Goal: Task Accomplishment & Management: Complete application form

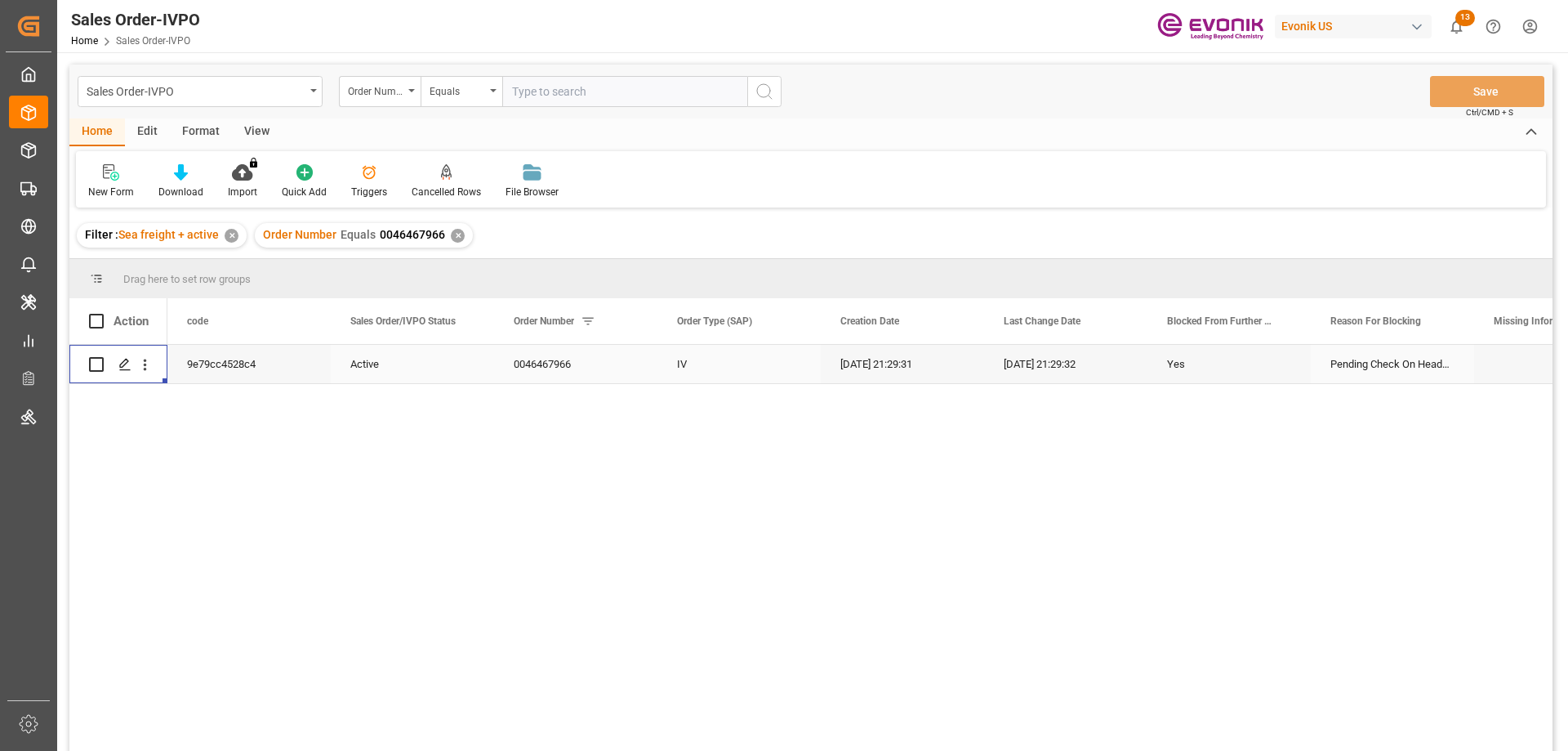
click at [535, 88] on input "text" at bounding box center [624, 91] width 245 height 31
paste input "2007153225"
type input "2007153225"
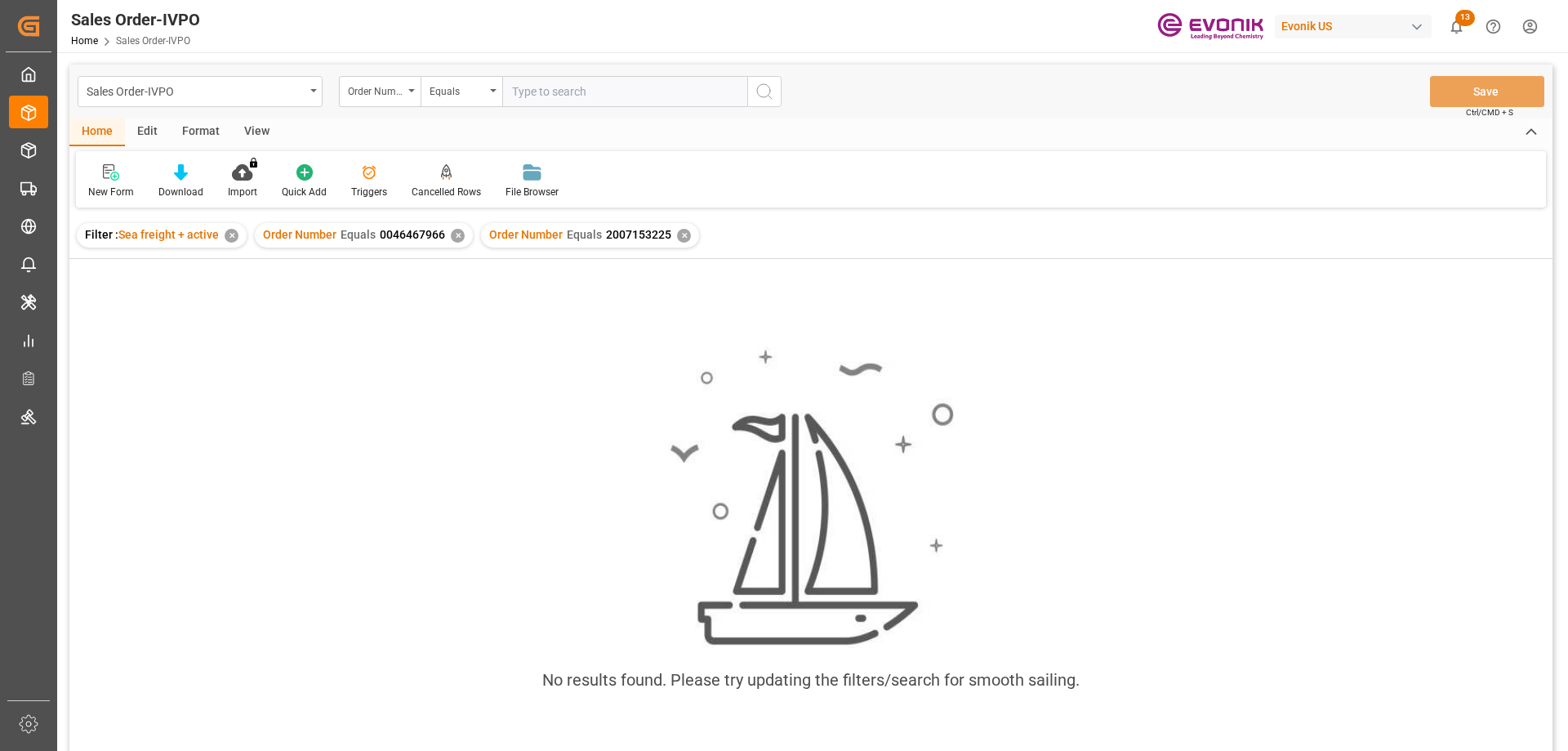
click at [455, 230] on div "✕" at bounding box center [457, 235] width 14 height 14
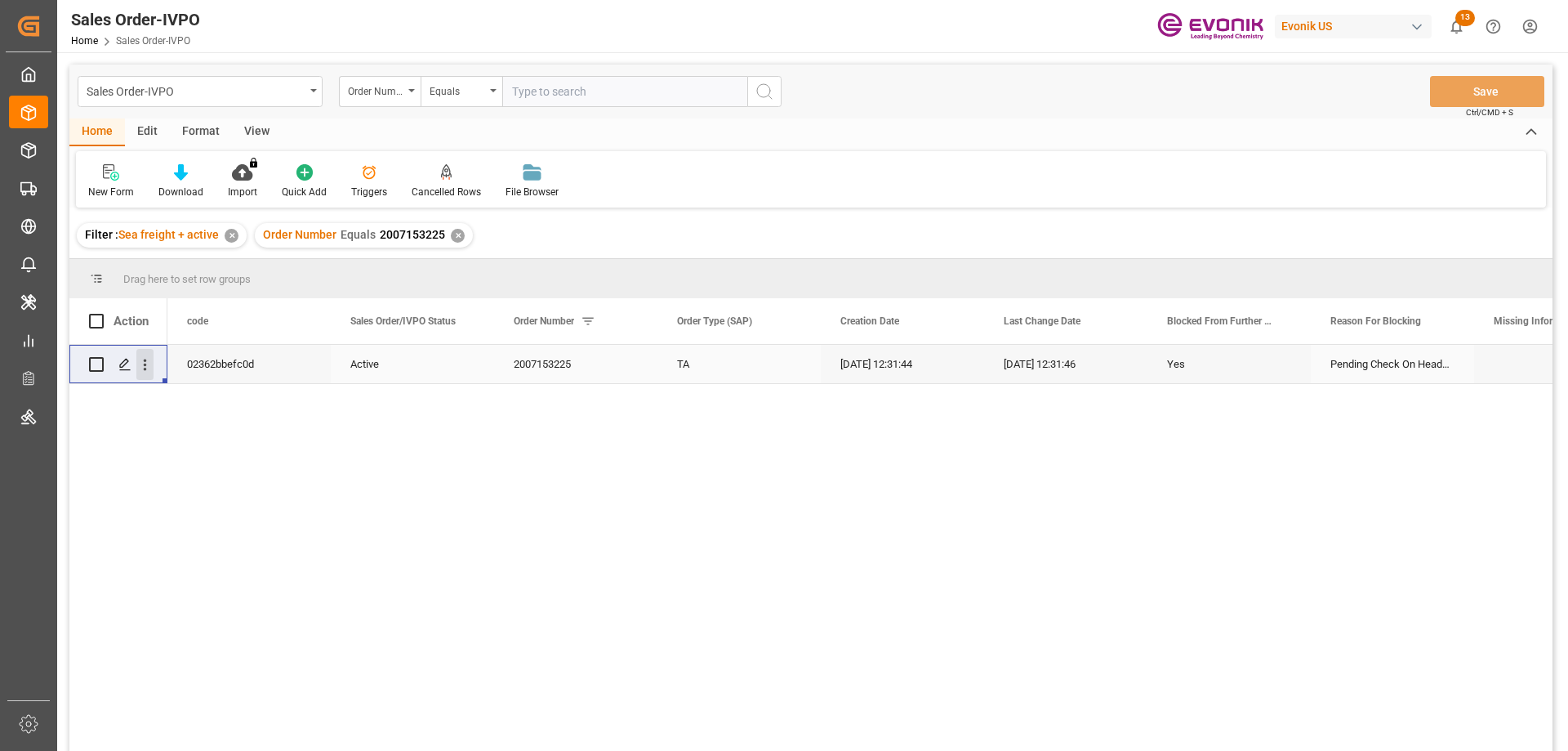
click at [148, 369] on icon "open menu" at bounding box center [144, 364] width 17 height 17
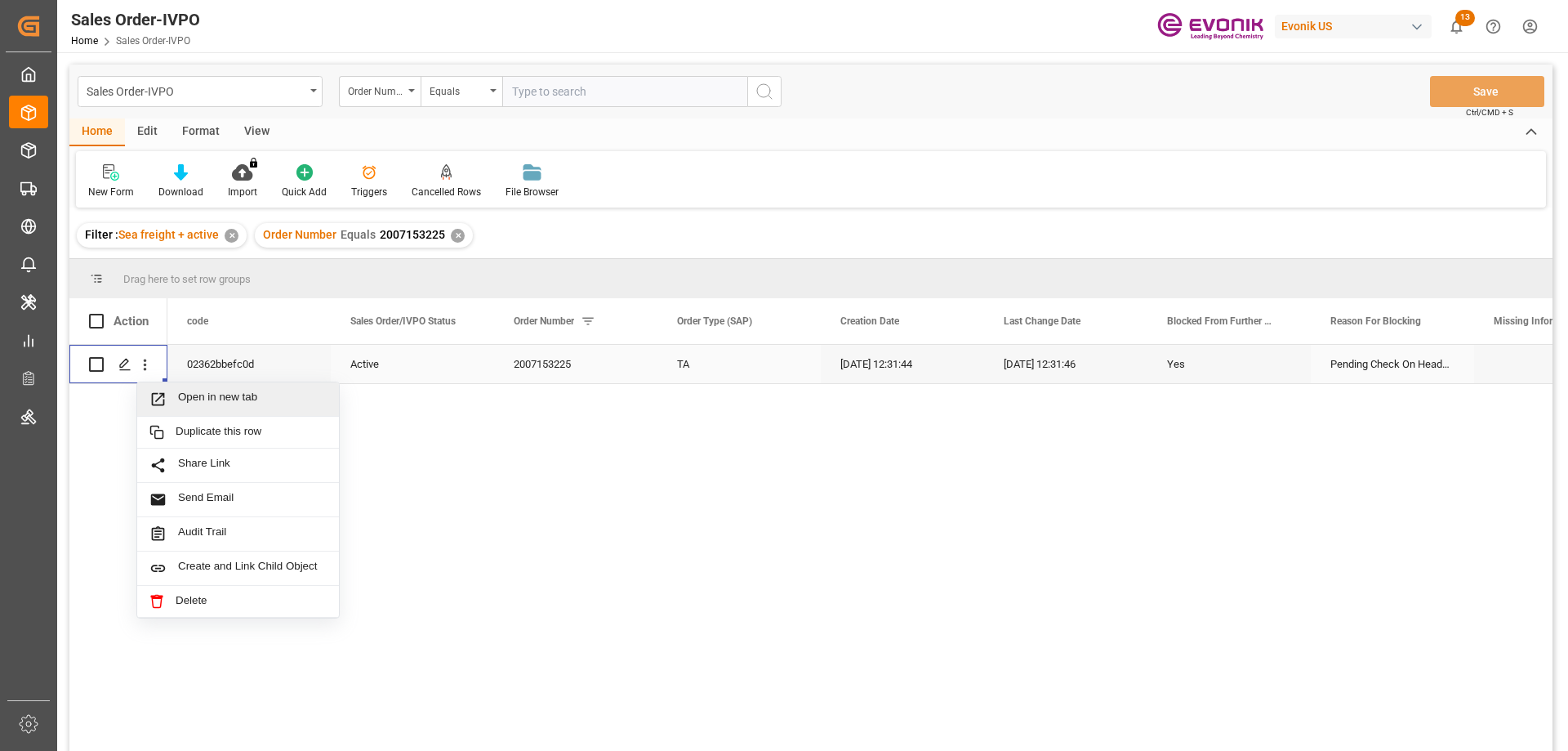
click at [193, 388] on div "Open in new tab" at bounding box center [238, 399] width 202 height 35
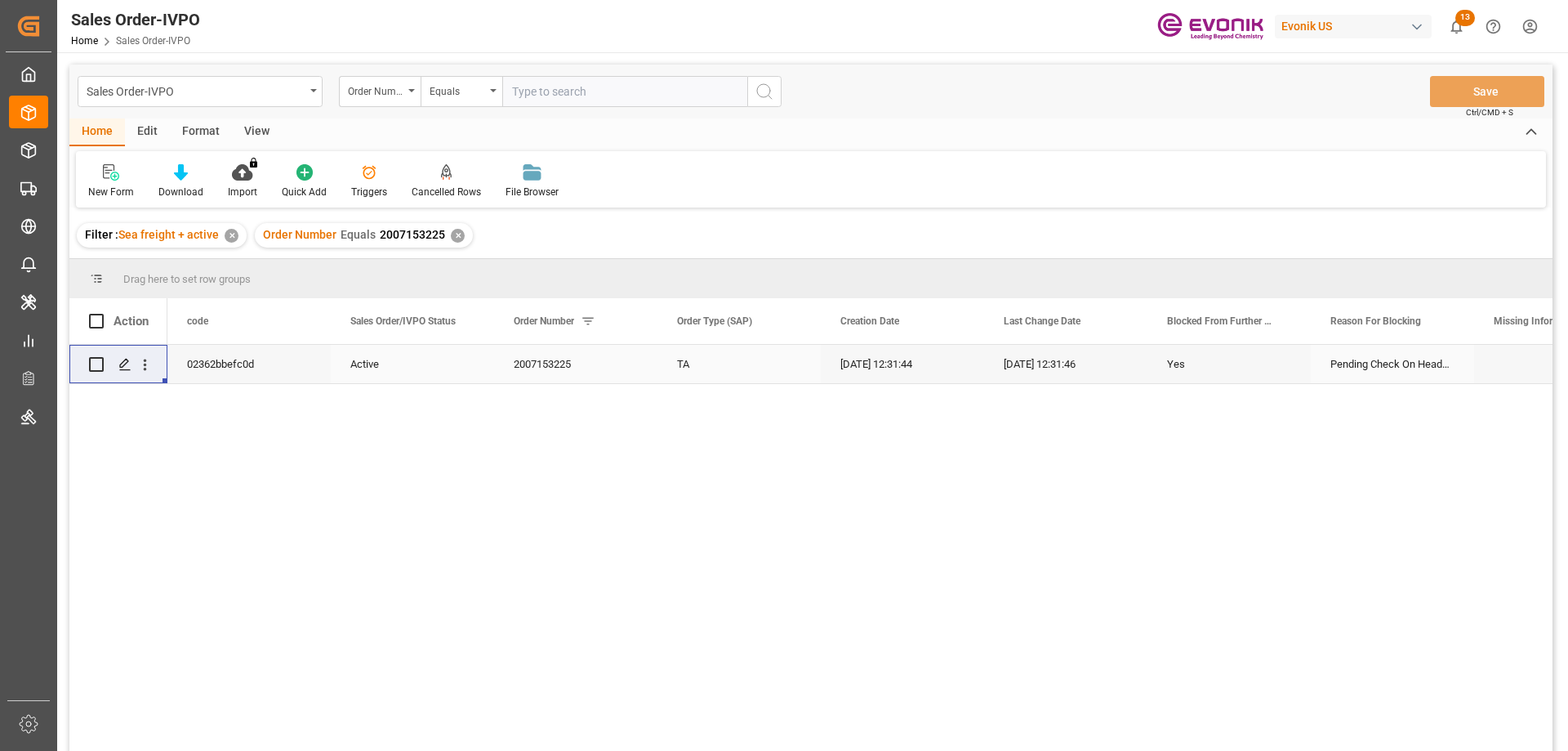
click at [569, 94] on input "text" at bounding box center [624, 91] width 245 height 31
paste input "0046470579"
type input "0046470579"
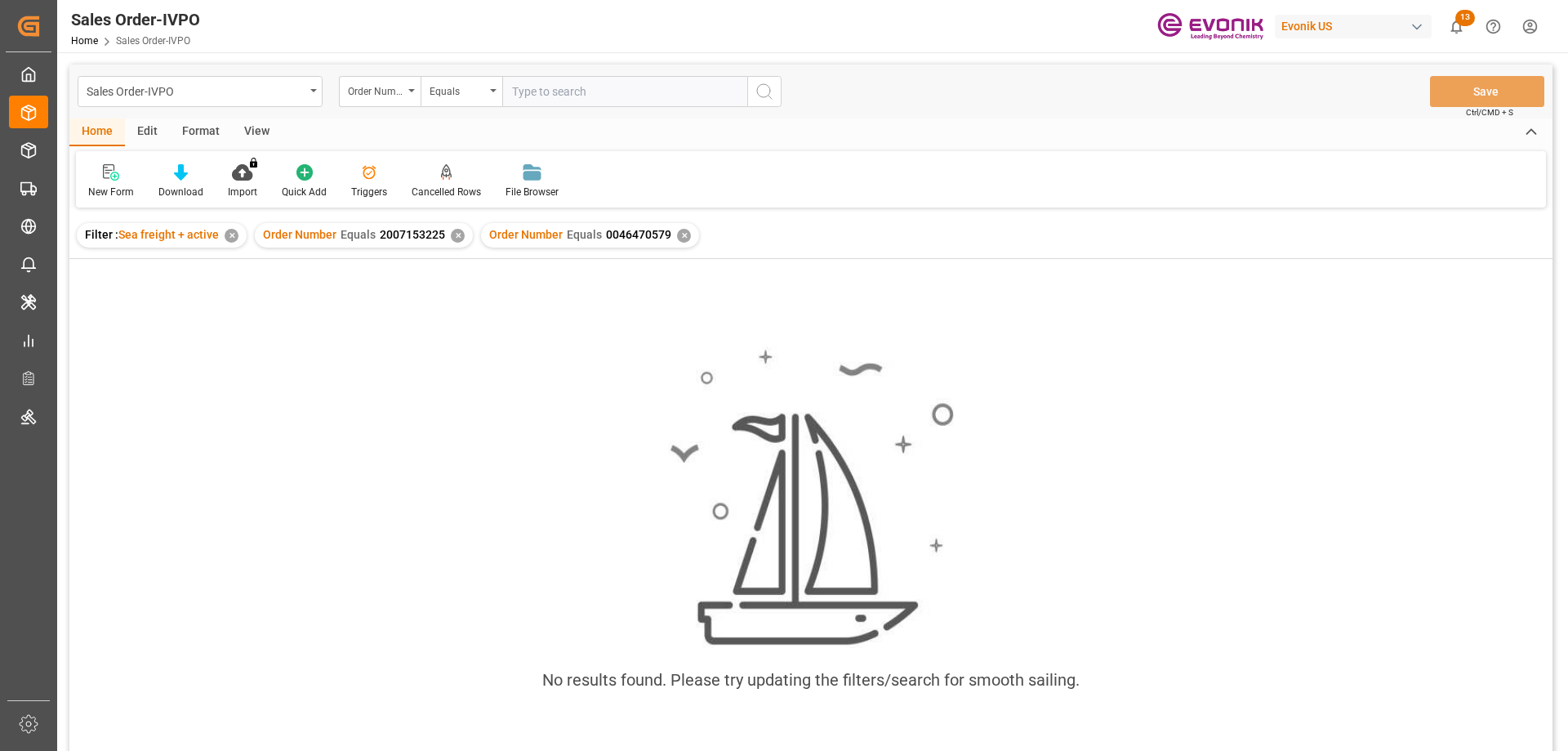
click at [453, 238] on div "✕" at bounding box center [457, 235] width 14 height 14
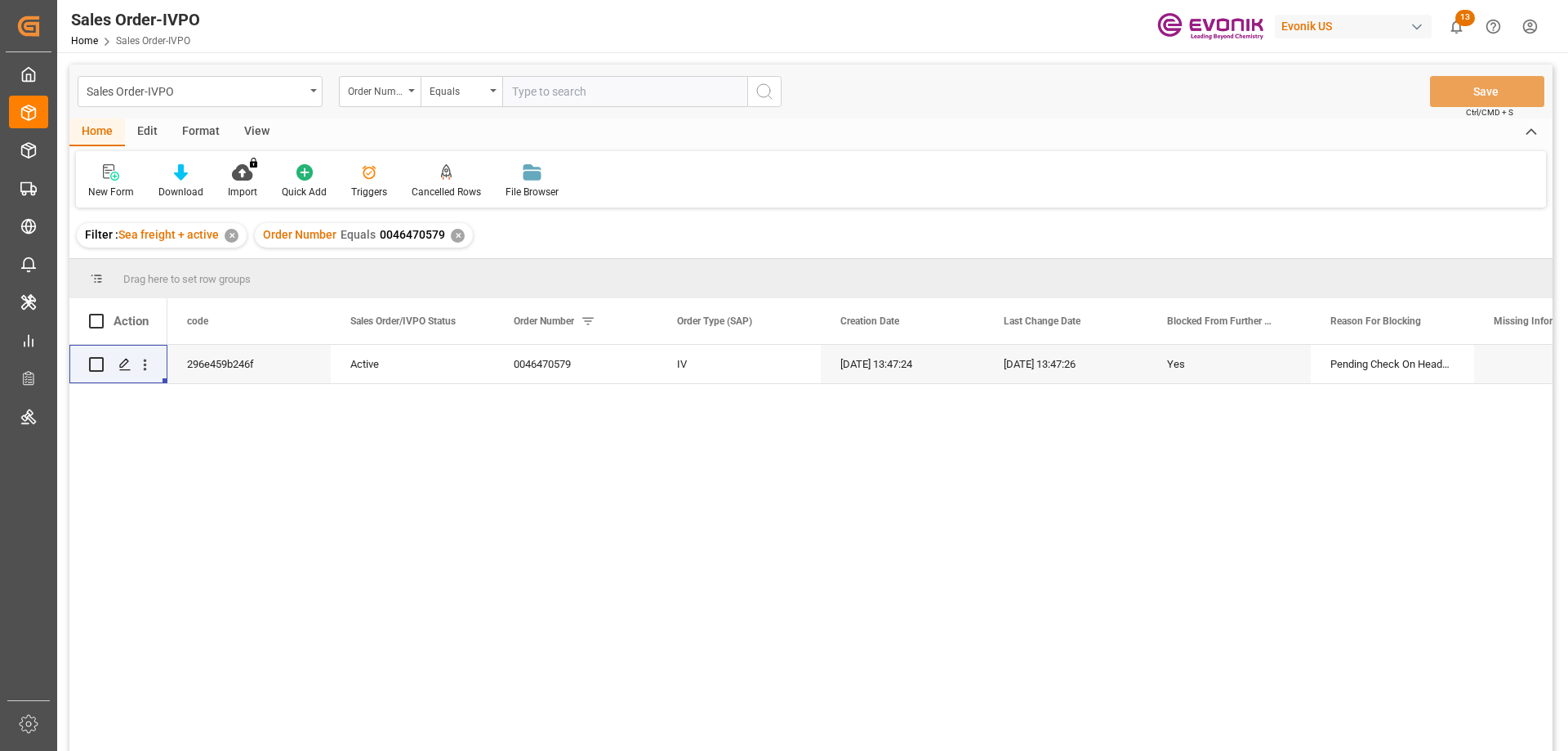
click at [552, 84] on input "text" at bounding box center [624, 91] width 245 height 31
click at [558, 81] on input "text" at bounding box center [624, 91] width 245 height 31
paste input "0046470579"
type input "0046470579"
click at [456, 231] on div "✕" at bounding box center [457, 235] width 14 height 14
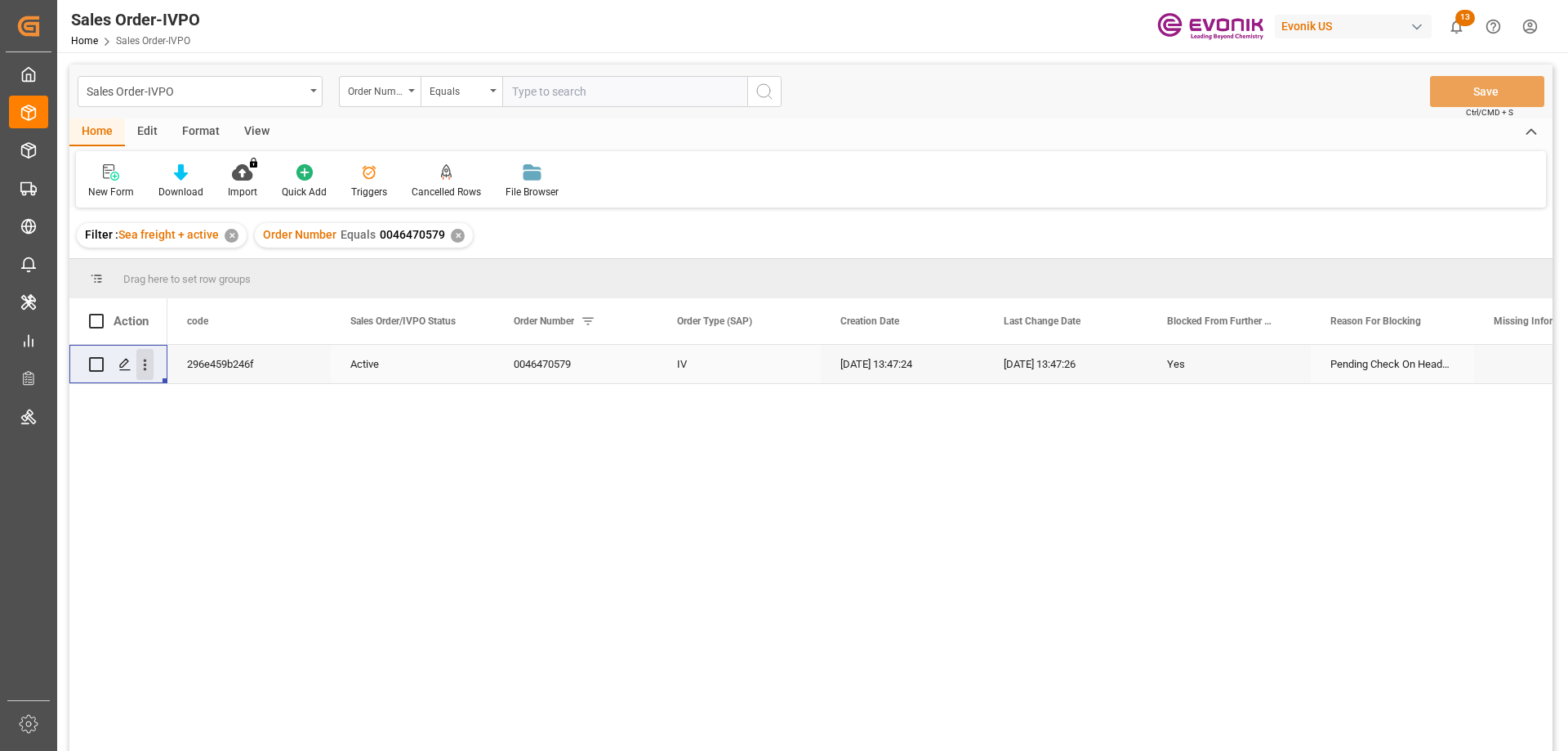
click at [148, 368] on icon "open menu" at bounding box center [144, 364] width 17 height 17
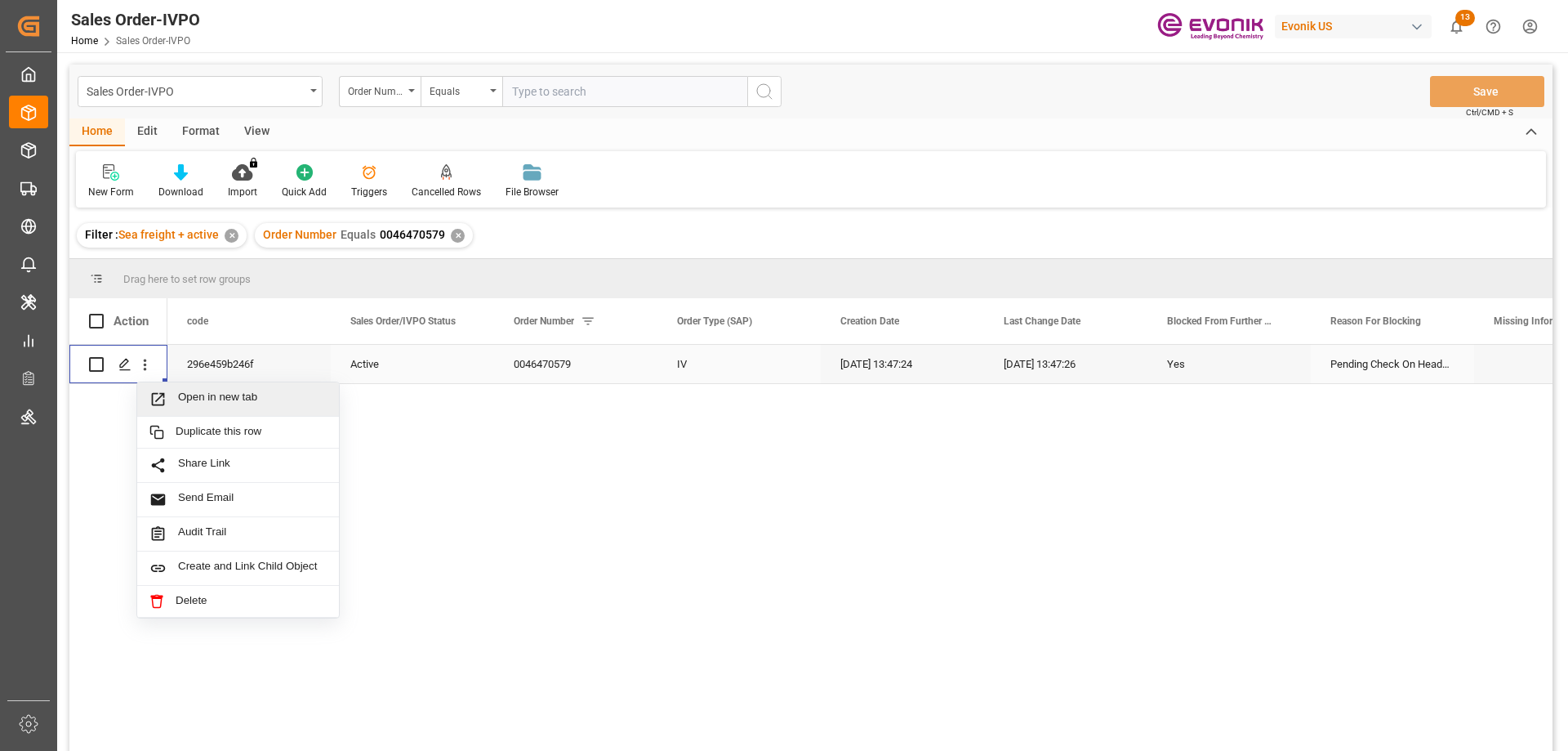
click at [180, 398] on span "Open in new tab" at bounding box center [252, 398] width 148 height 17
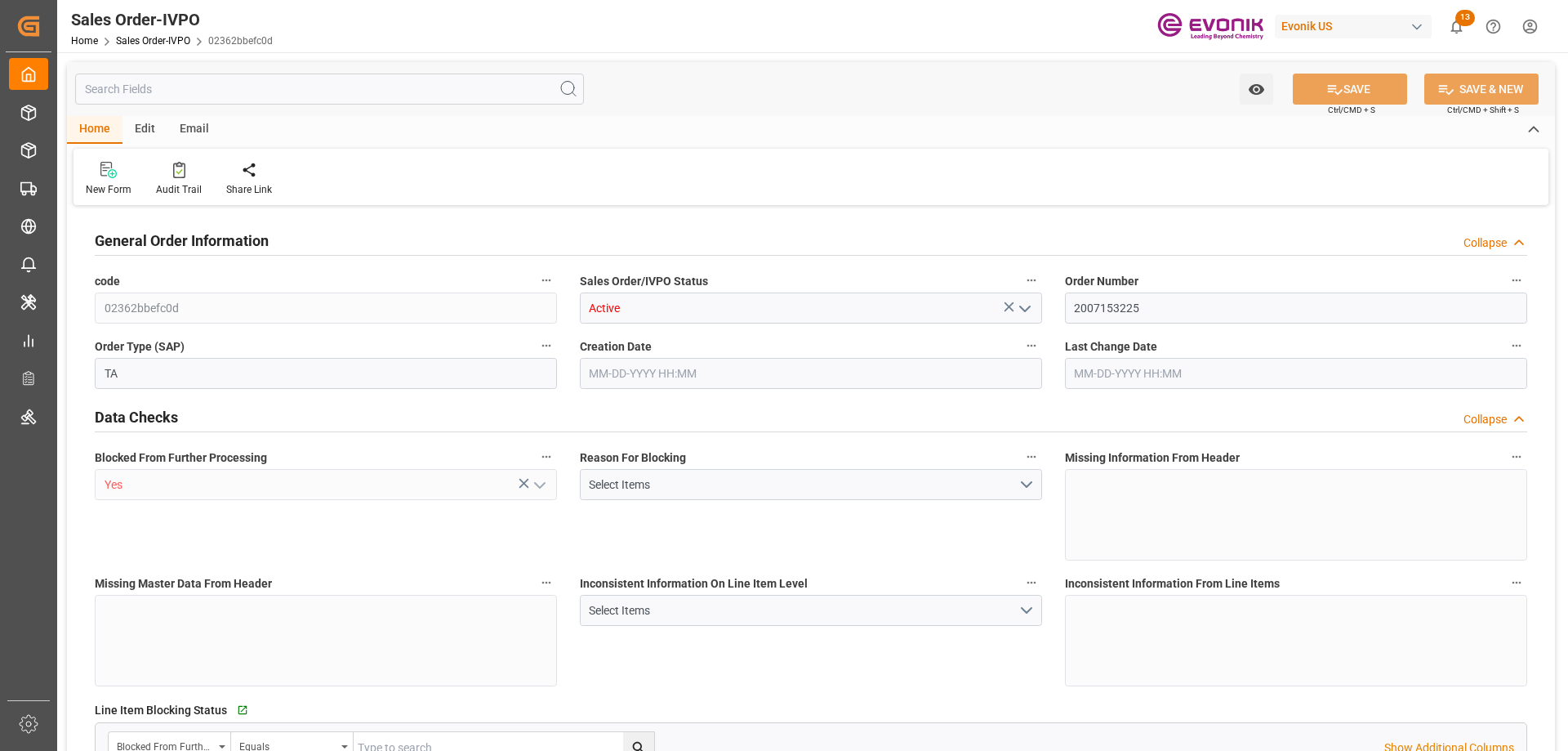
type input "EGEDK"
type input "0"
type input "1"
type input "19801.04"
type input "[DATE] 12:31"
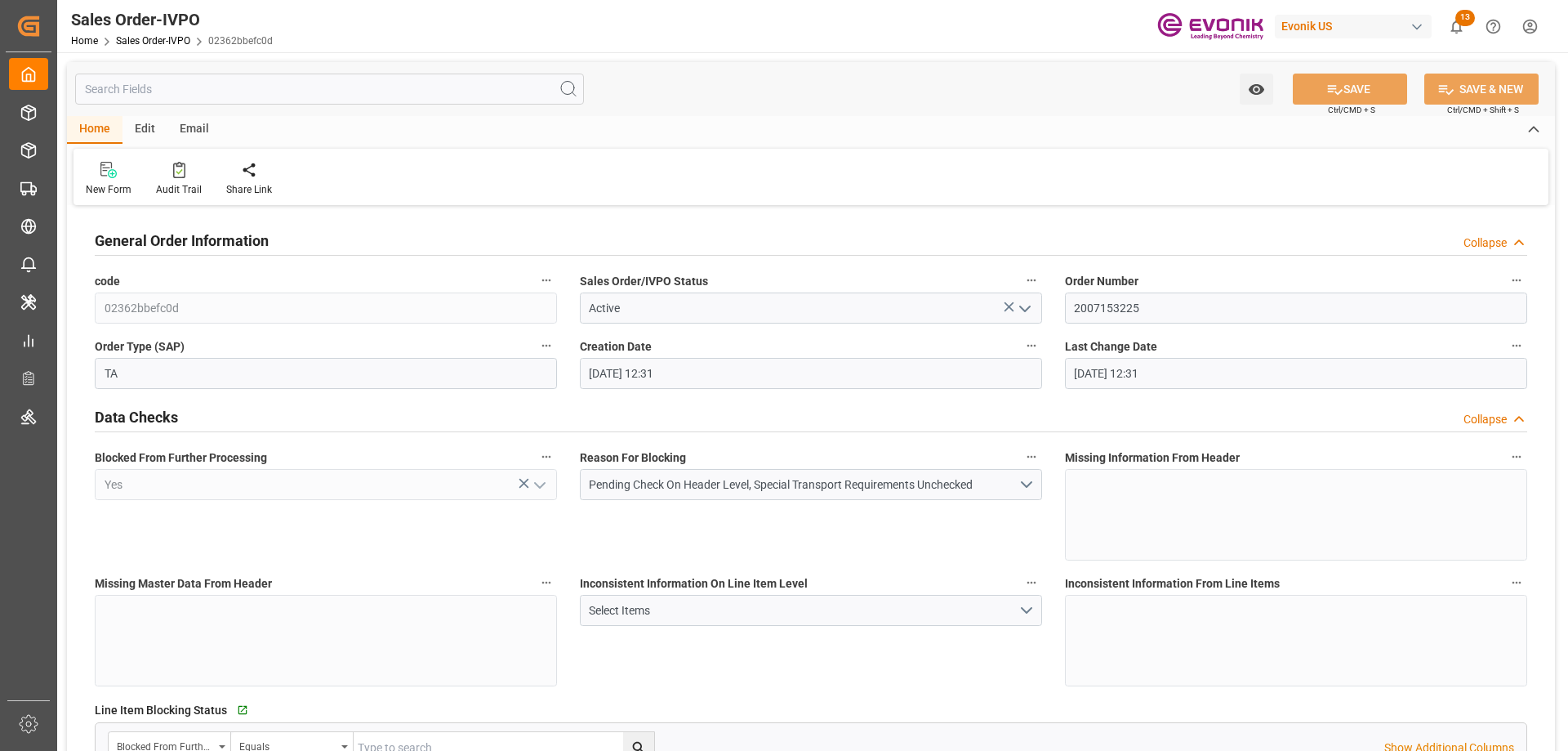
type input "[DATE] 12:31"
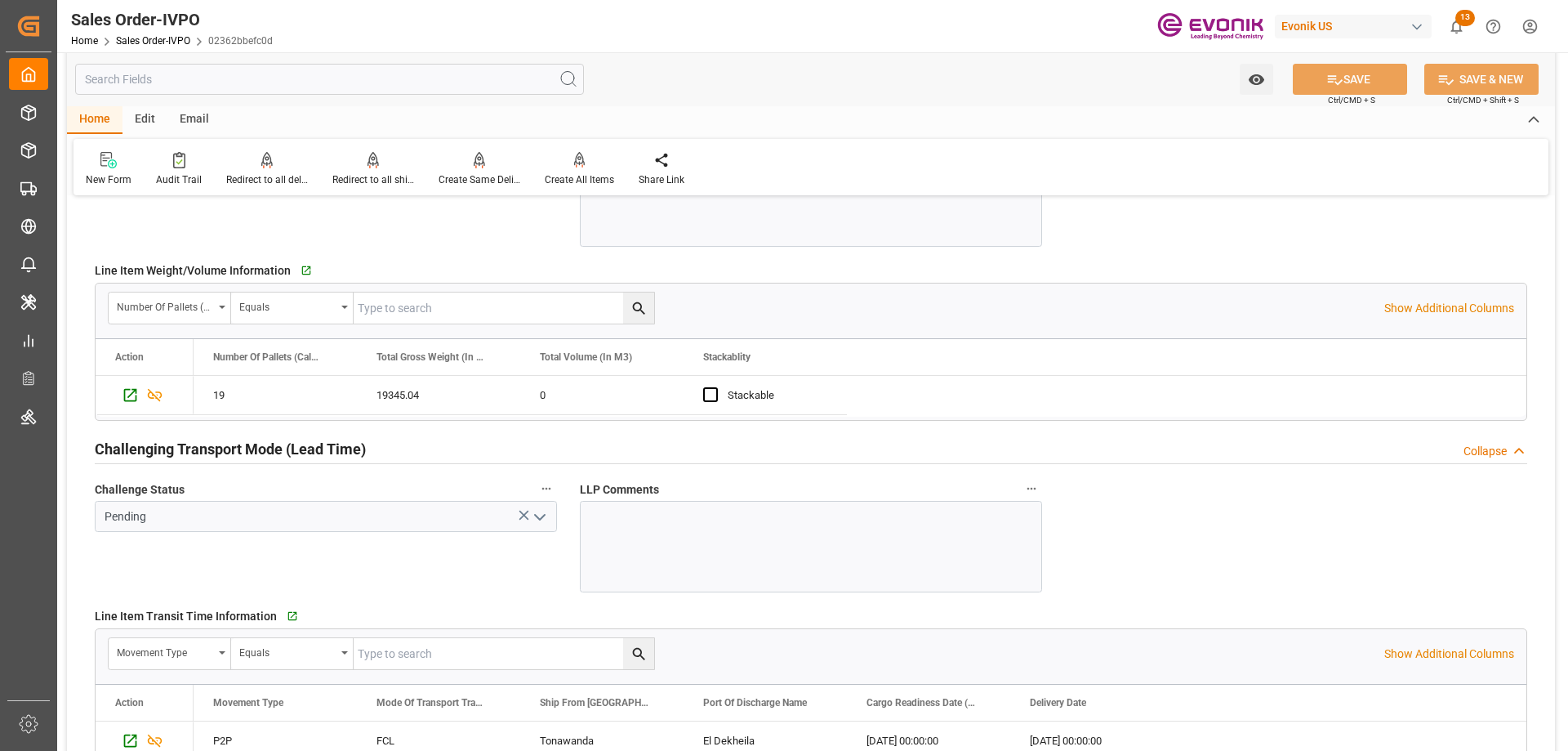
scroll to position [2695, 0]
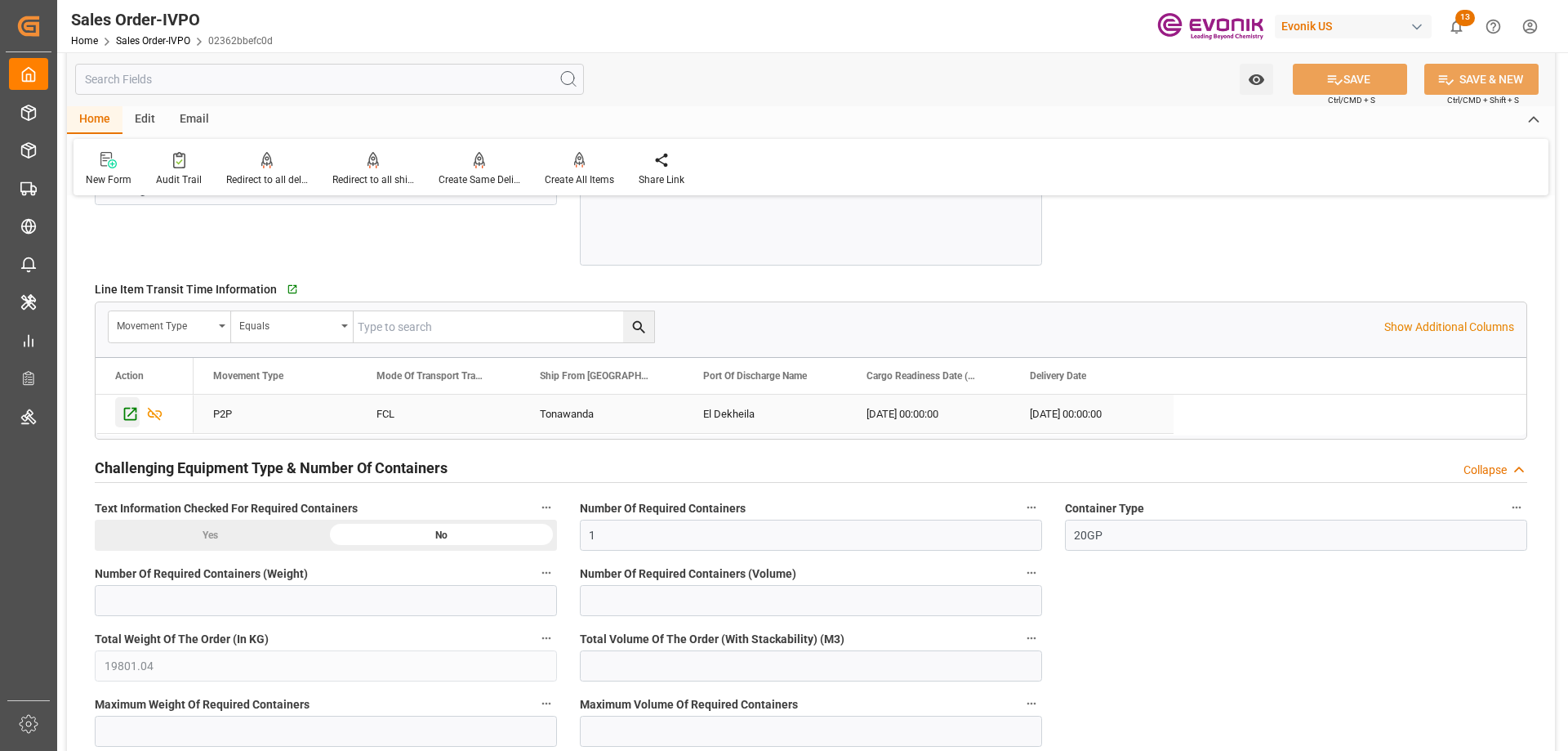
click at [120, 411] on div "Press SPACE to select this row." at bounding box center [127, 412] width 25 height 31
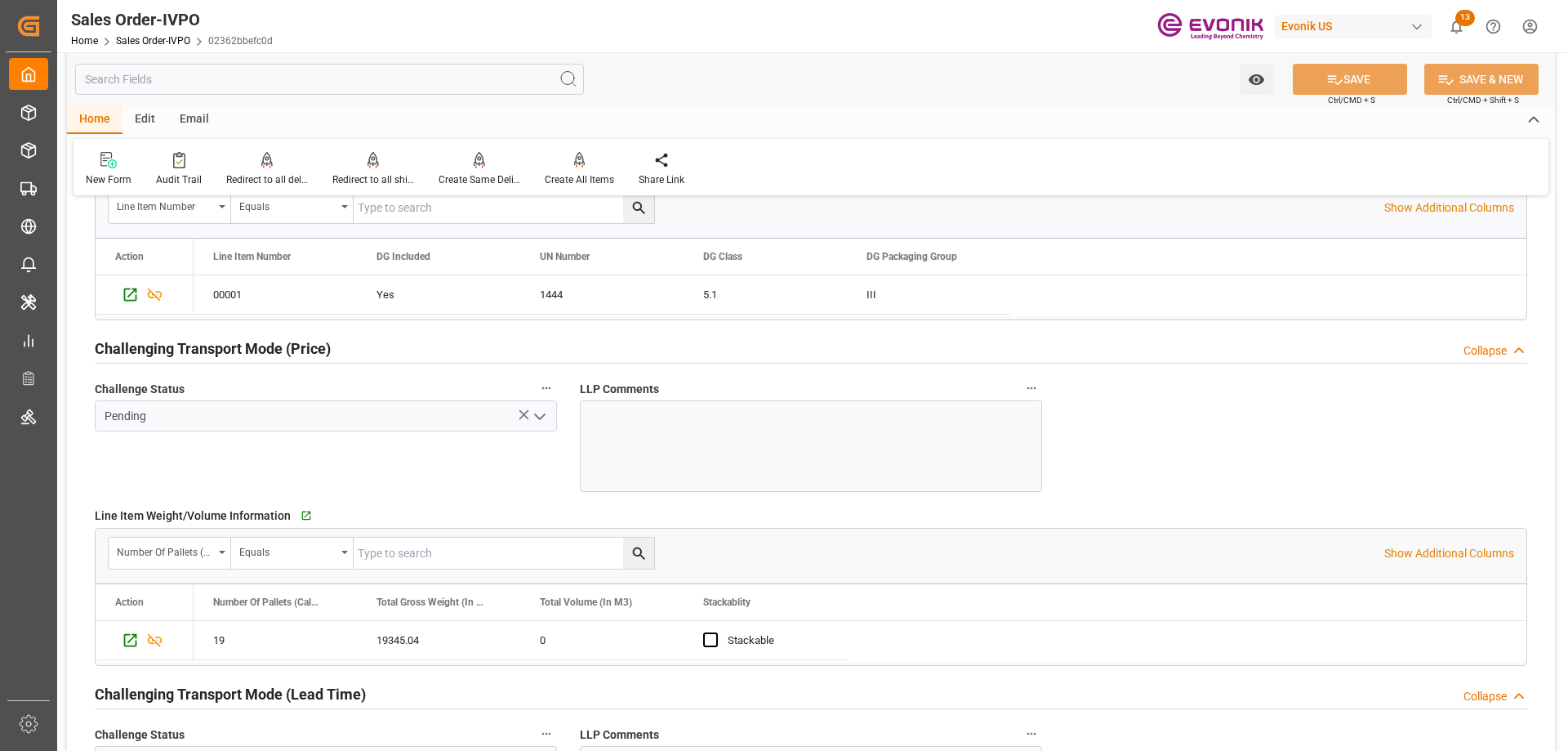
scroll to position [1796, 0]
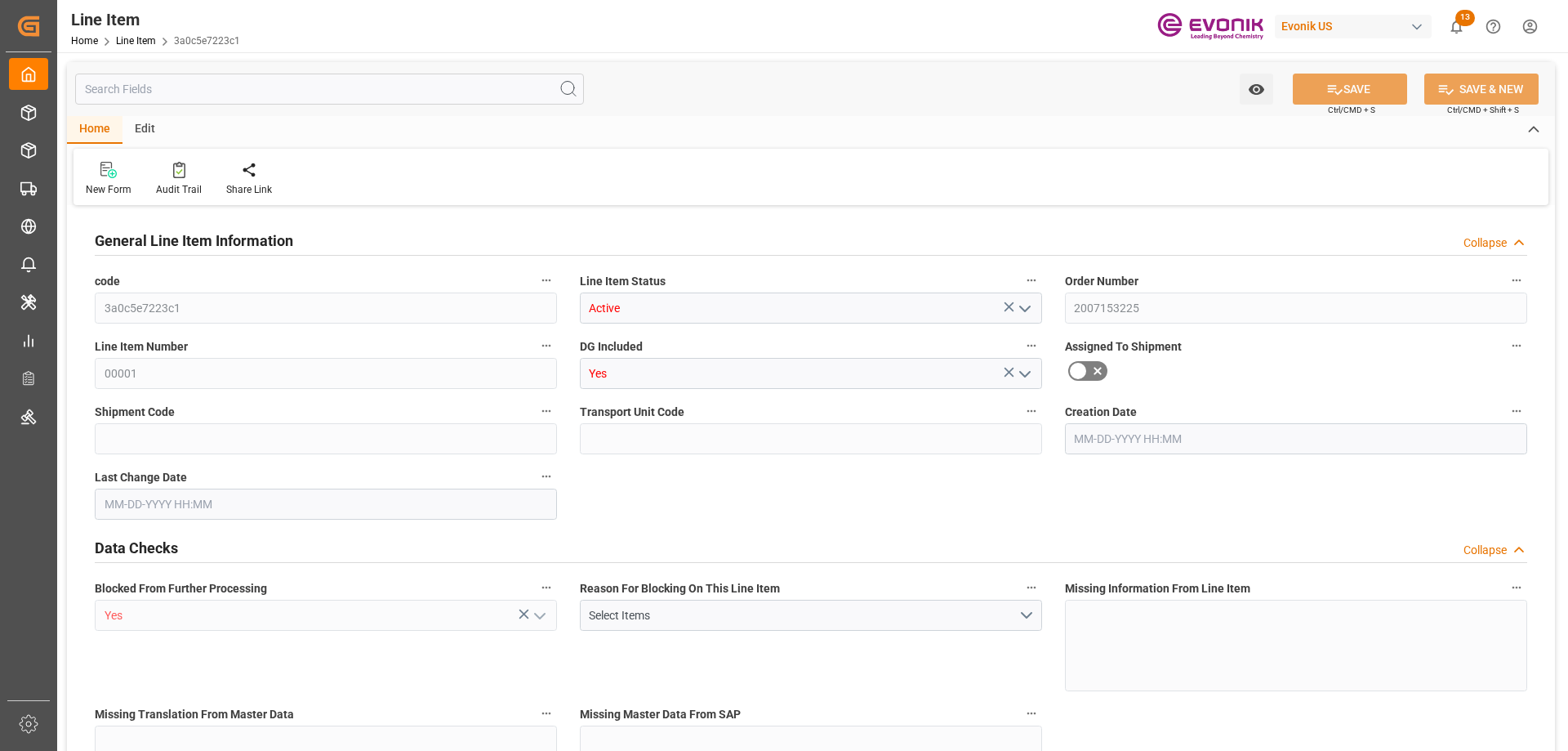
type input "19"
type input "19345.04"
type input "19000"
type input "0"
type input "760"
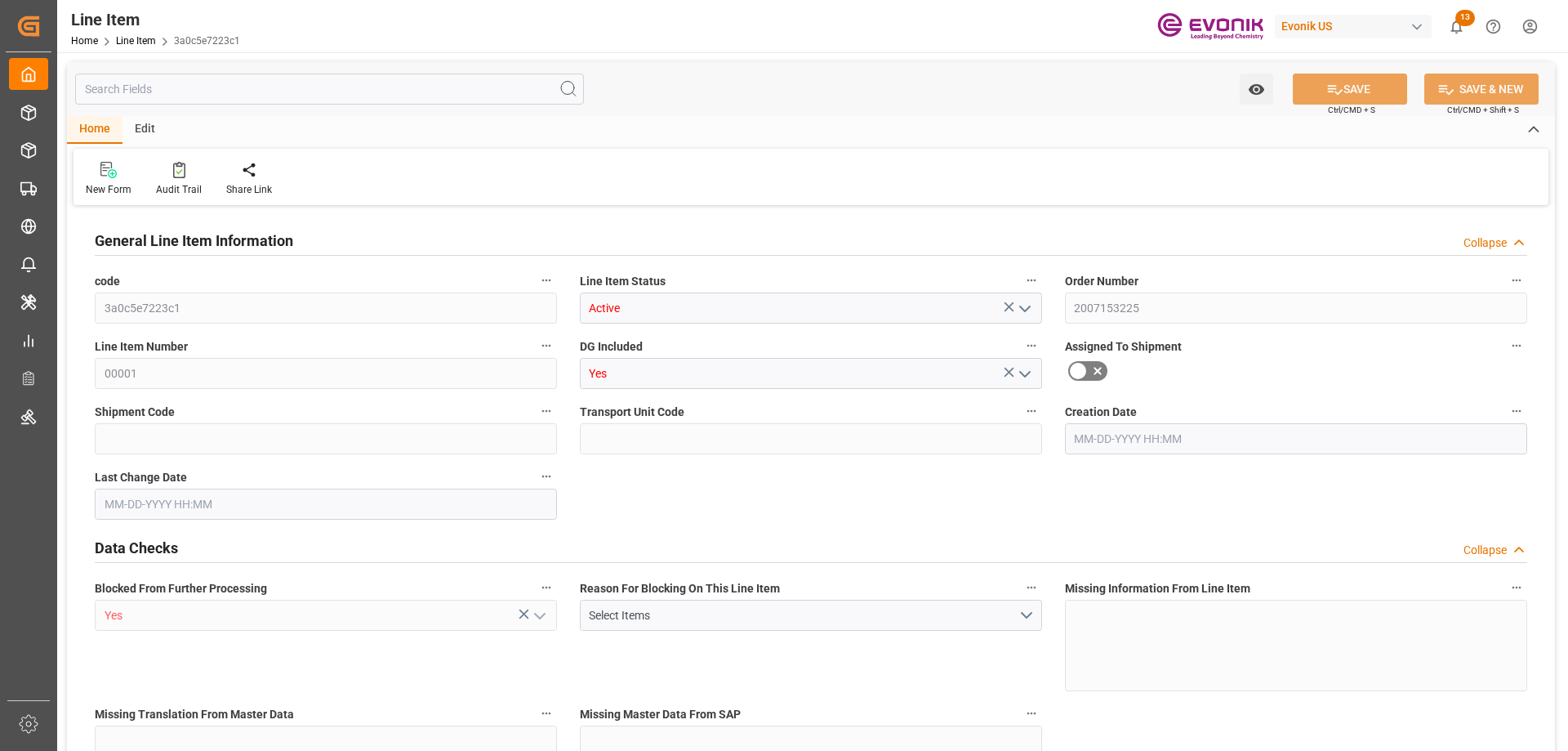
type input "17100"
type input "760"
type input "19345.04"
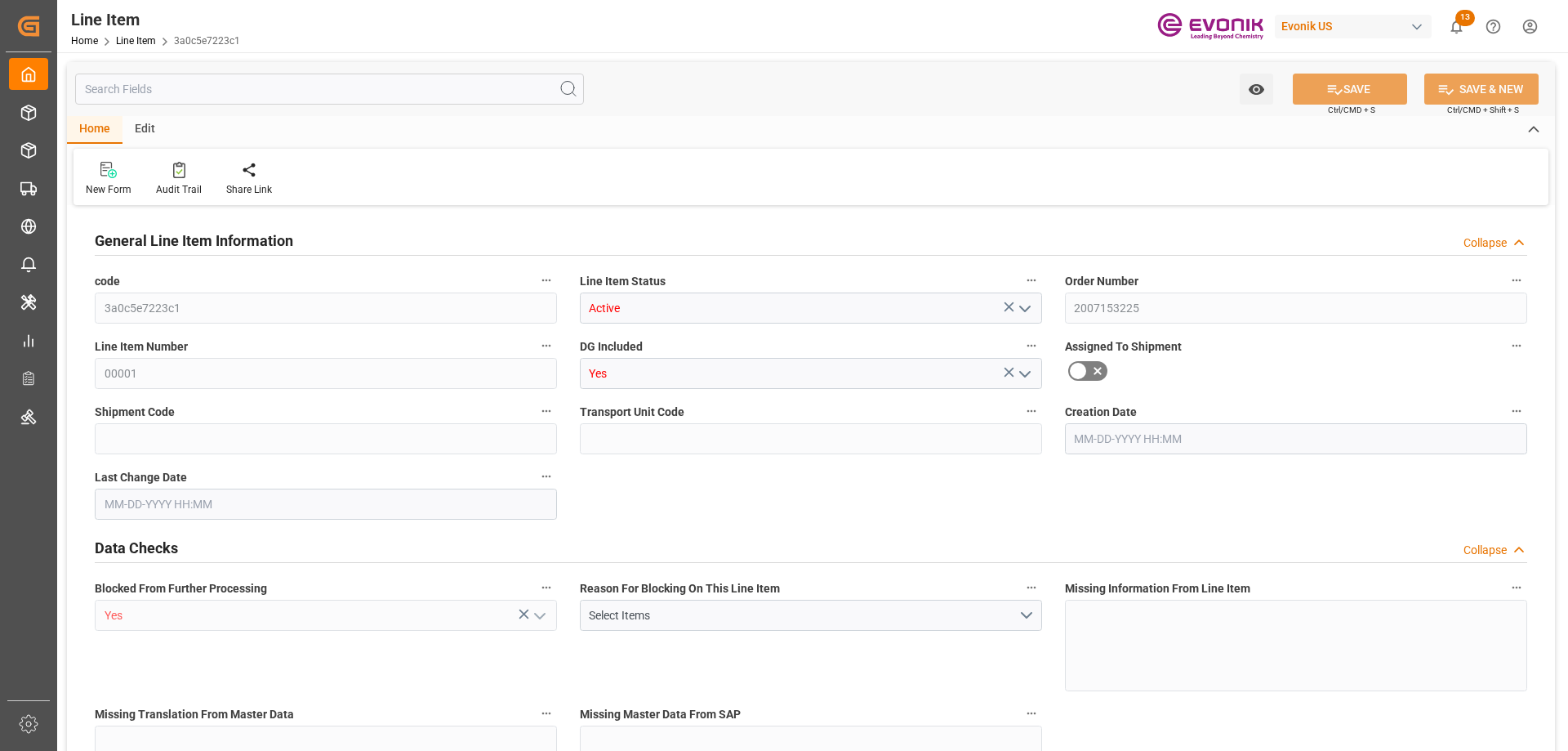
type input "19801.04"
type input "19000"
type input "0"
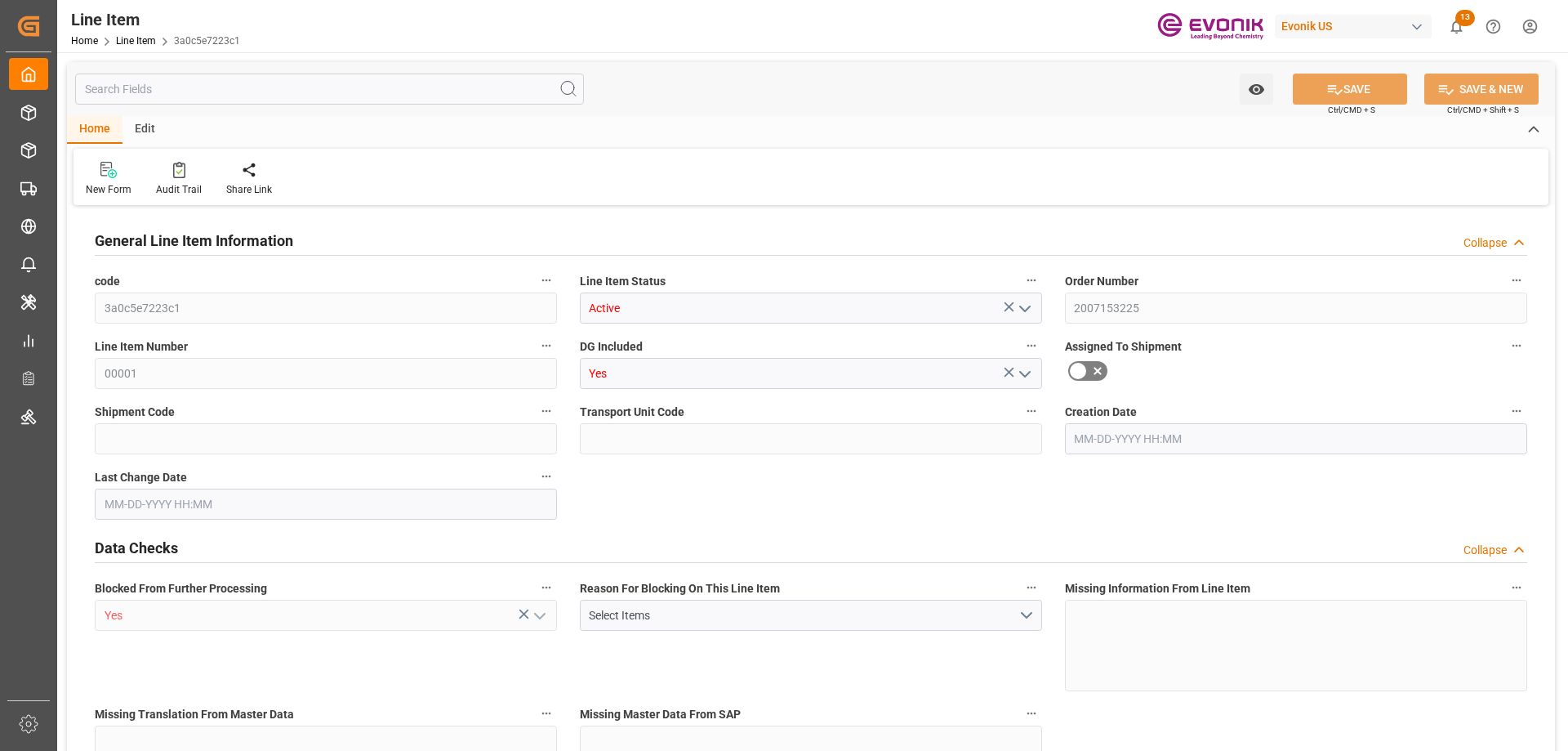
type input "0"
type input "08-27-2025 12:31"
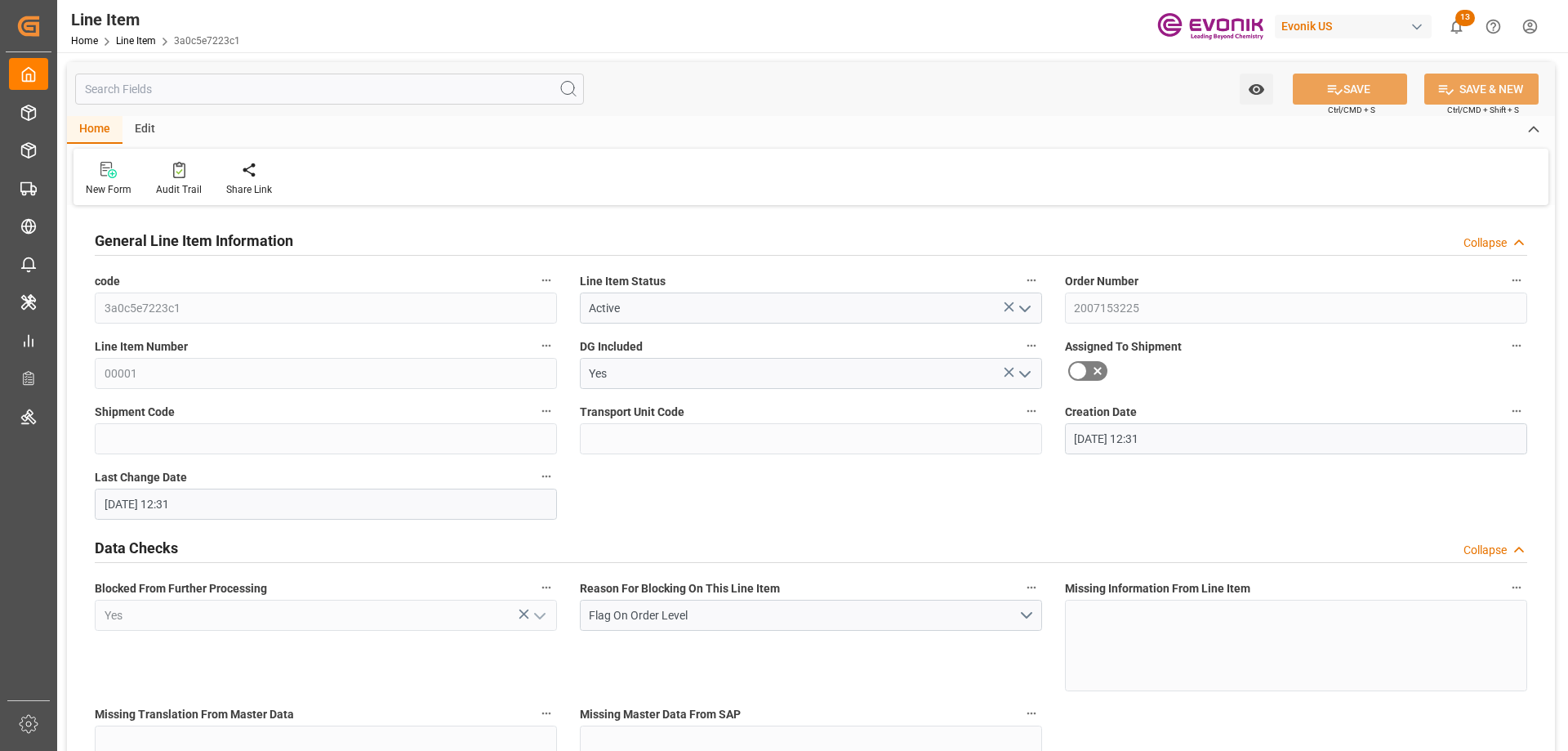
type input "08-27-2025 12:31"
type input "09-29-2025"
type input "08-30-2025"
type input "08-25-2025"
click at [272, 87] on input "text" at bounding box center [329, 88] width 509 height 31
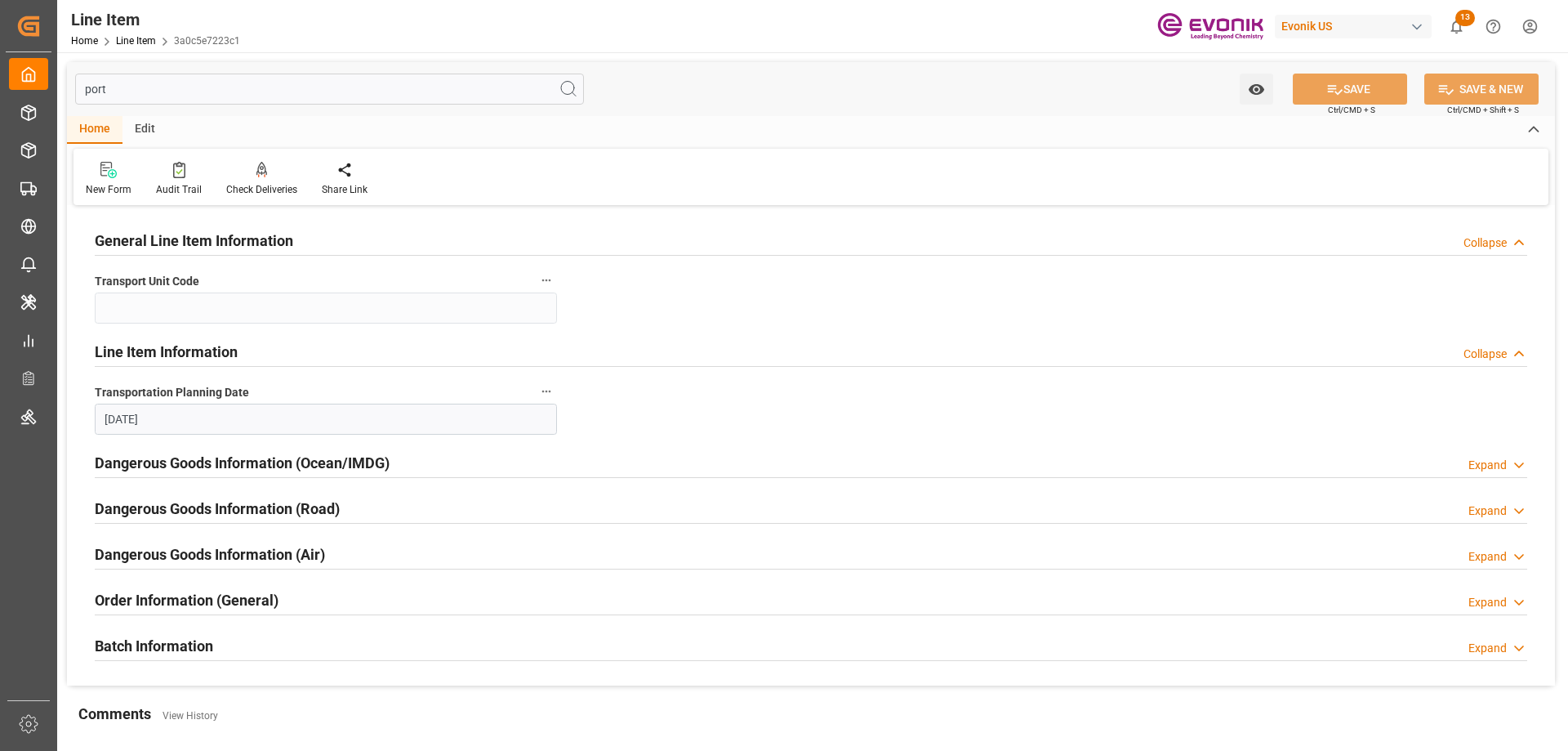
type input "port"
click at [177, 643] on h2 "Batch Information" at bounding box center [154, 645] width 119 height 22
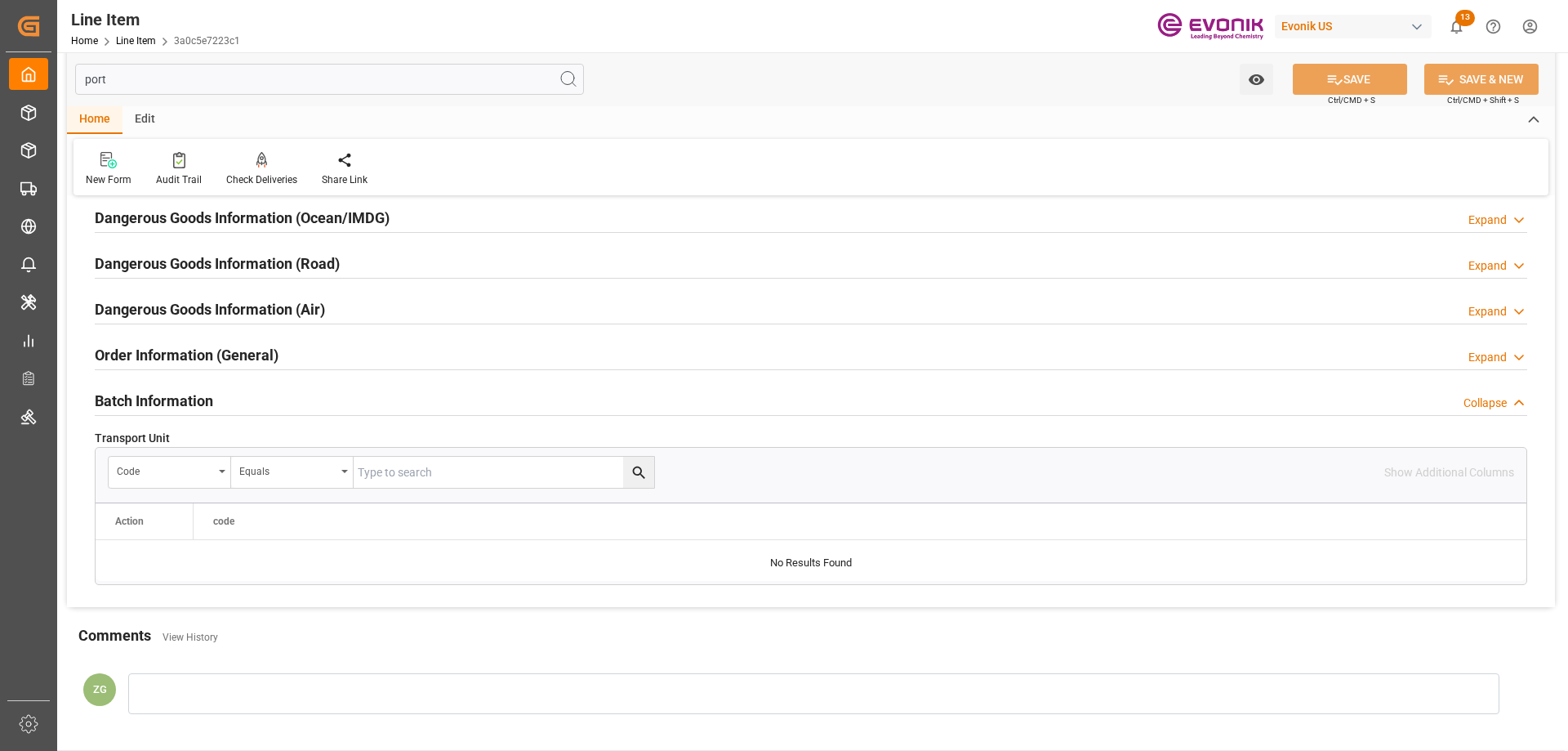
click at [168, 342] on div "Order Information (General)" at bounding box center [187, 353] width 184 height 31
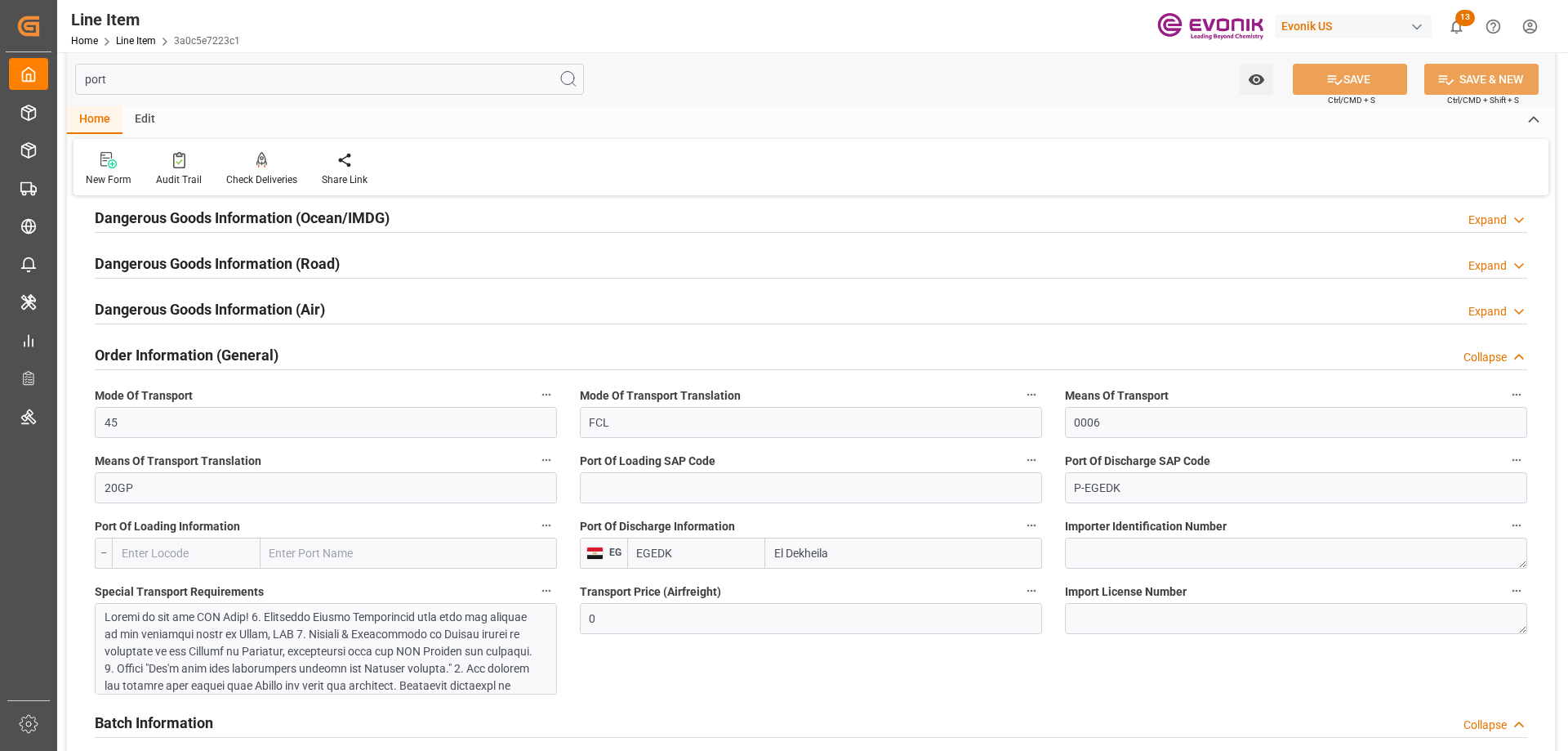
drag, startPoint x: 865, startPoint y: 553, endPoint x: 749, endPoint y: 553, distance: 116.0
click at [749, 553] on div "EGEDK El Dekheila" at bounding box center [835, 552] width 415 height 31
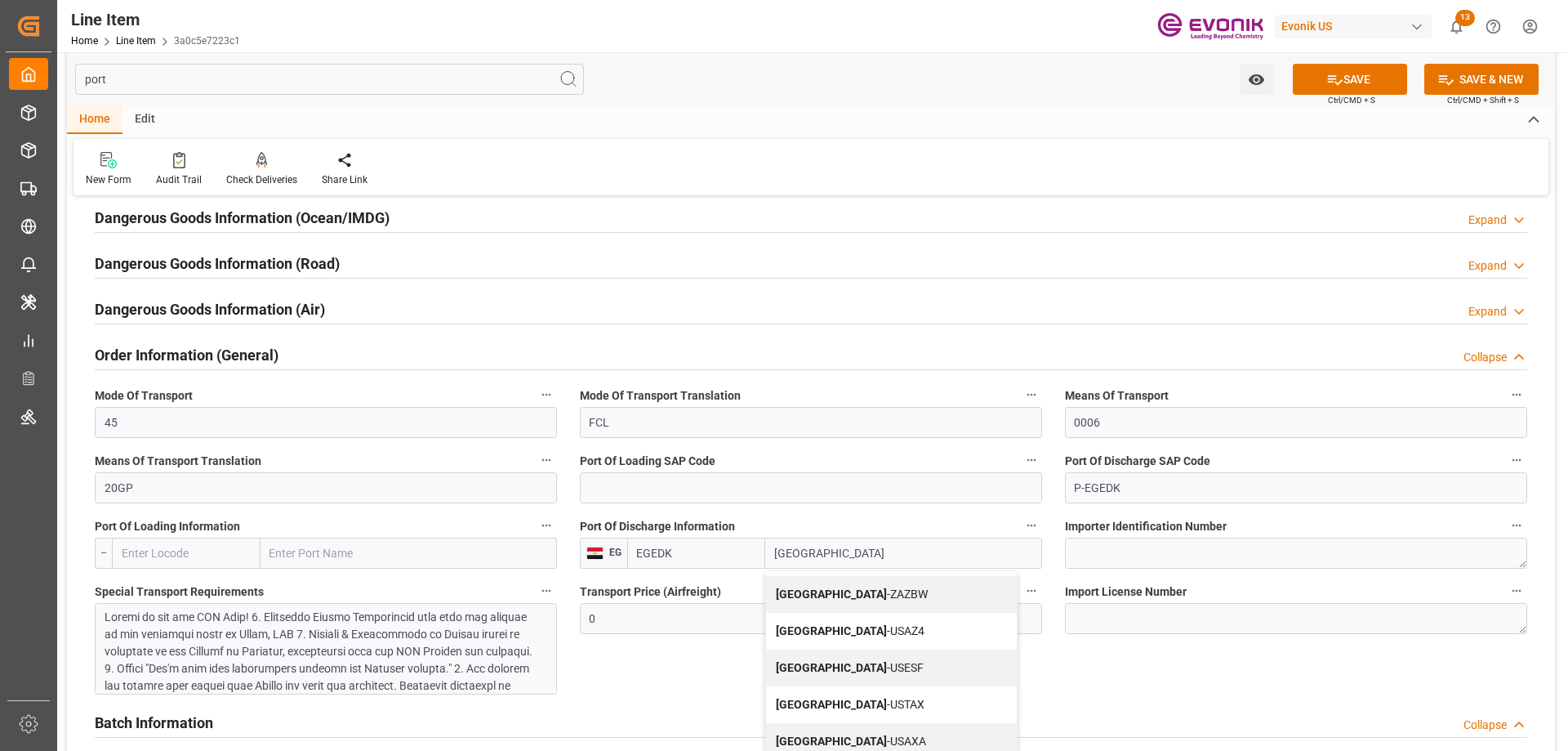
scroll to position [408, 0]
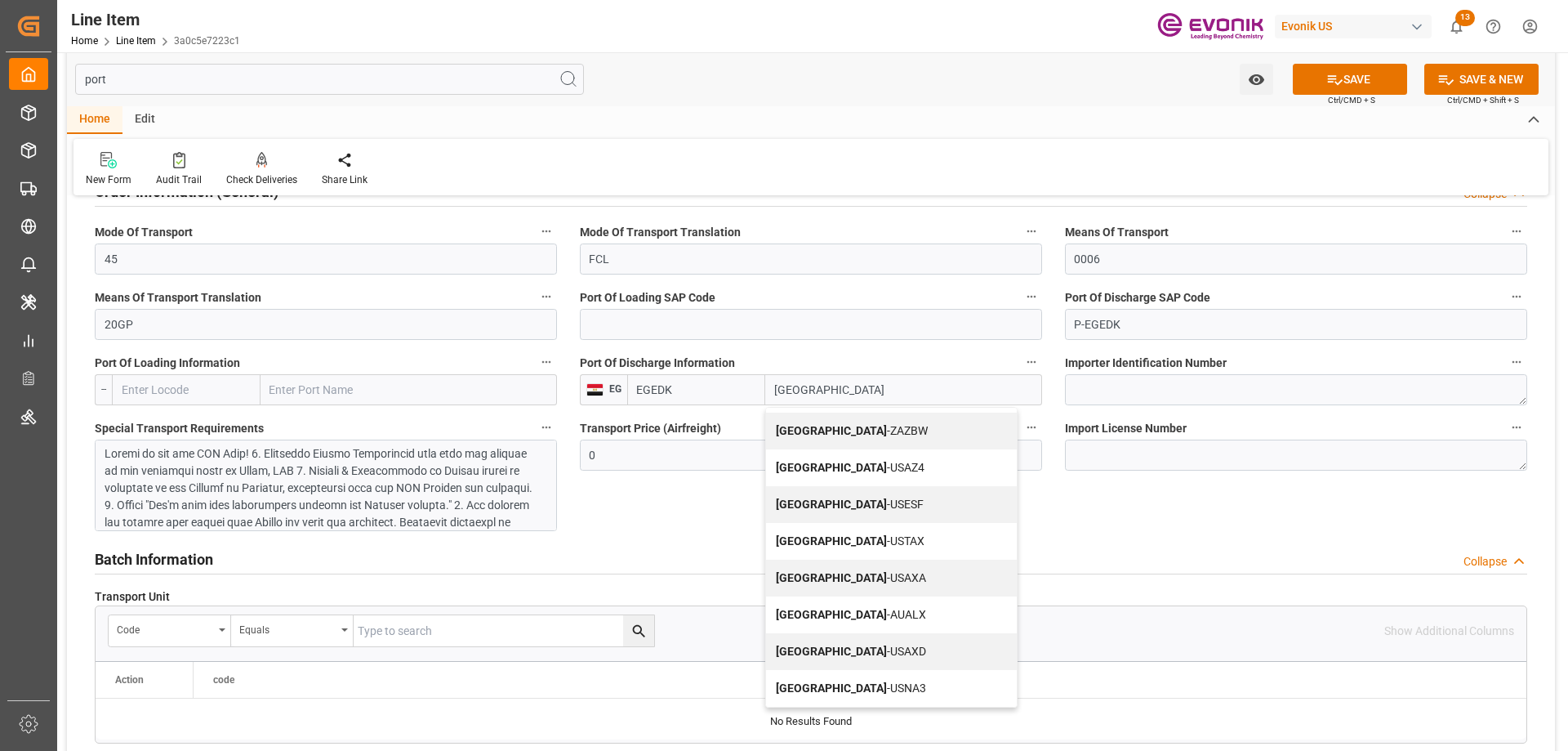
type input "Alexandria"
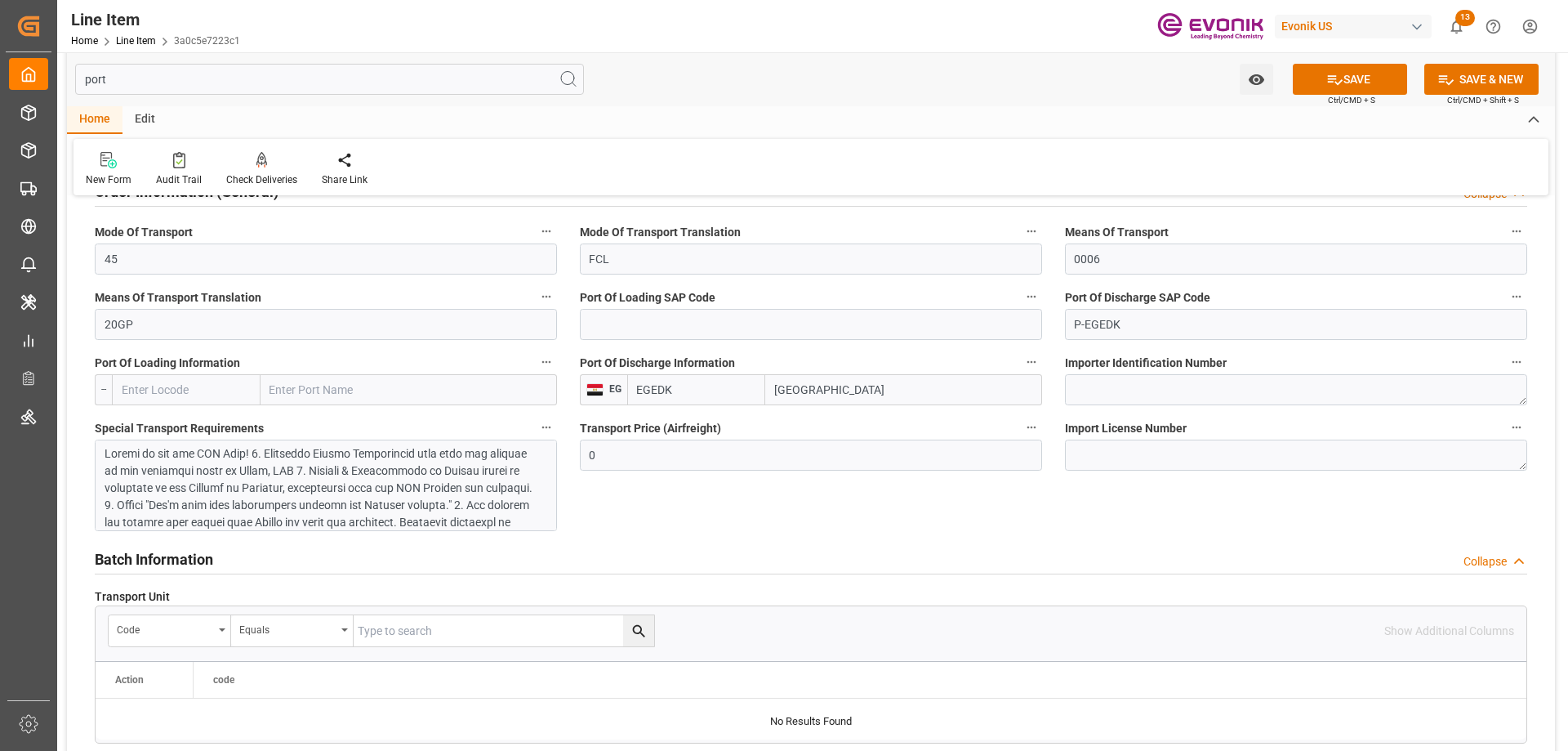
drag, startPoint x: 680, startPoint y: 393, endPoint x: 597, endPoint y: 393, distance: 83.0
click at [597, 393] on div "EG EGEDK Alexandria" at bounding box center [811, 389] width 462 height 31
type input "EGALY"
click at [700, 423] on span "EGALY - El Iskandariya (Alexandria)" at bounding box center [697, 434] width 119 height 31
type input "El Iskandariya (Alexandria)"
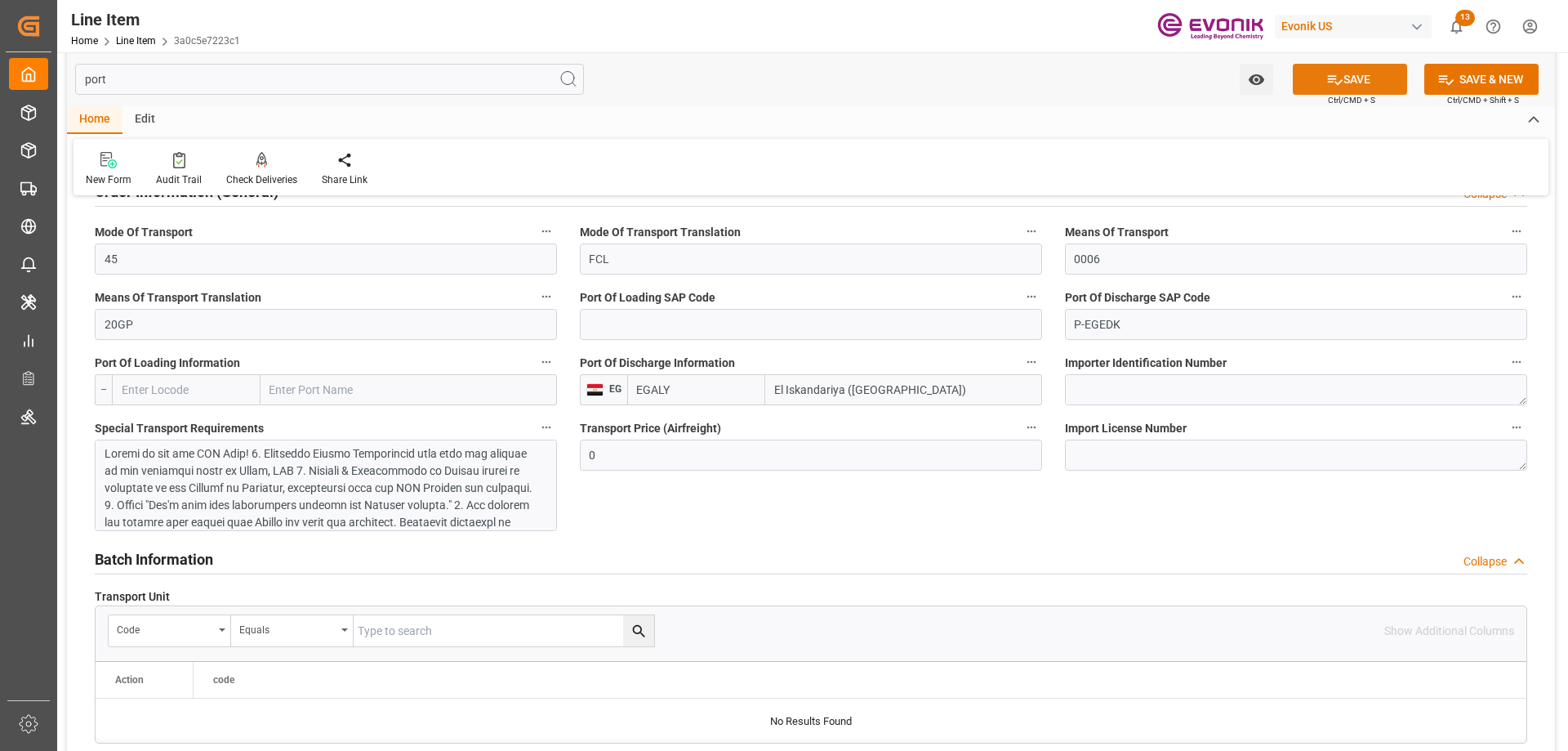
type input "EGALY"
click at [1326, 72] on icon at bounding box center [1334, 79] width 17 height 17
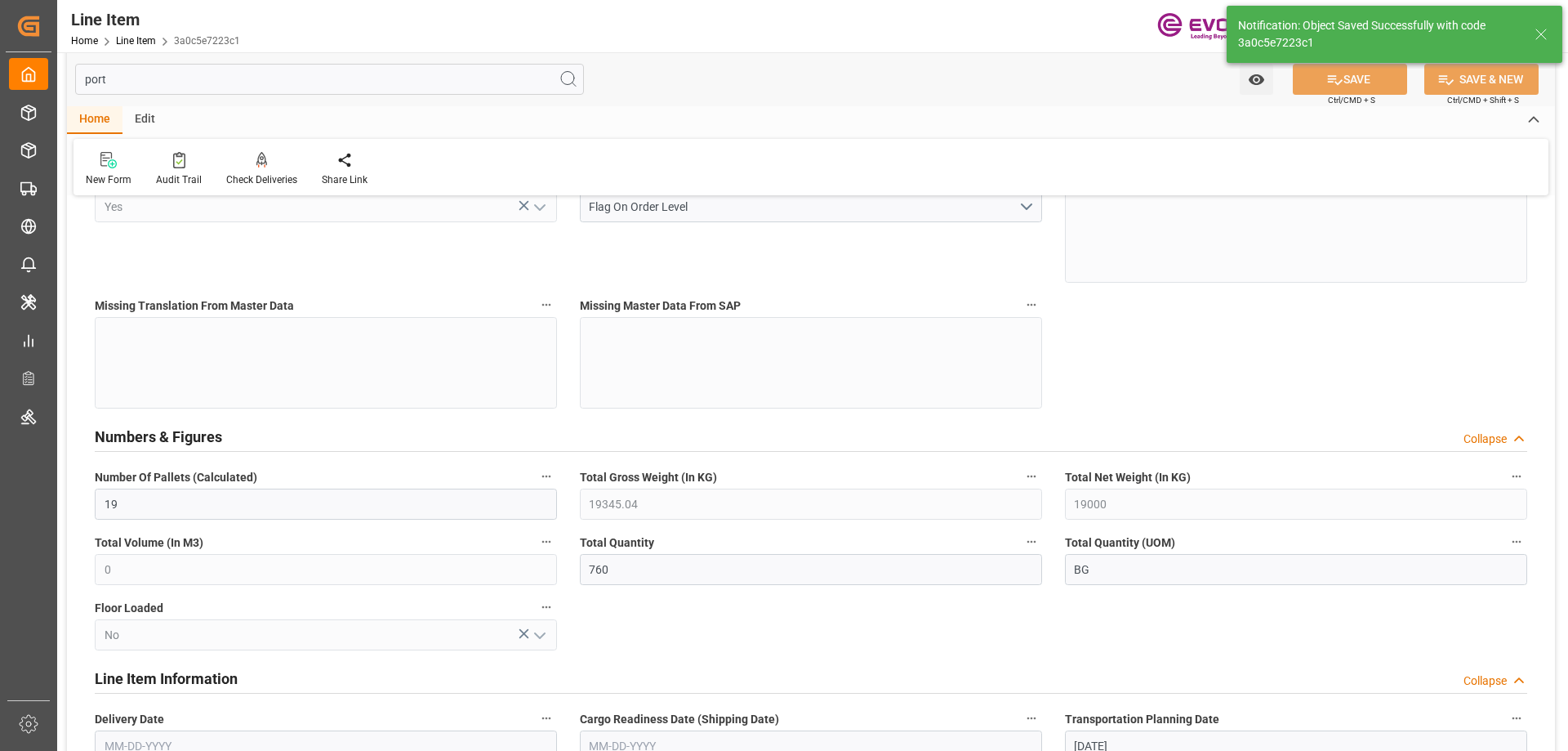
type input "08-27-2025 12:31"
type input "08-29-2025 14:05"
type input "09-29-2025"
type input "08-30-2025"
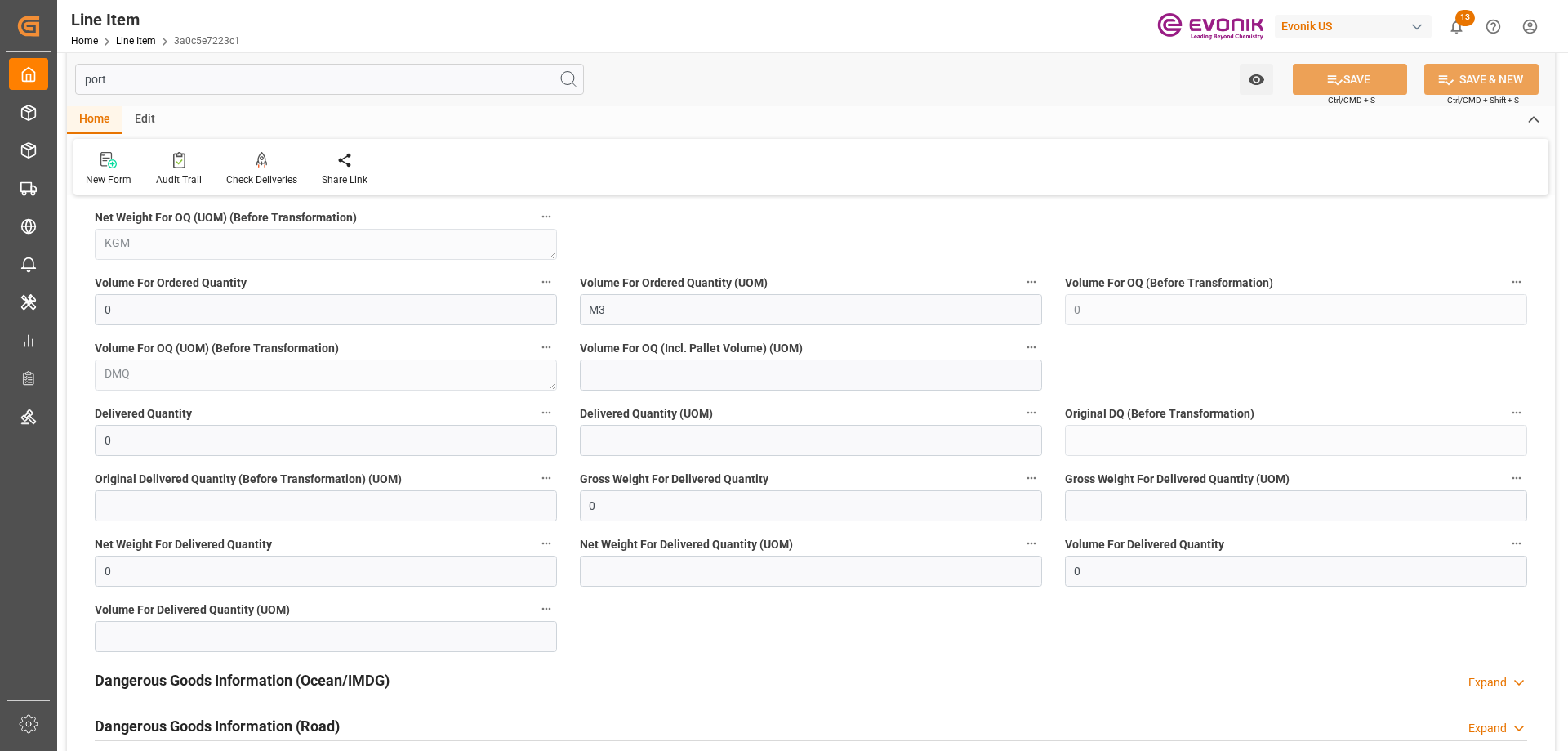
scroll to position [1052, 0]
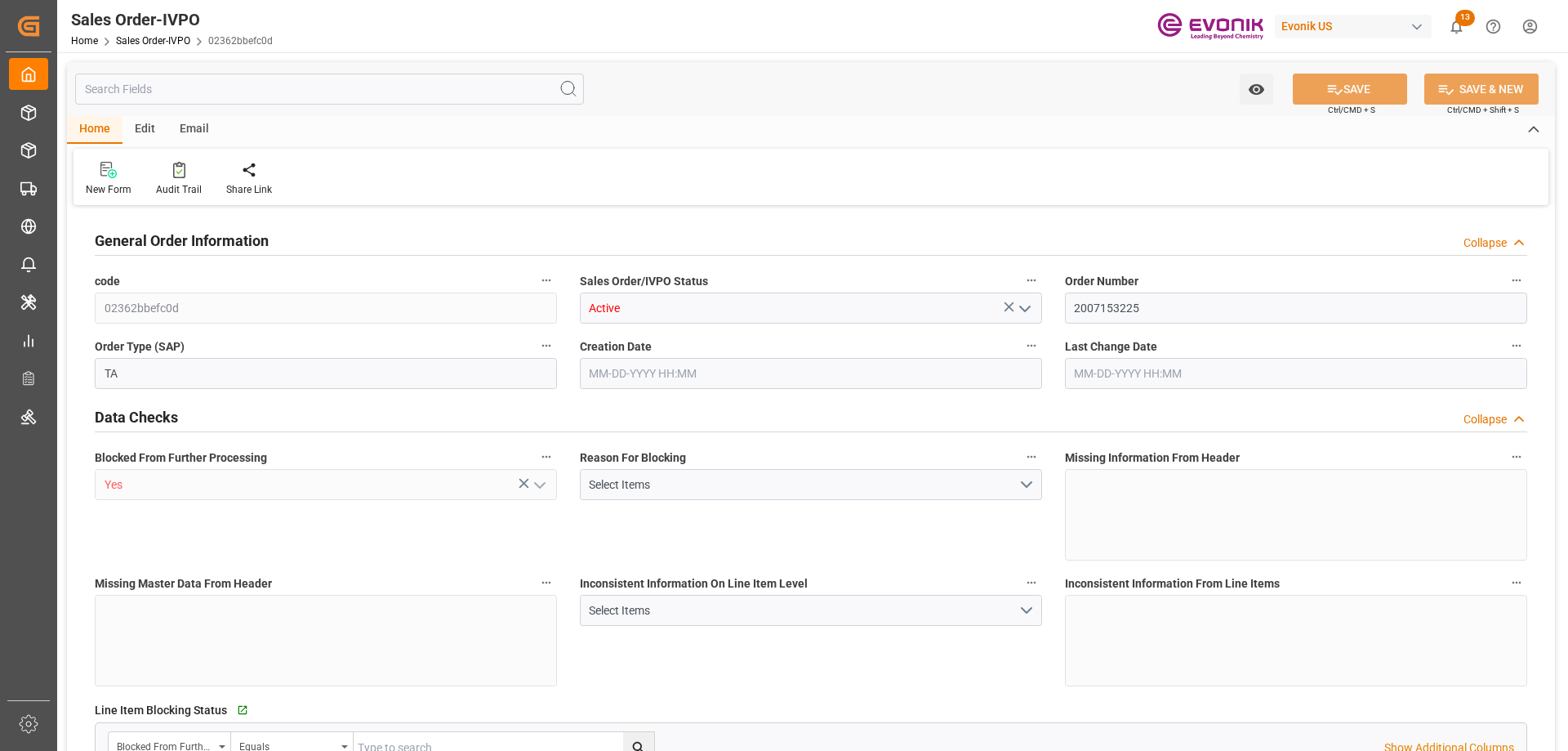
type input "EGALY"
type input "0"
type input "1"
type input "2"
type input "19801.04"
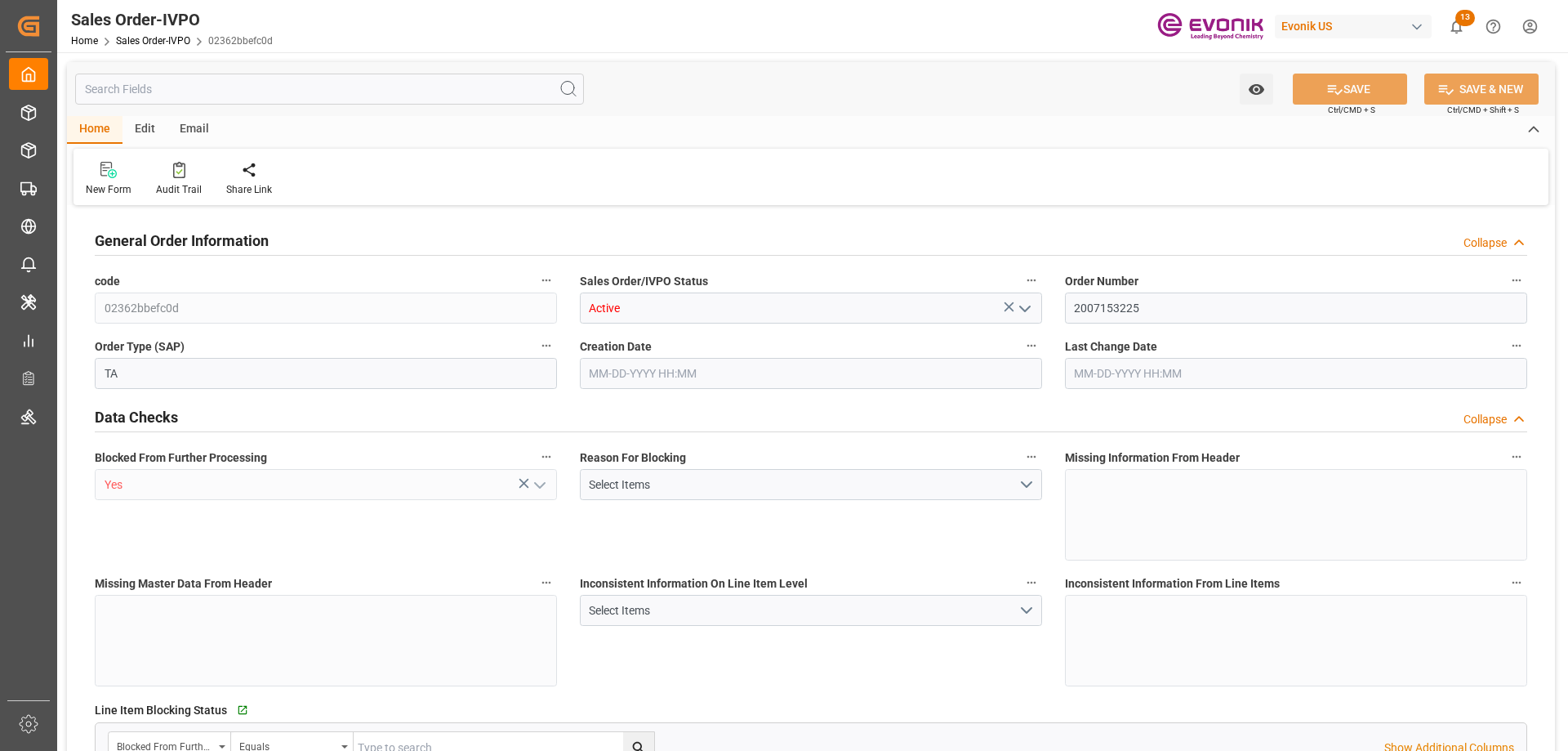
type input "0"
type input "17000"
type input "30"
type input "08-27-2025 12:31"
type input "08-29-2025 14:05"
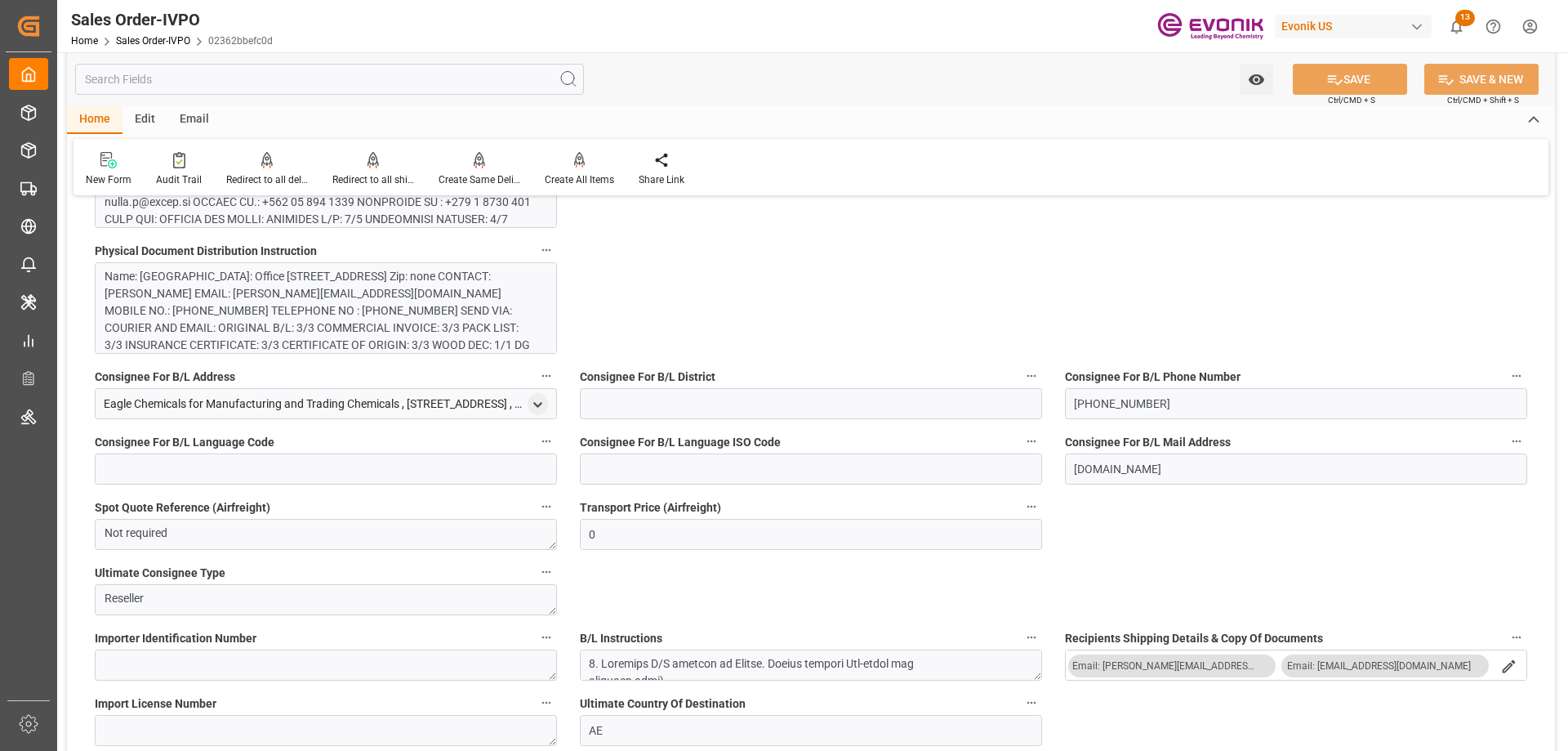
scroll to position [898, 0]
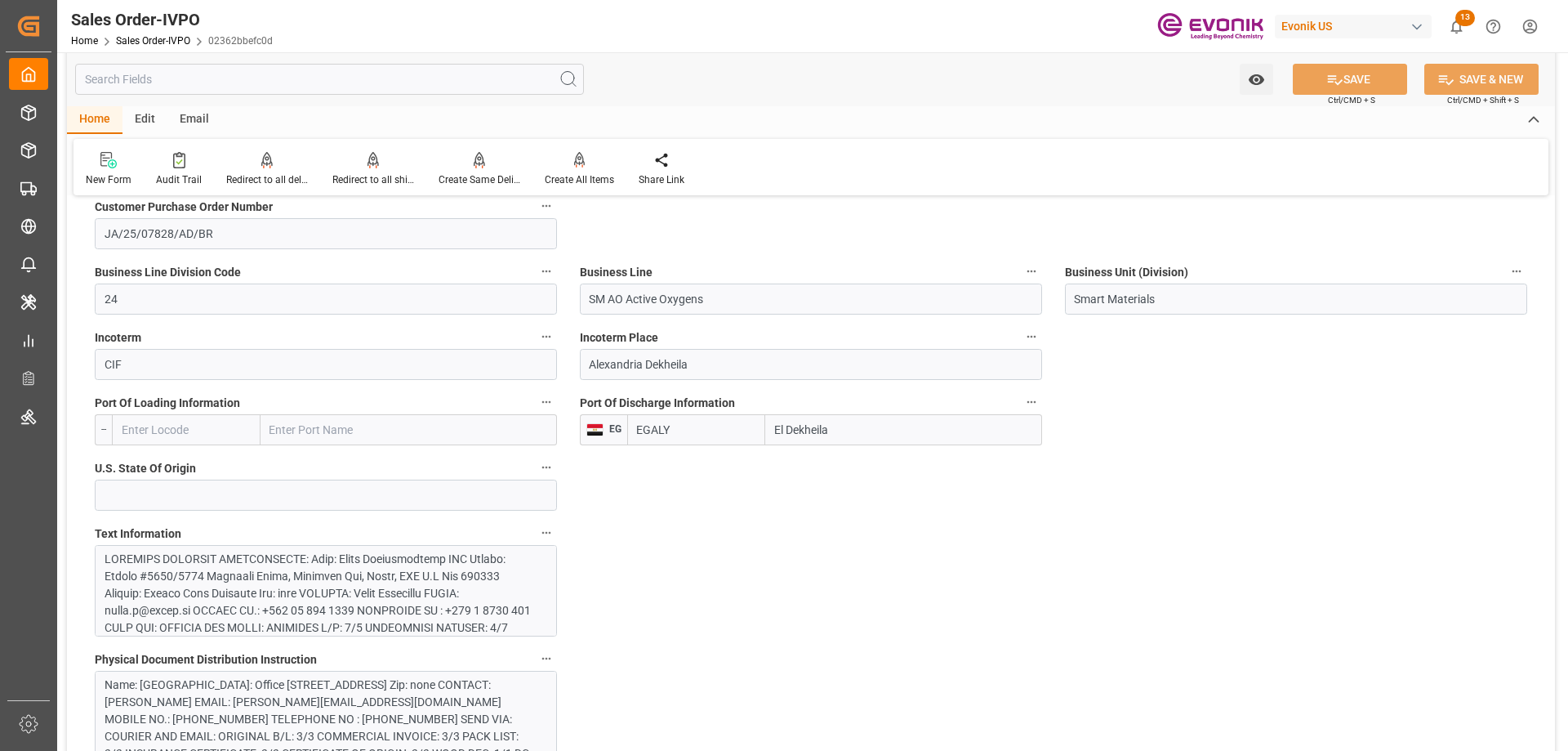
drag, startPoint x: 846, startPoint y: 425, endPoint x: 763, endPoint y: 431, distance: 83.2
click at [763, 431] on div "EGALY El Dekheila" at bounding box center [835, 429] width 415 height 31
drag, startPoint x: 751, startPoint y: 431, endPoint x: 584, endPoint y: 456, distance: 168.9
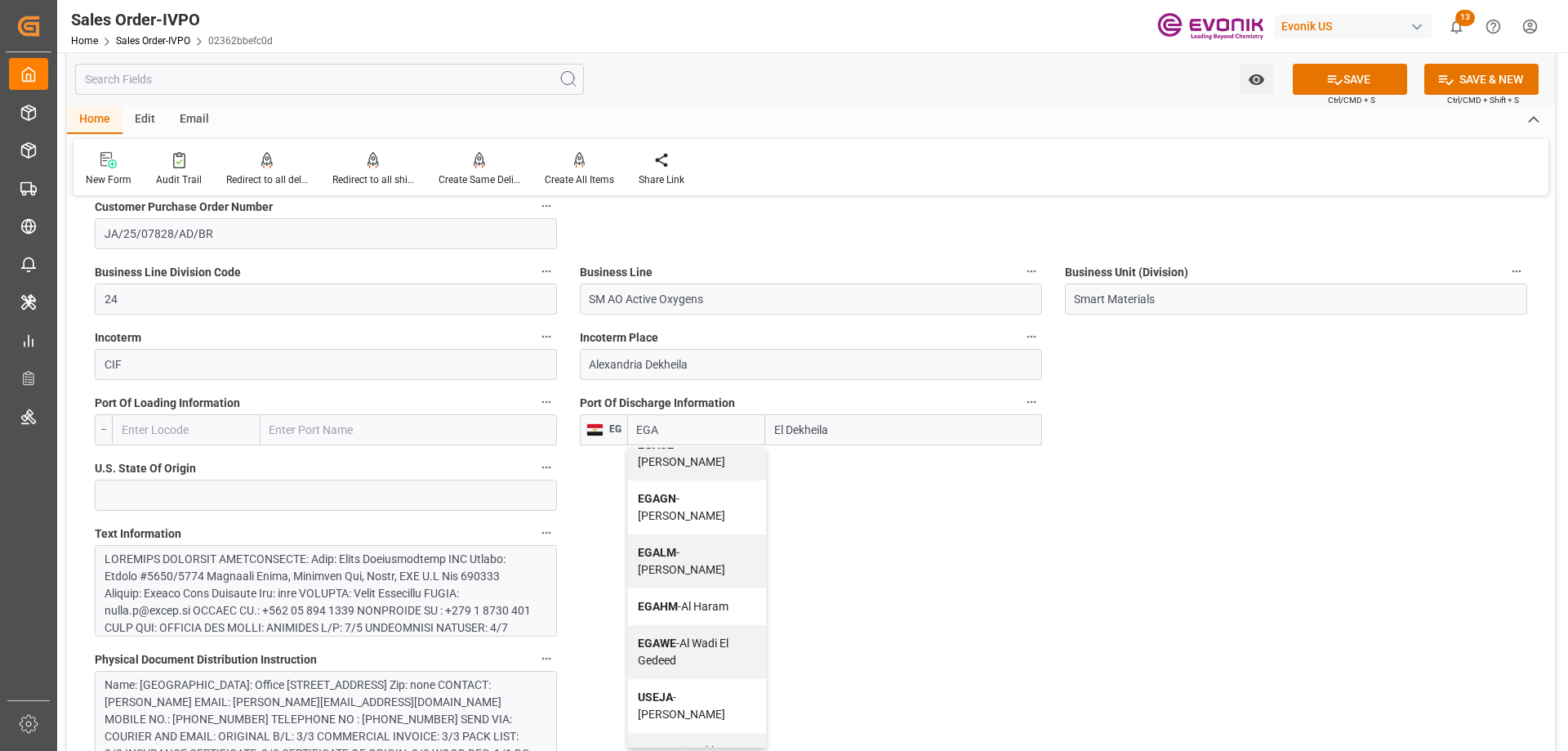
scroll to position [0, 0]
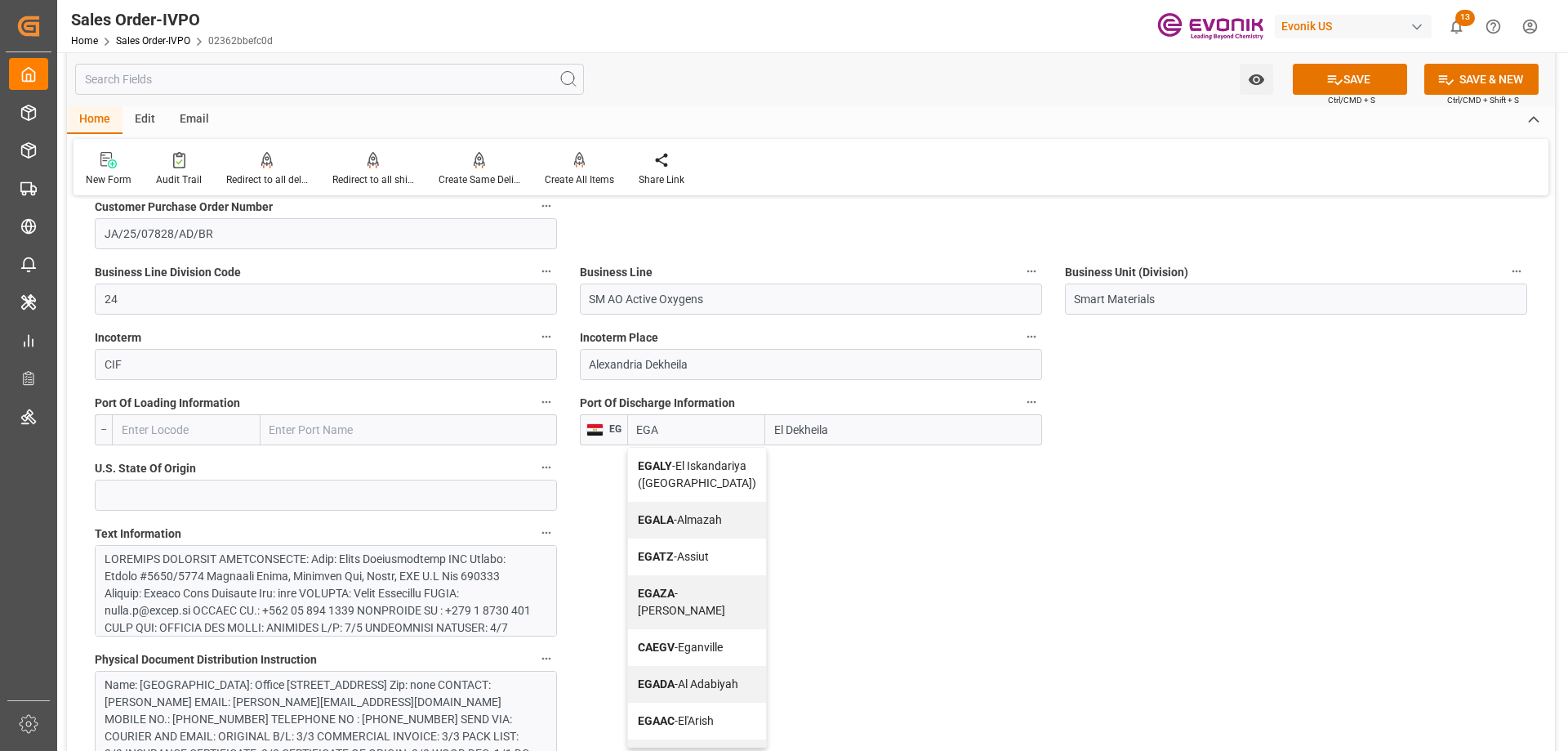
click at [699, 479] on div "EGALY - El Iskandariya (Alexandria)" at bounding box center [698, 474] width 138 height 54
type input "EGALY"
type input "El Iskandariya (Alexandria)"
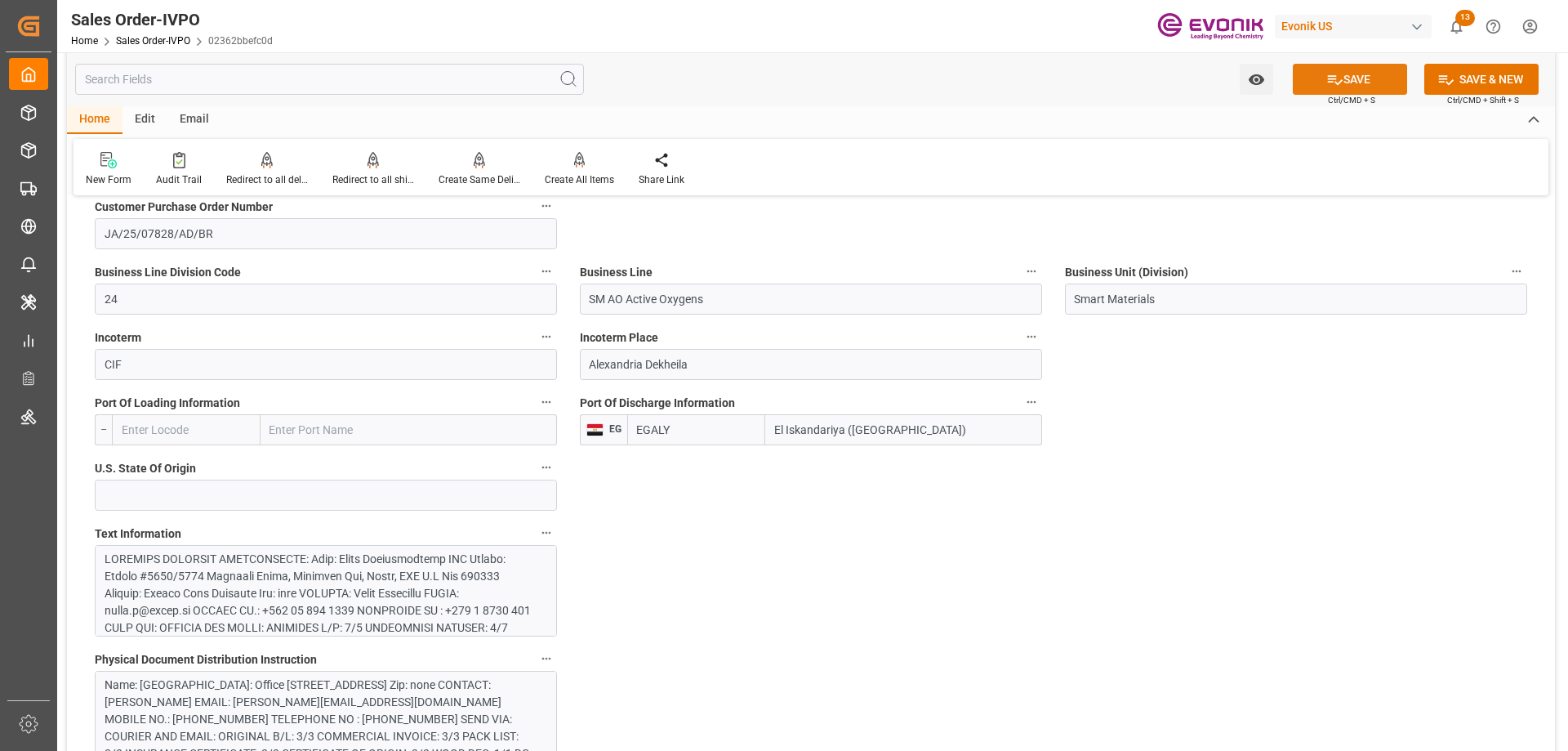
click at [1340, 87] on button "SAVE" at bounding box center [1350, 78] width 115 height 31
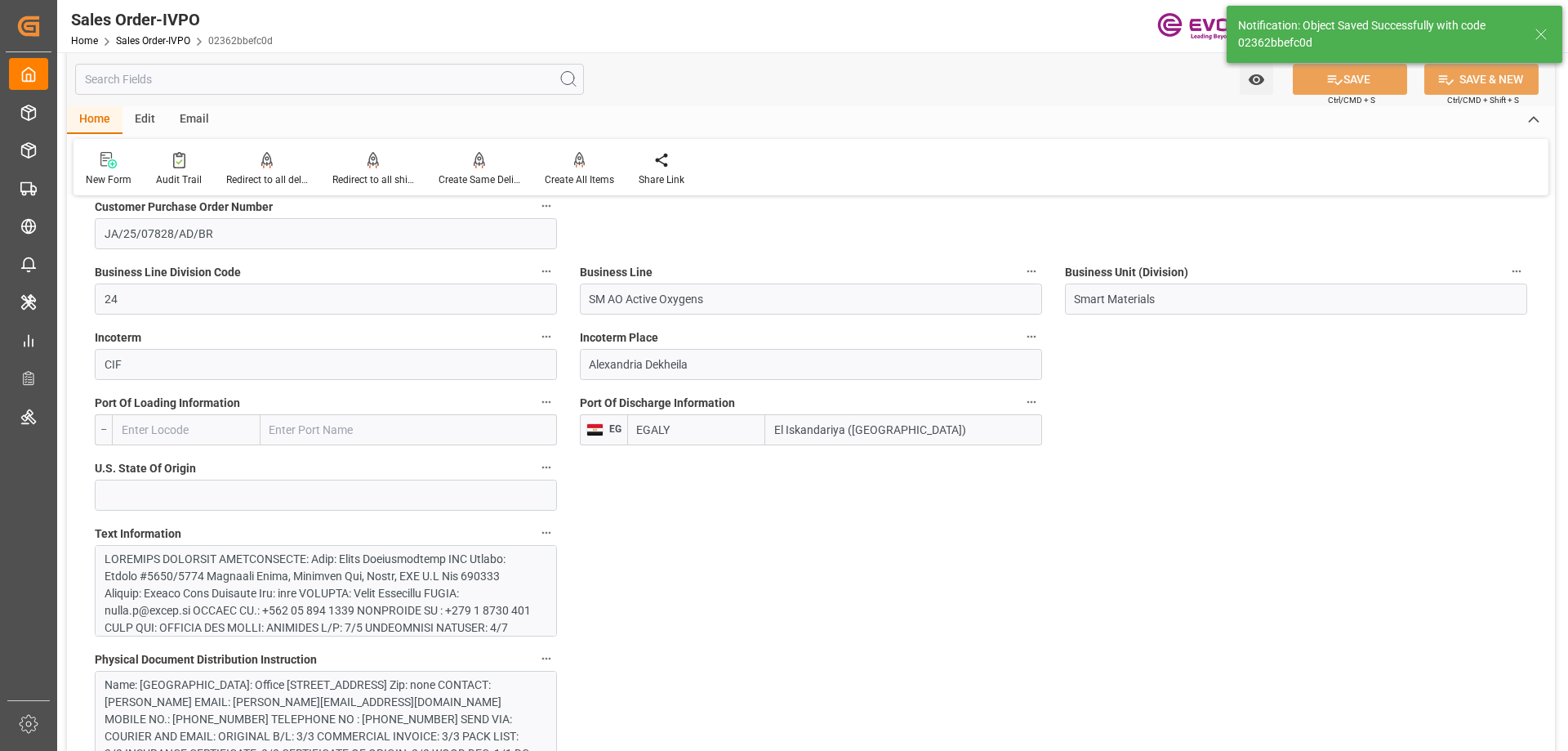
type input "08-29-2025 14:06"
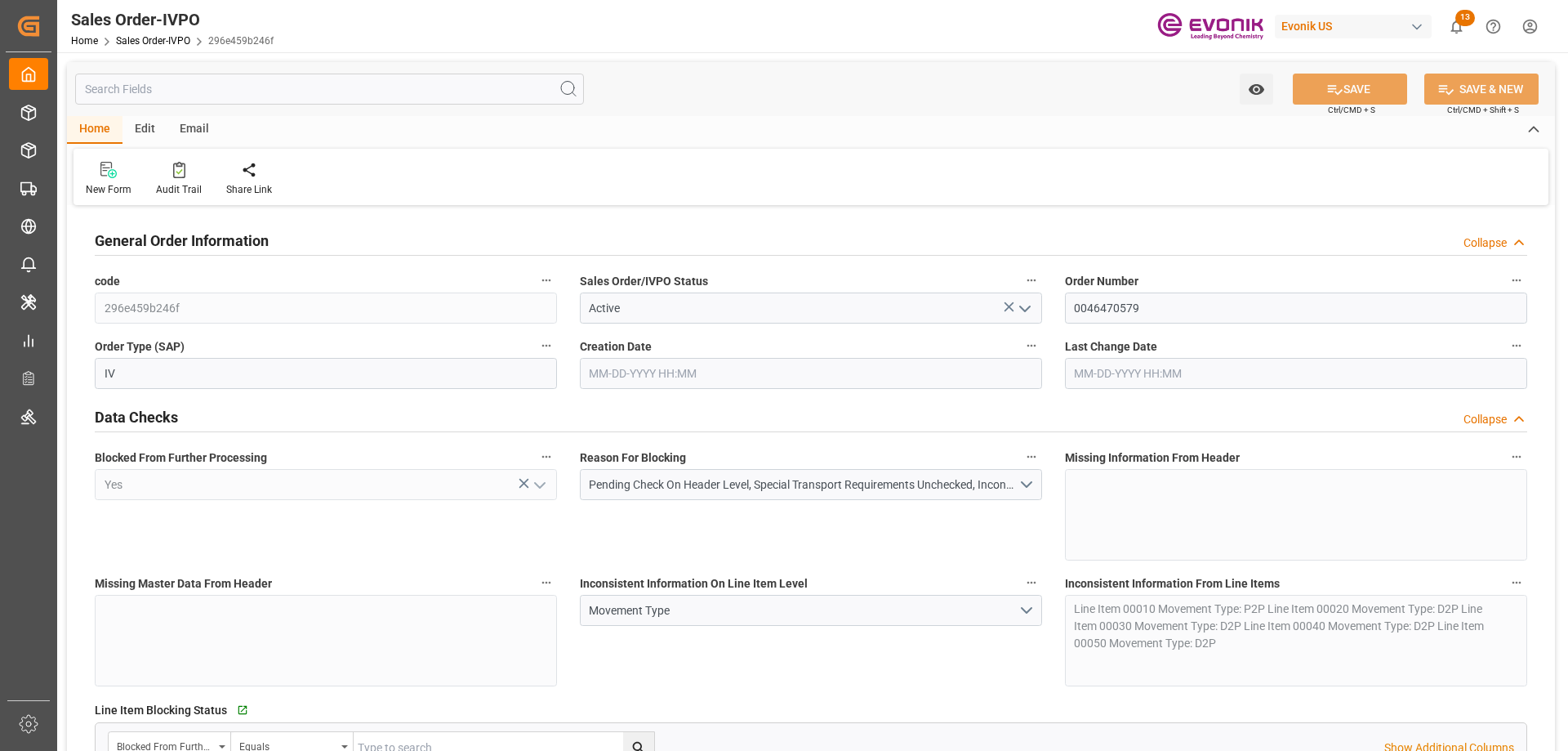
type input "BRSSZ"
type input "livia.leone@evonik.comTelephone No: 55 19 3475-3130"
type input "0"
type input "1"
type input "14877.754"
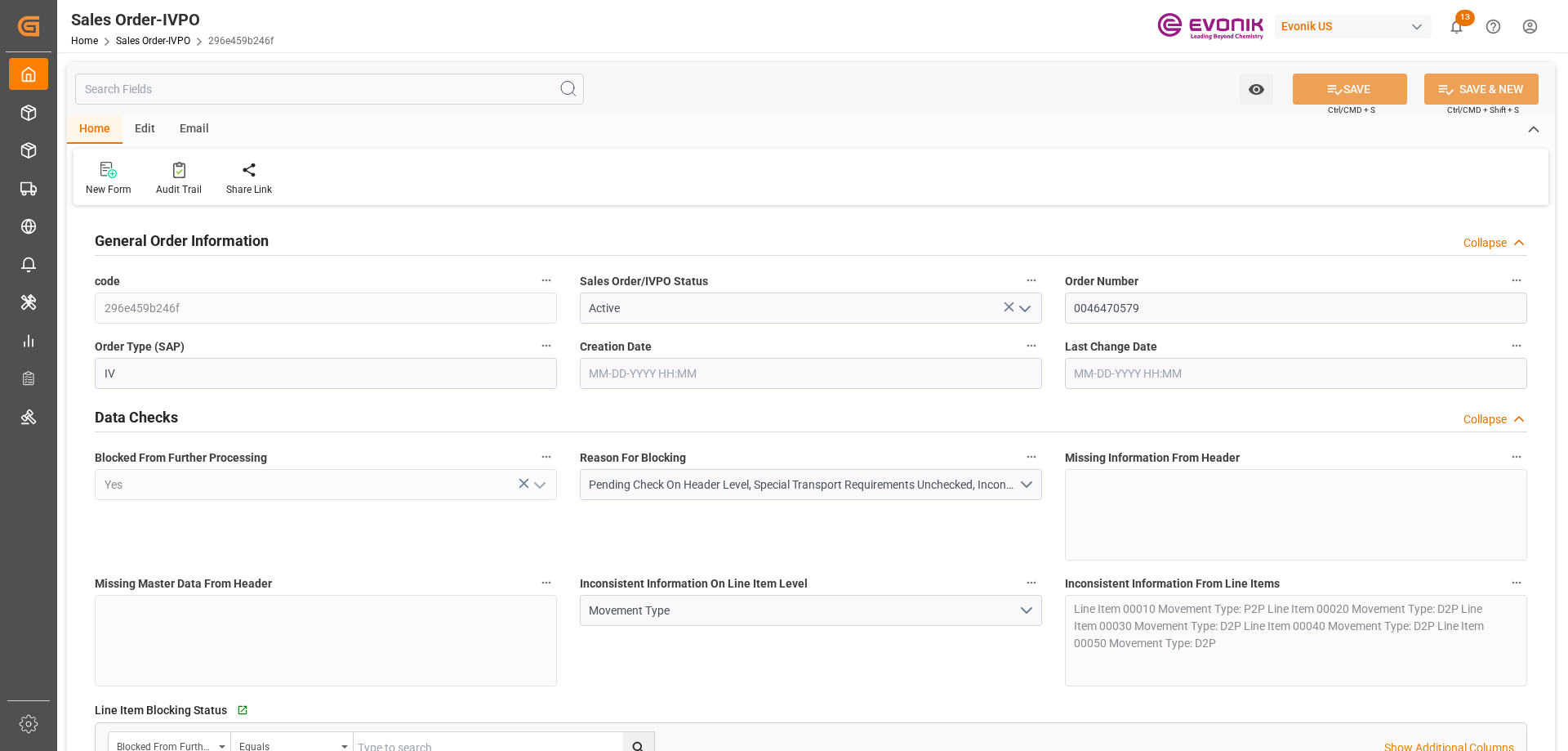
type input "08-28-2025 13:47"
type input "livia.leone@evonik.comTelephone No: 55 19 3475-3130"
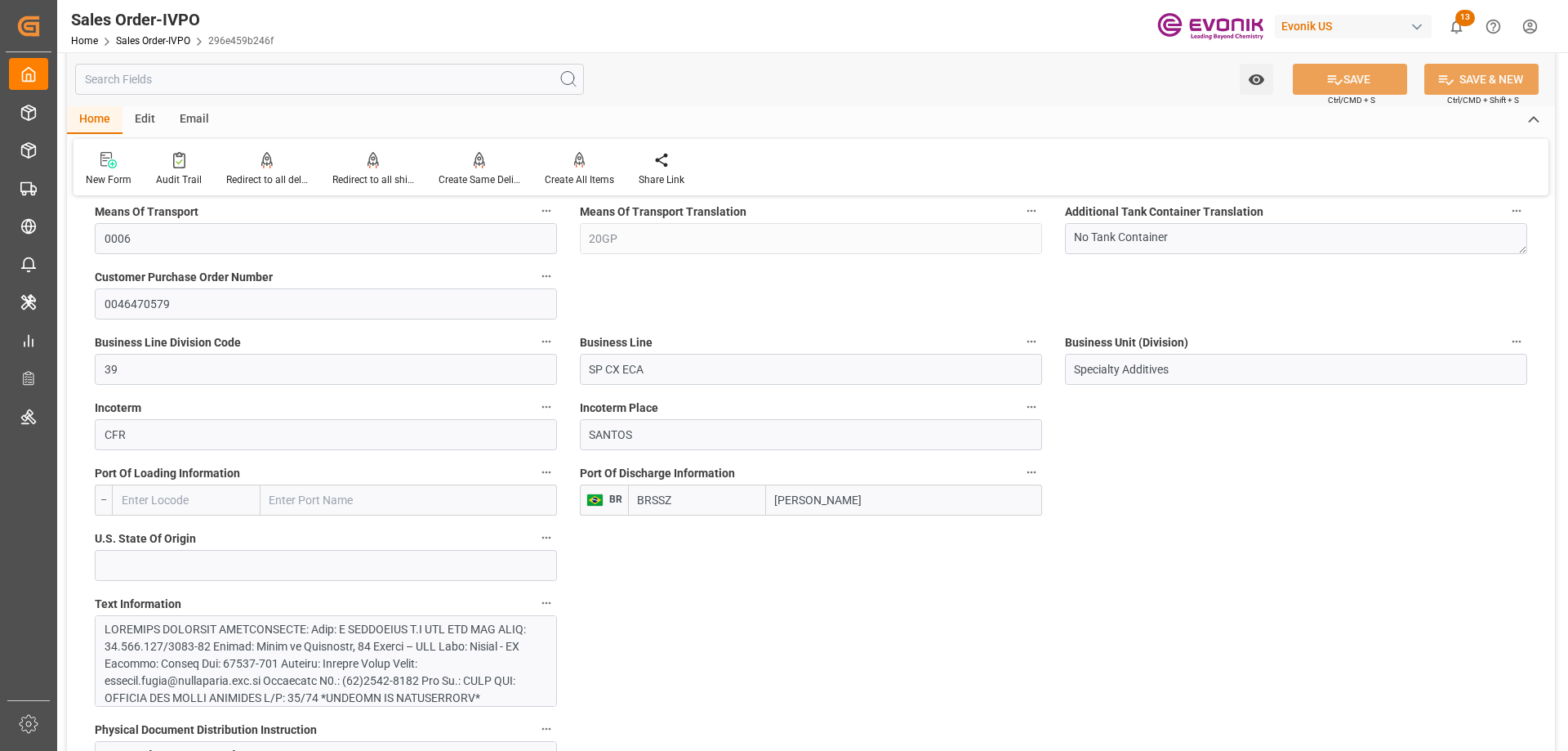
scroll to position [1225, 0]
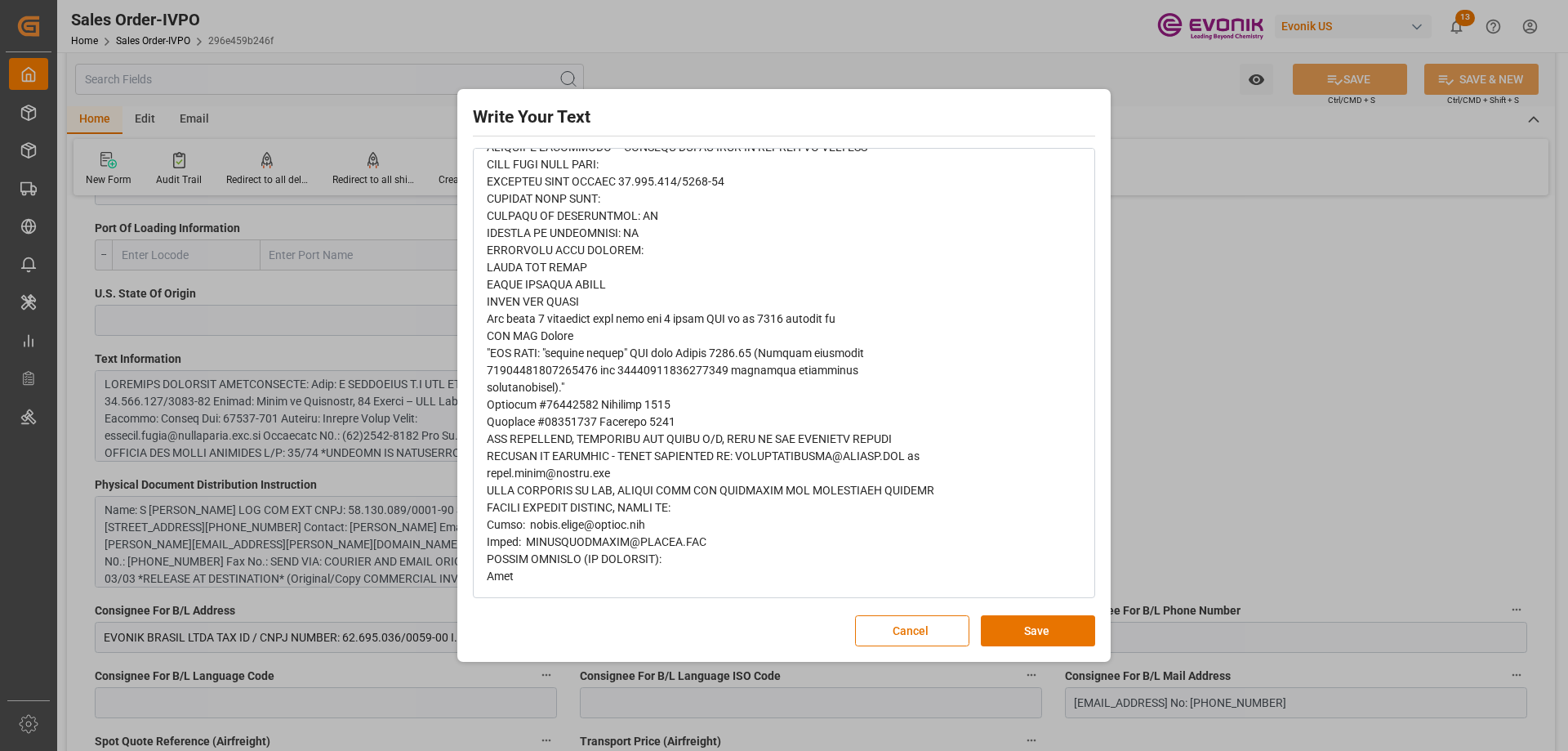
scroll to position [0, 0]
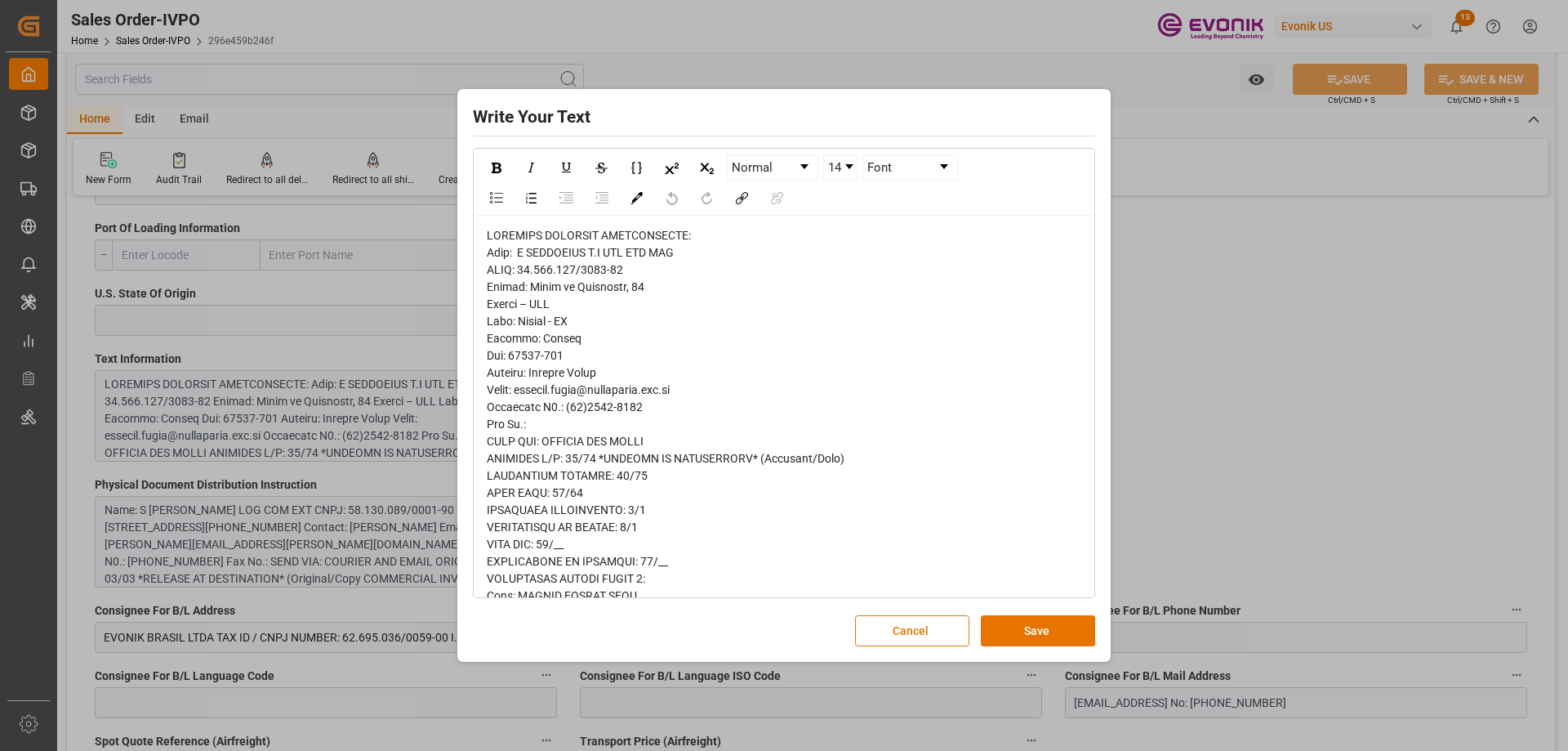
click at [1254, 398] on div "Write Your Text Normal 14 Font Cancel Save" at bounding box center [784, 376] width 1568 height 751
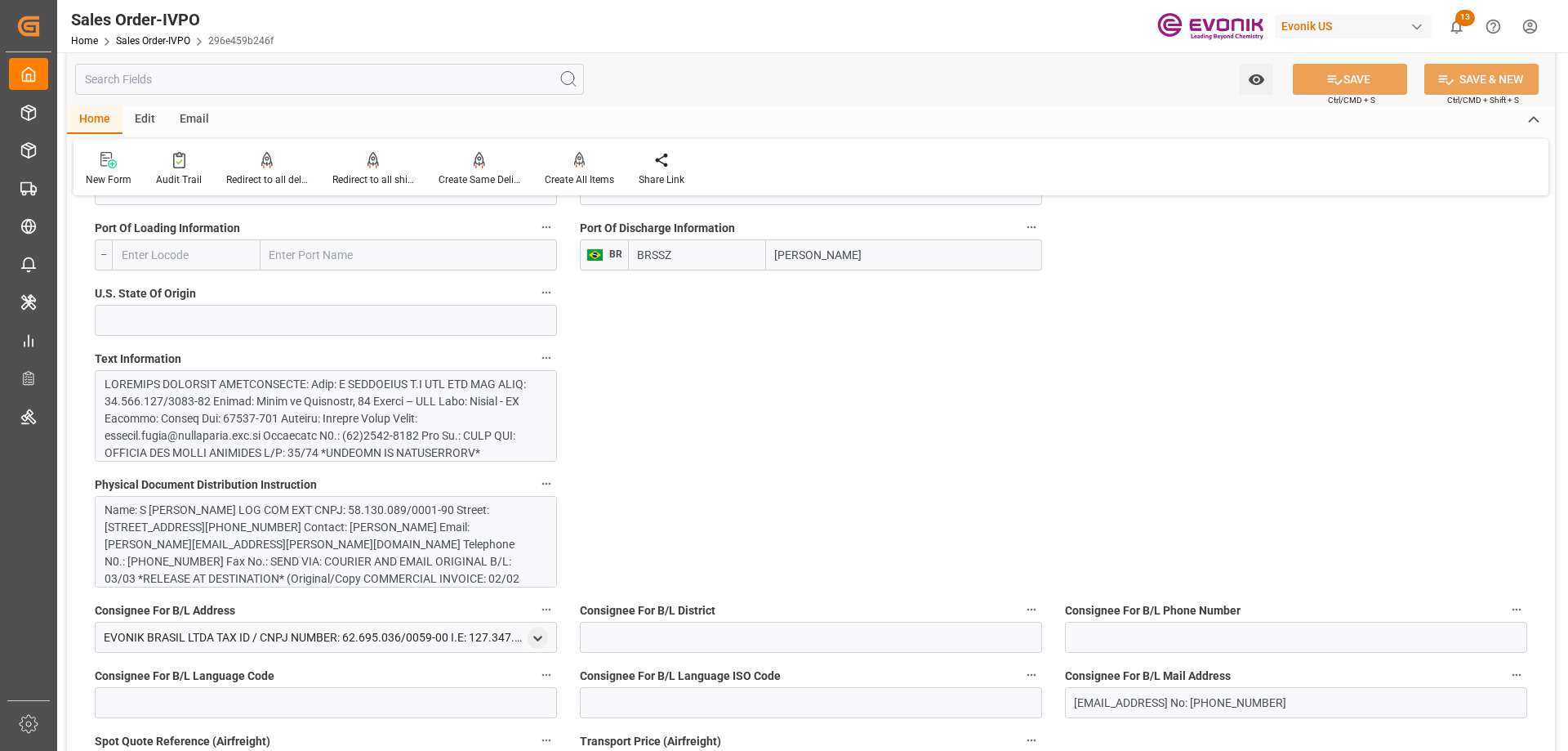
click at [292, 85] on input "text" at bounding box center [329, 78] width 509 height 31
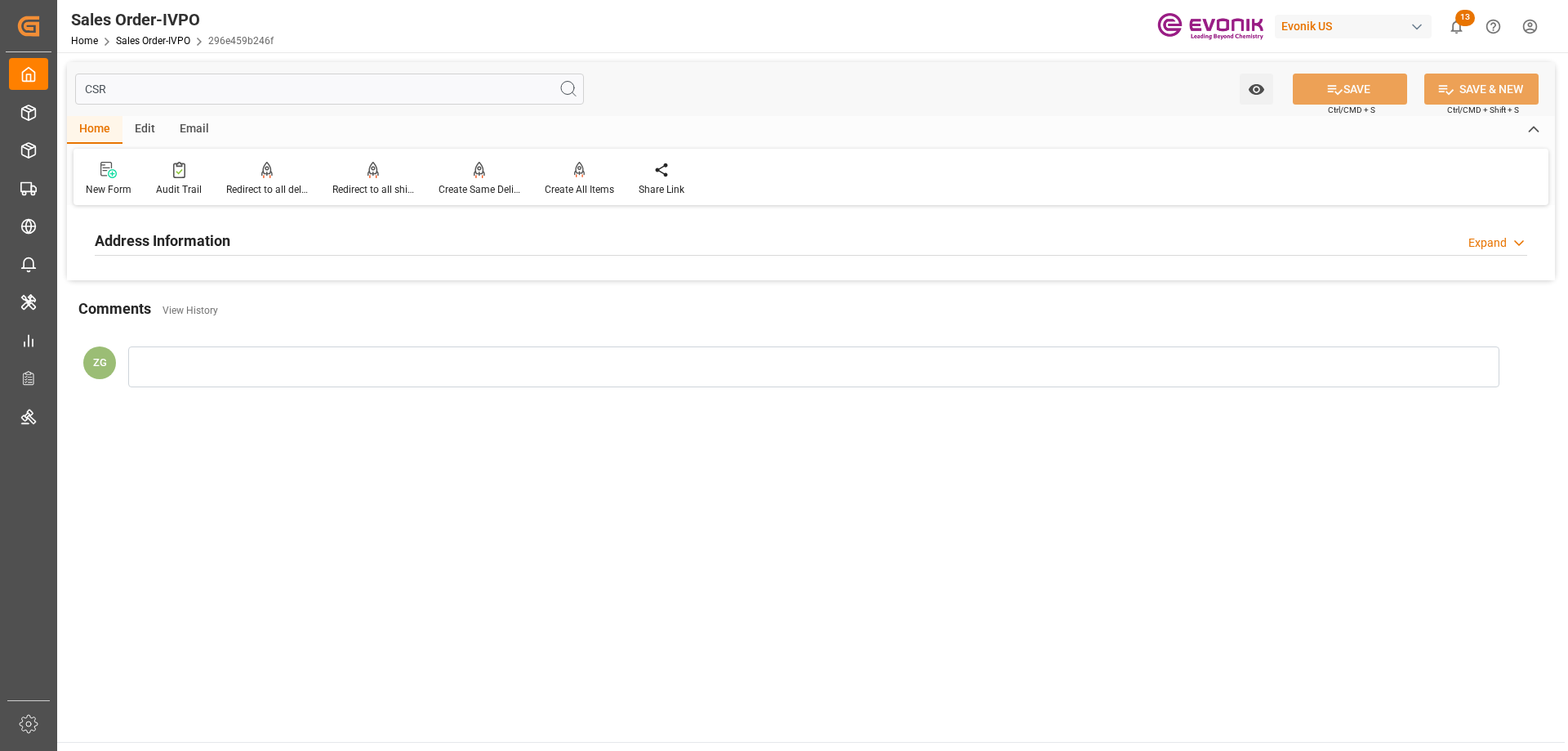
type input "CSR"
click at [262, 242] on div "Address Information Expand" at bounding box center [811, 238] width 1433 height 31
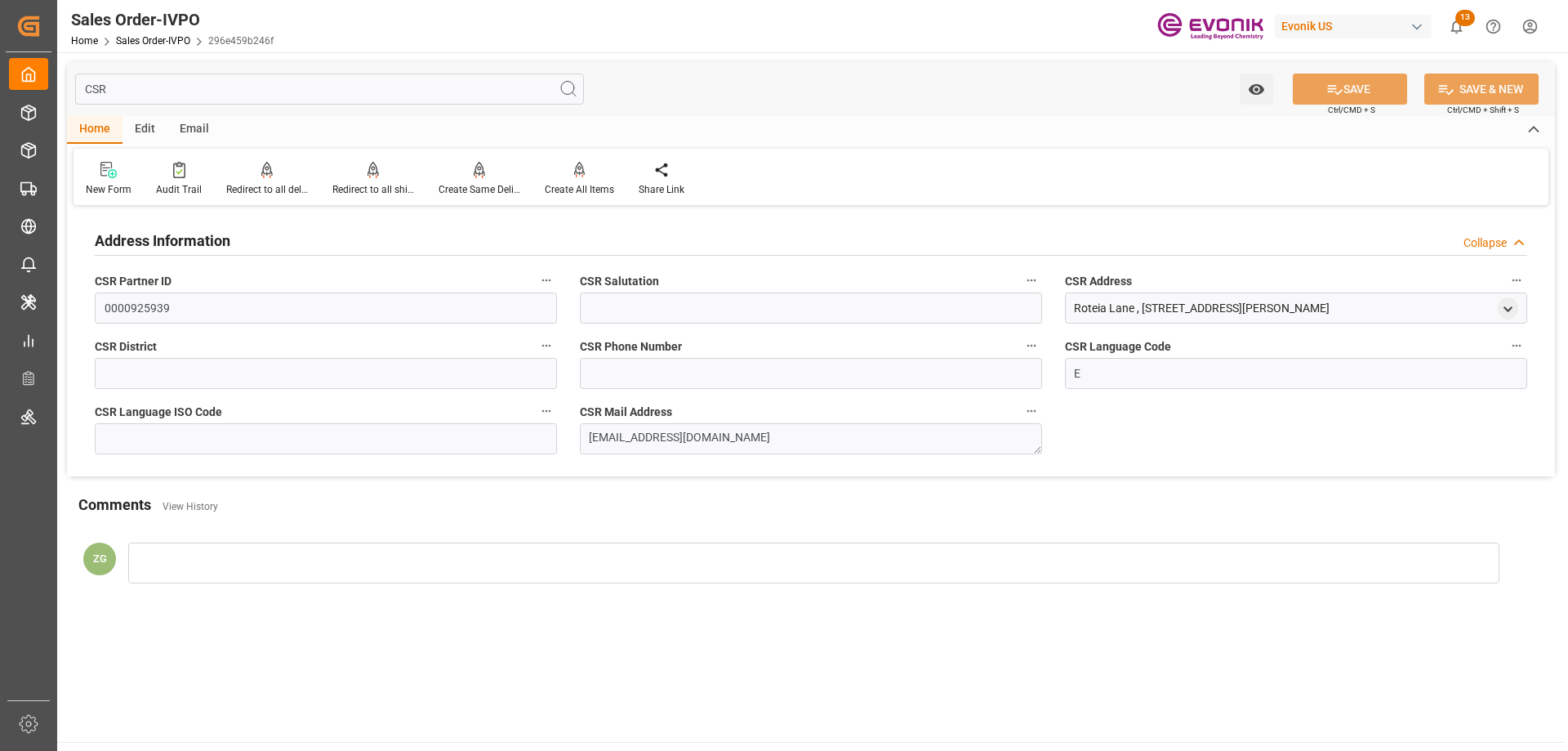
click at [113, 71] on div "CSR Watch Option SAVE Ctrl/CMD + S SAVE & NEW Ctrl/CMD + Shift + S" at bounding box center [811, 89] width 1488 height 54
click at [111, 85] on input "CSR" at bounding box center [329, 88] width 509 height 31
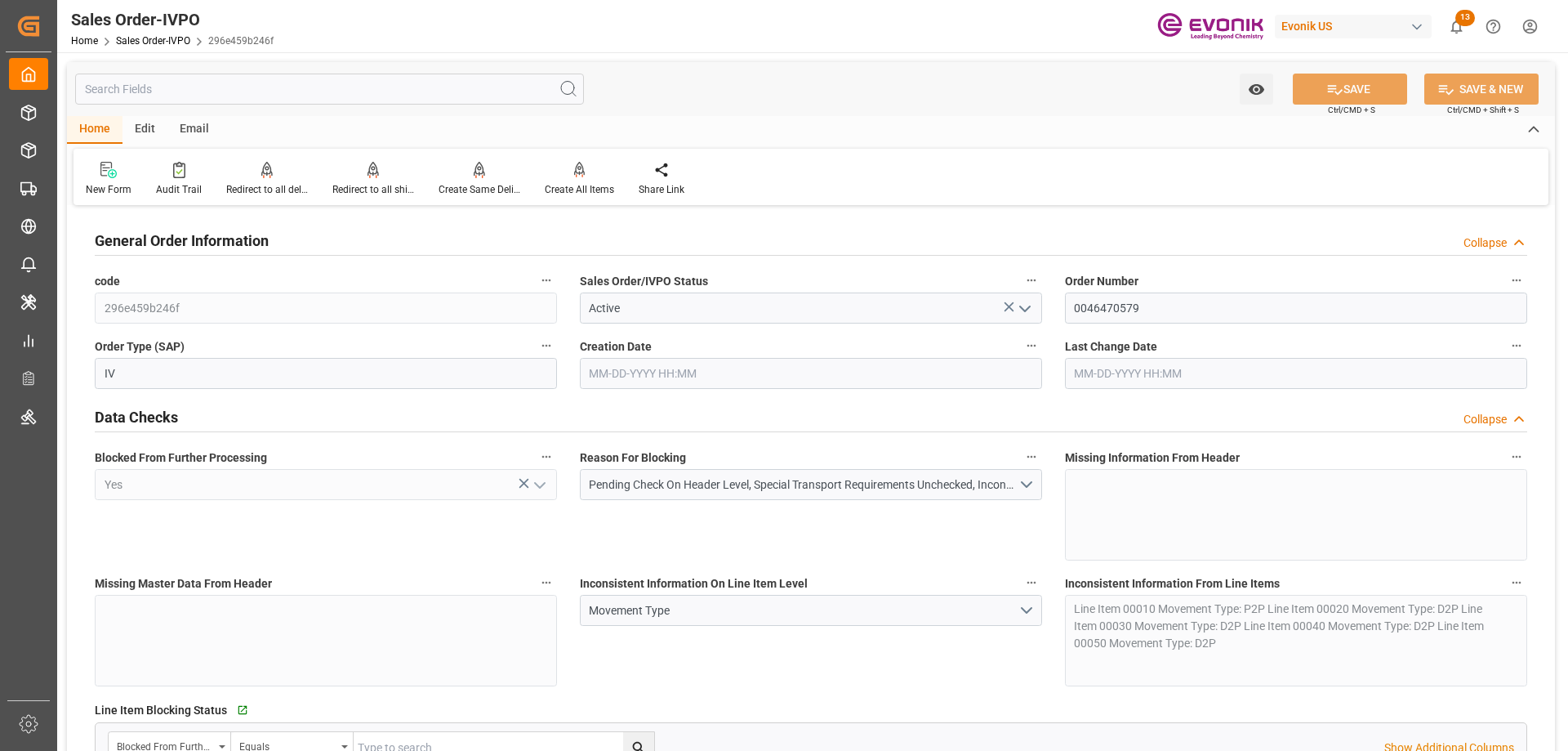
type input "BRSSZ"
type input "livia.leone@evonik.comTelephone No: 55 19 3475-3130"
type input "0"
type input "1"
type input "14877.754"
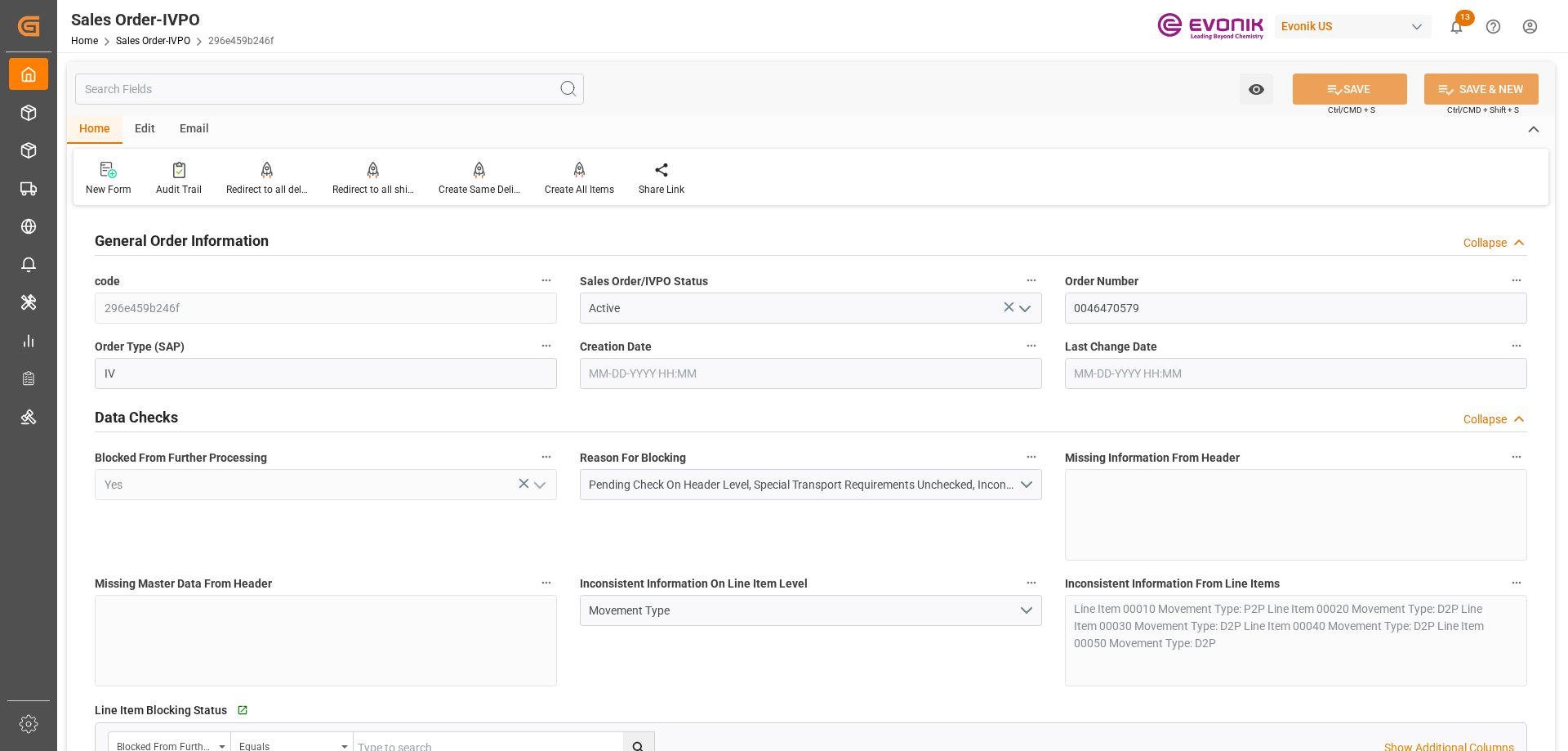
type input "08-28-2025 13:47"
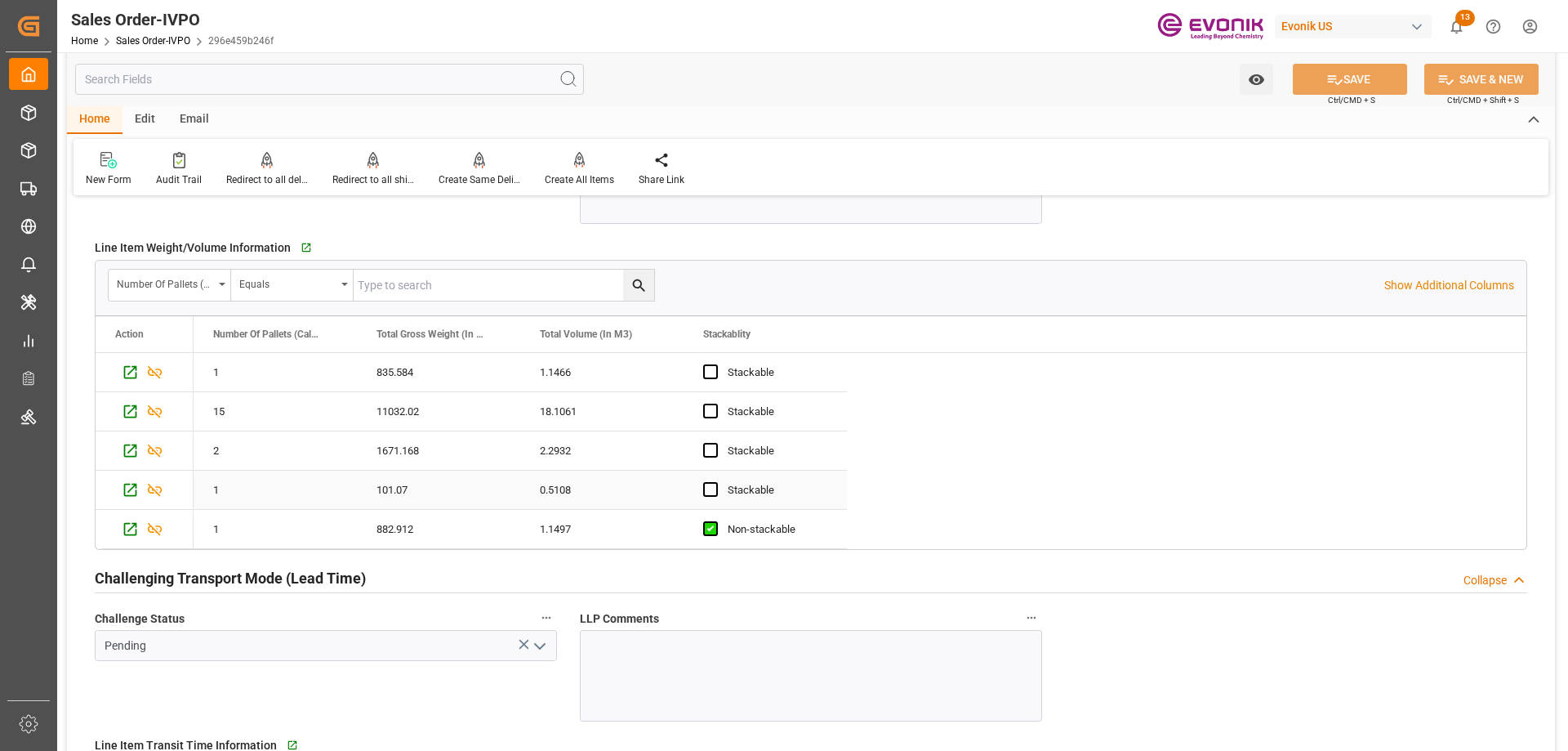
scroll to position [3022, 0]
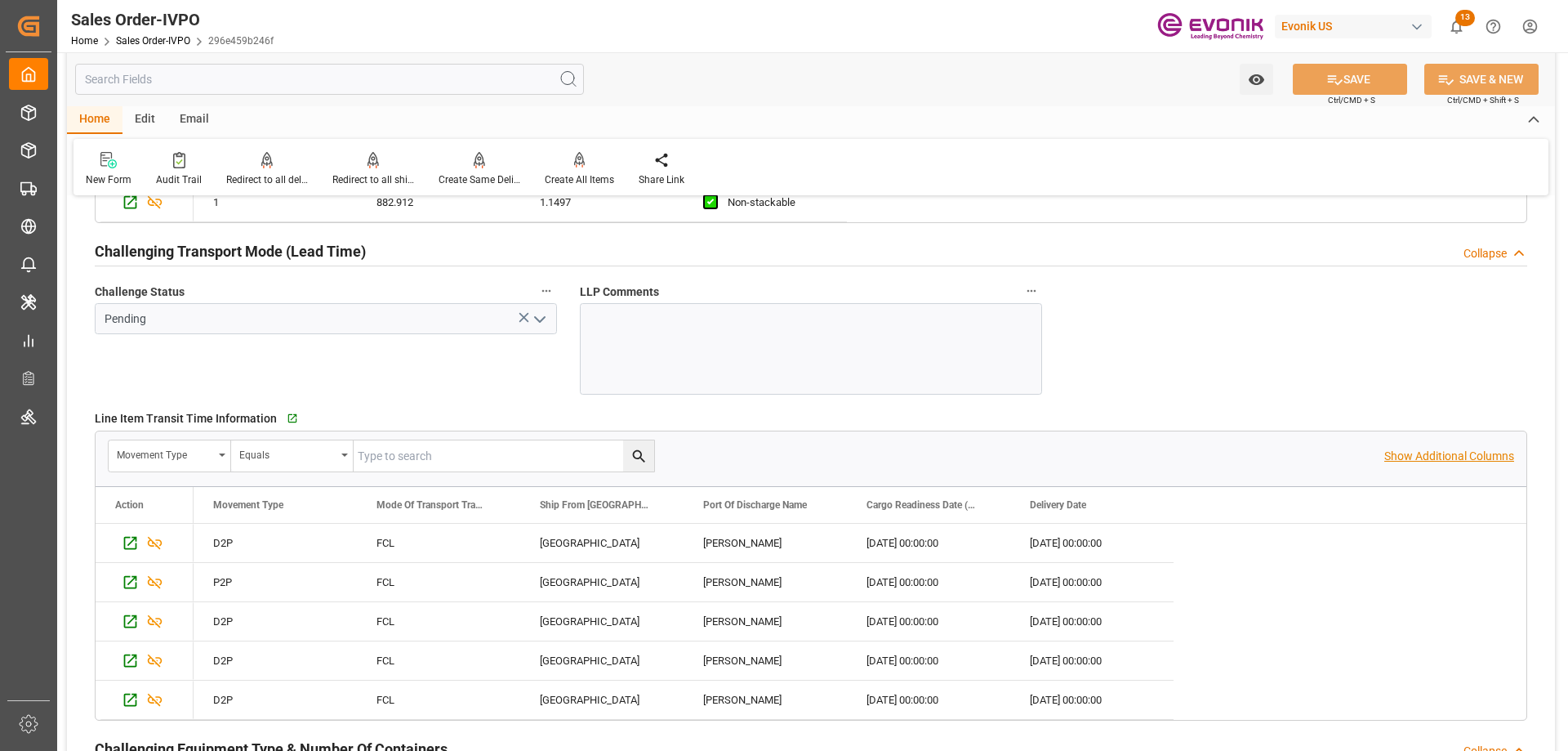
click at [1417, 451] on p "Show Additional Columns" at bounding box center [1448, 456] width 129 height 17
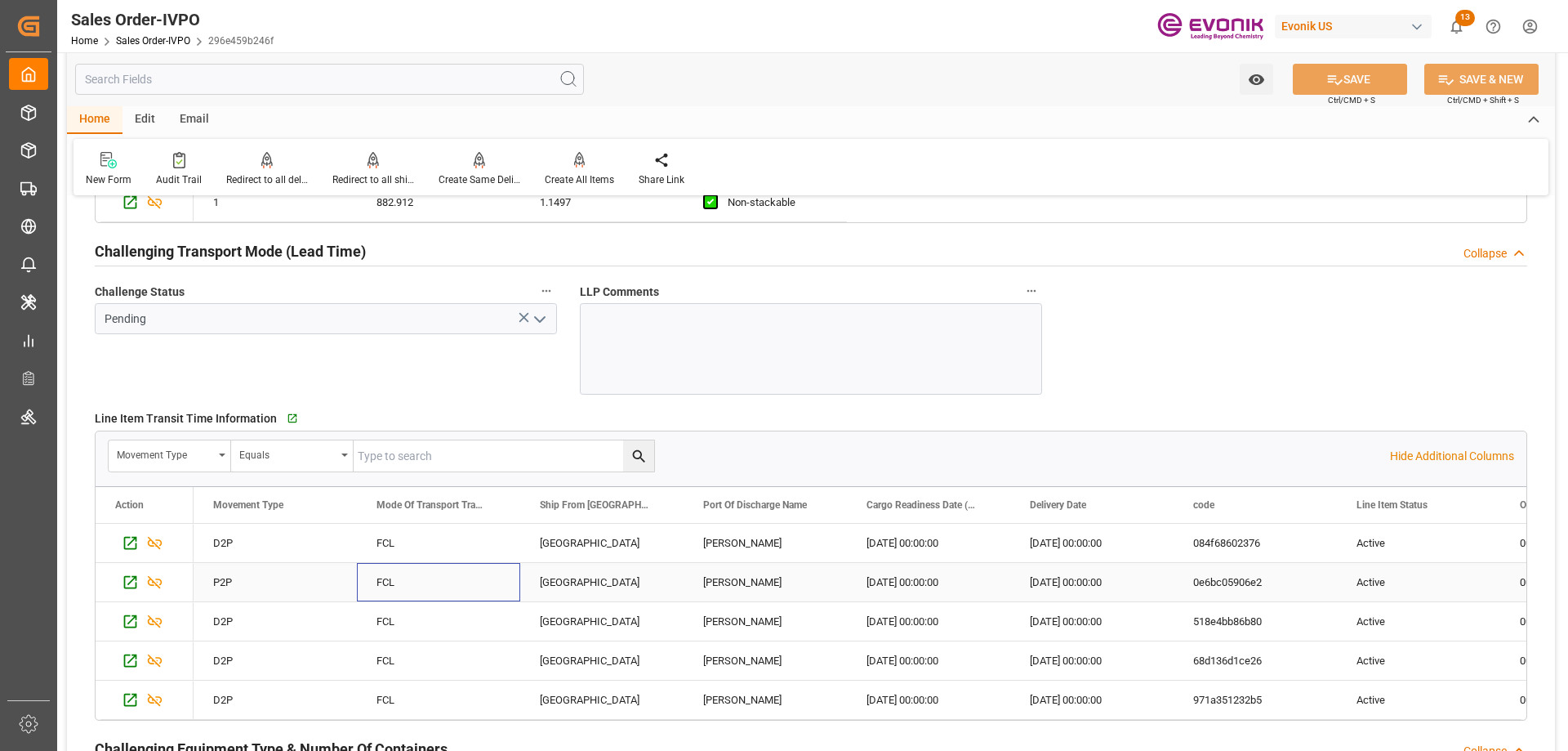
click at [368, 586] on div "FCL" at bounding box center [438, 581] width 163 height 39
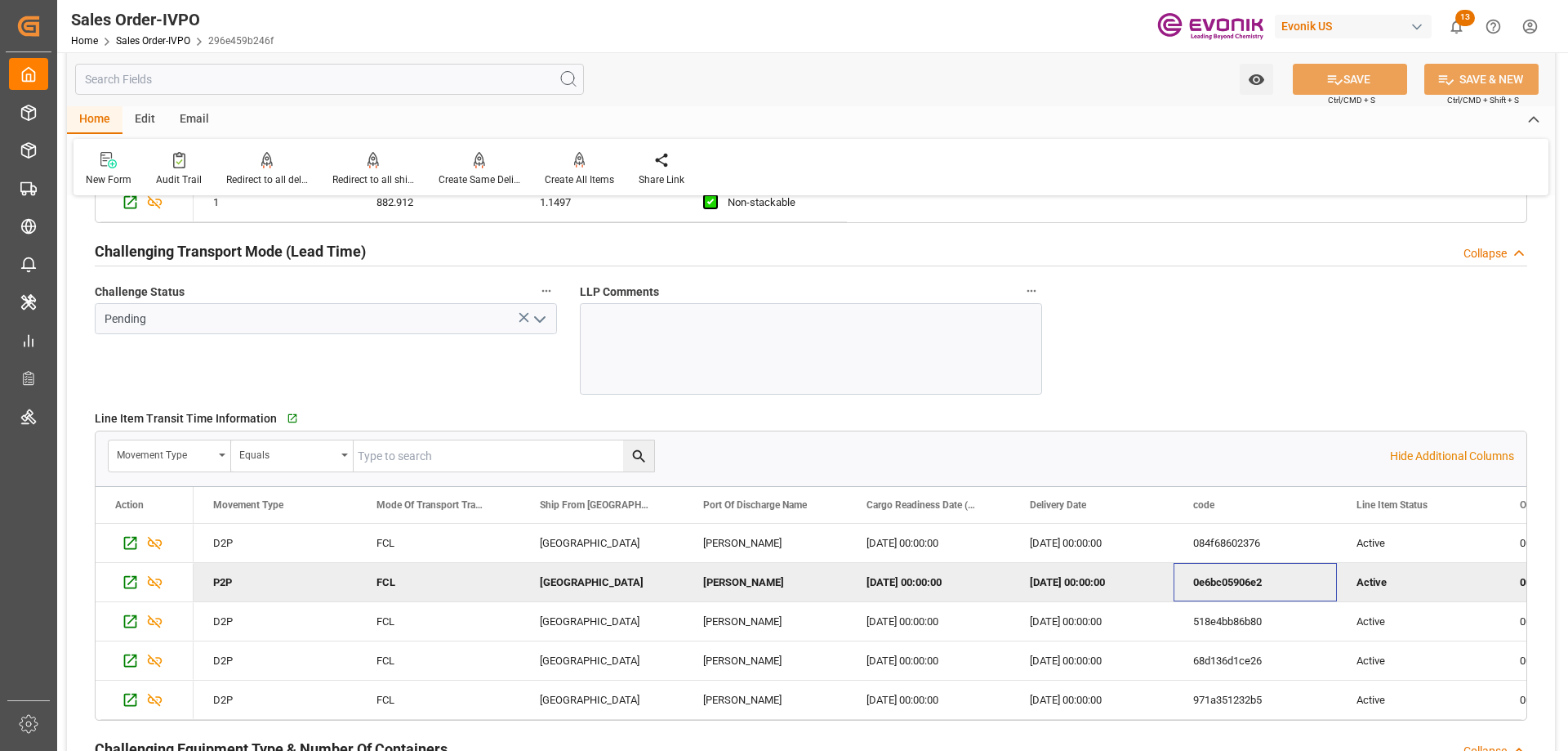
click at [1202, 588] on div "0e6bc05906e2" at bounding box center [1255, 581] width 163 height 39
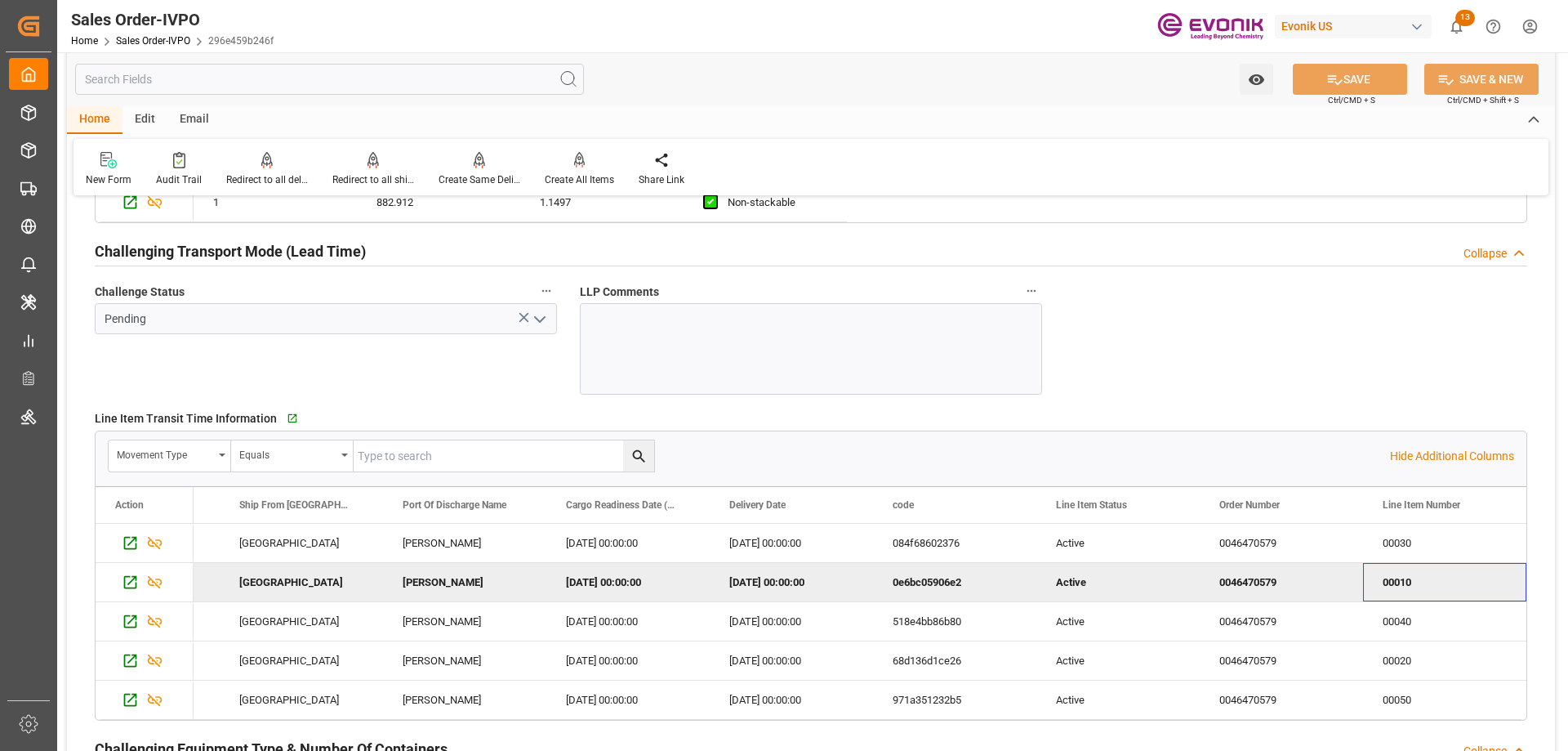
scroll to position [0, 463]
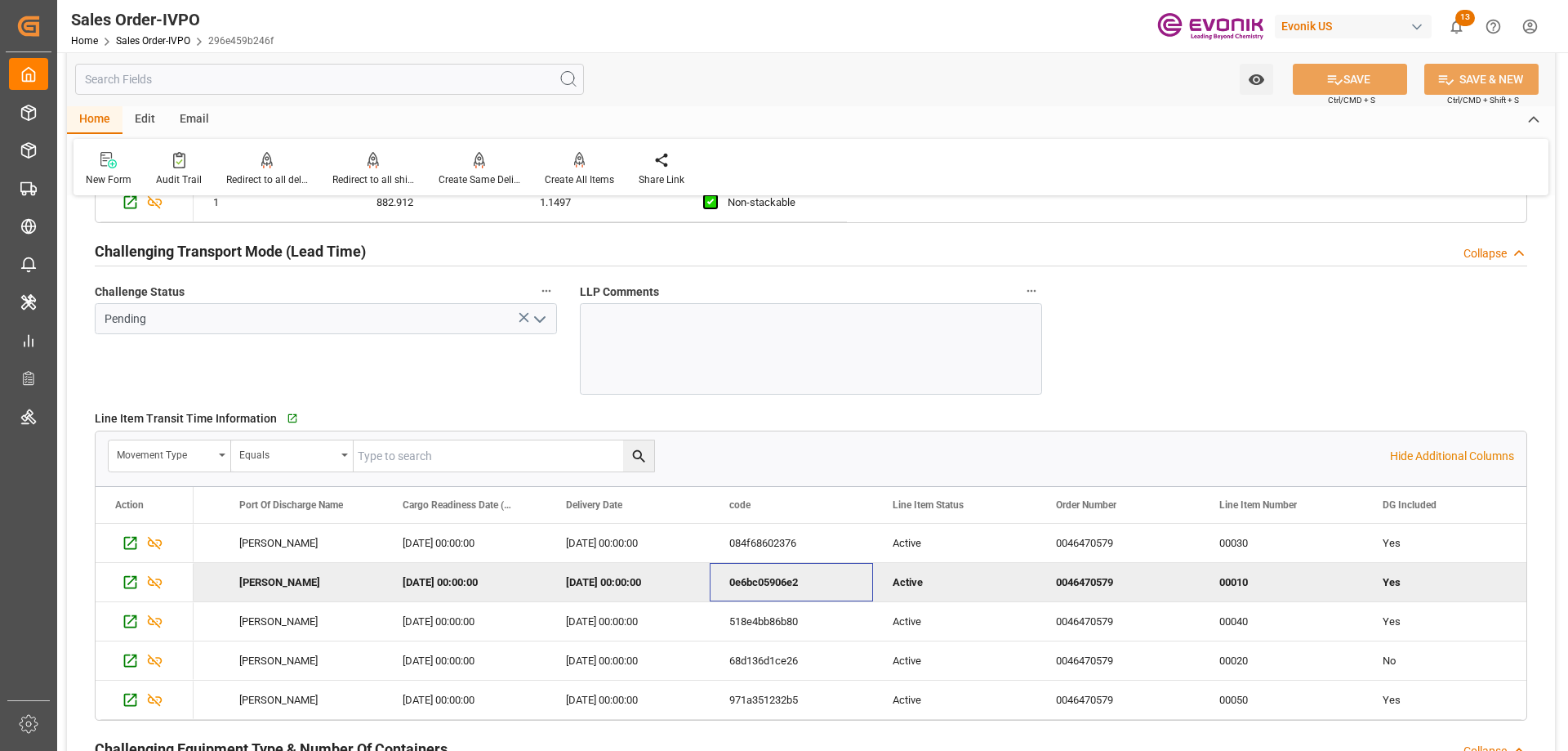
click at [844, 600] on div "0e6bc05906e2" at bounding box center [790, 581] width 163 height 39
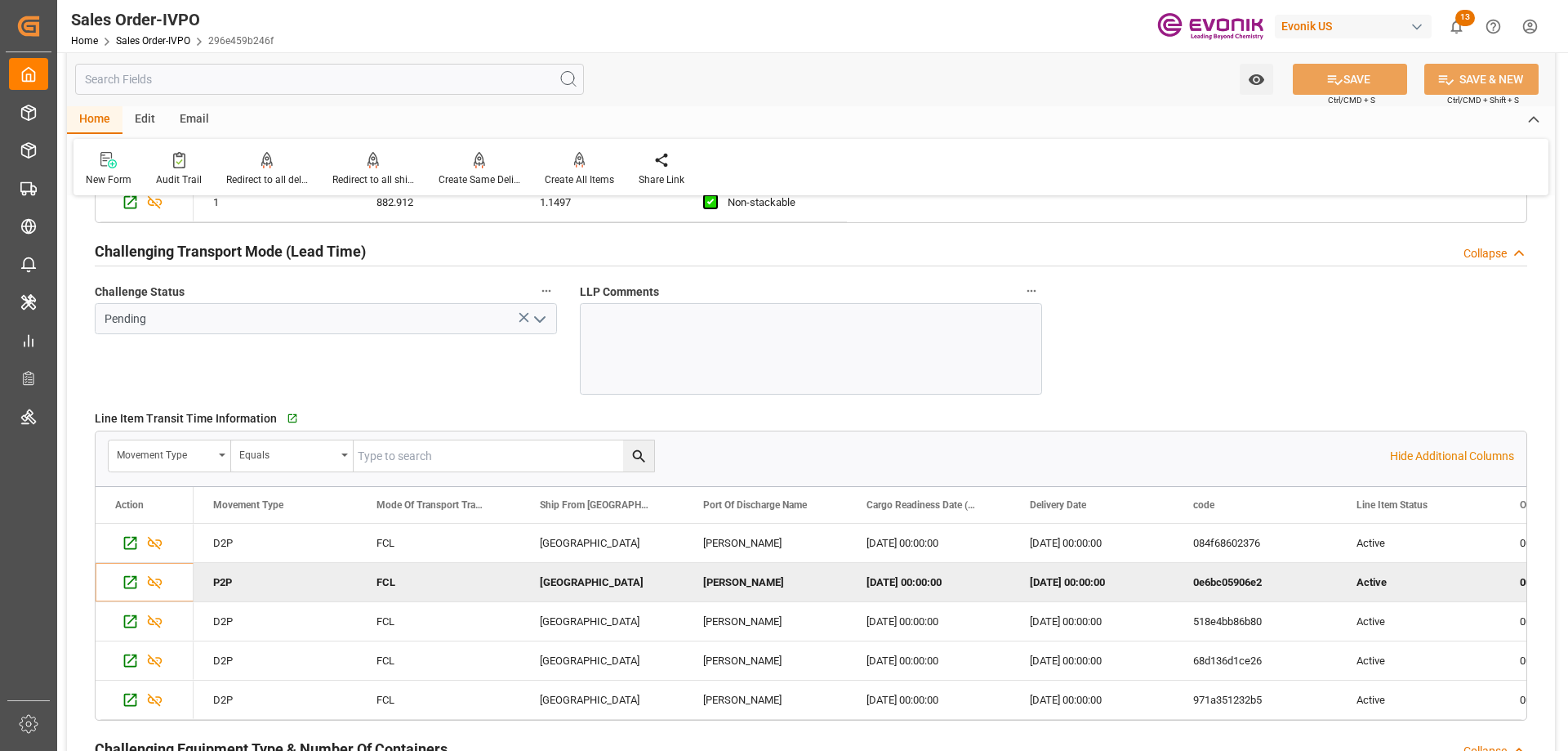
type input "livia.leone@evonik.comTelephone No: 55 19 3475-3130"
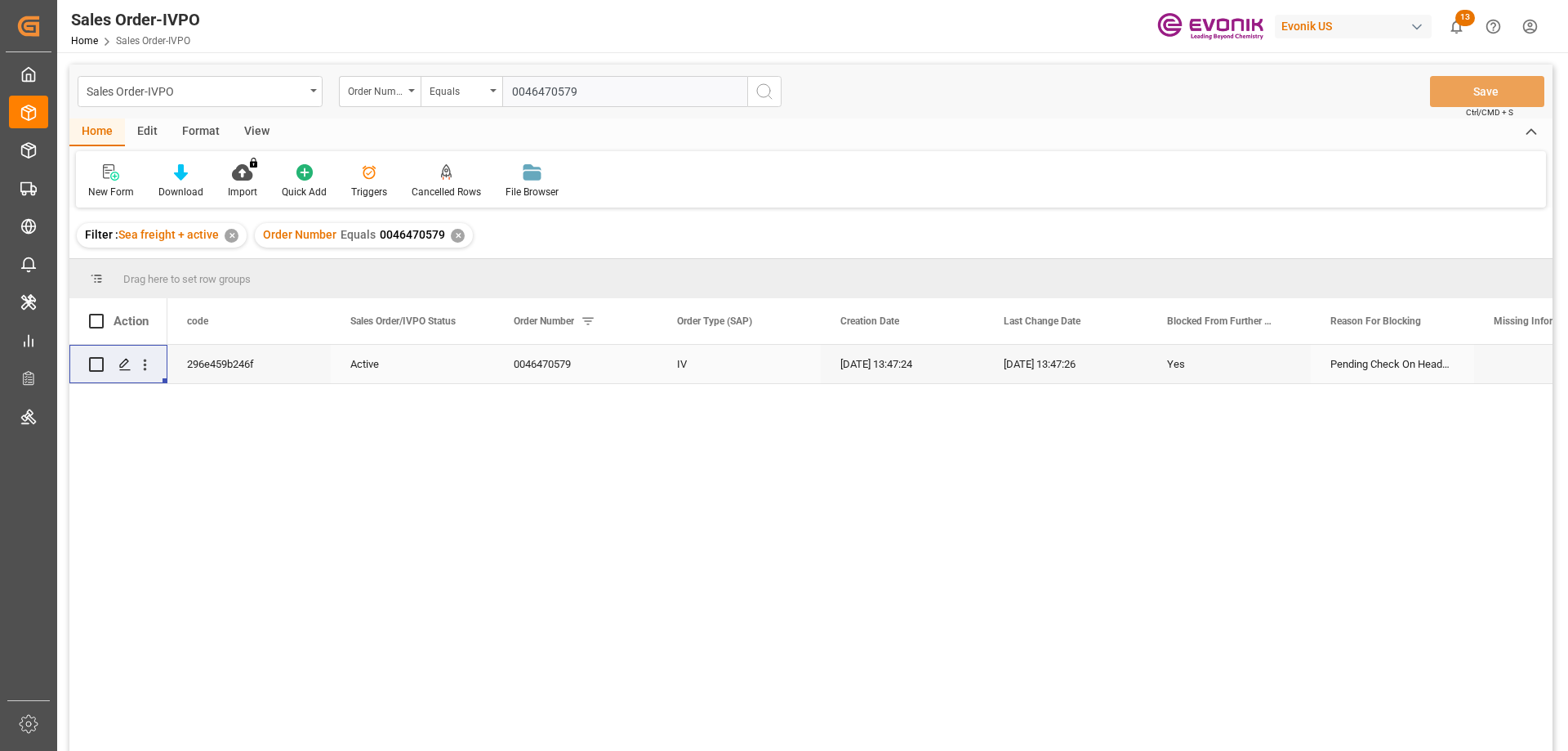
type input "0046470579"
click at [455, 232] on div "✕" at bounding box center [457, 235] width 14 height 14
click at [147, 366] on icon "open menu" at bounding box center [144, 364] width 17 height 17
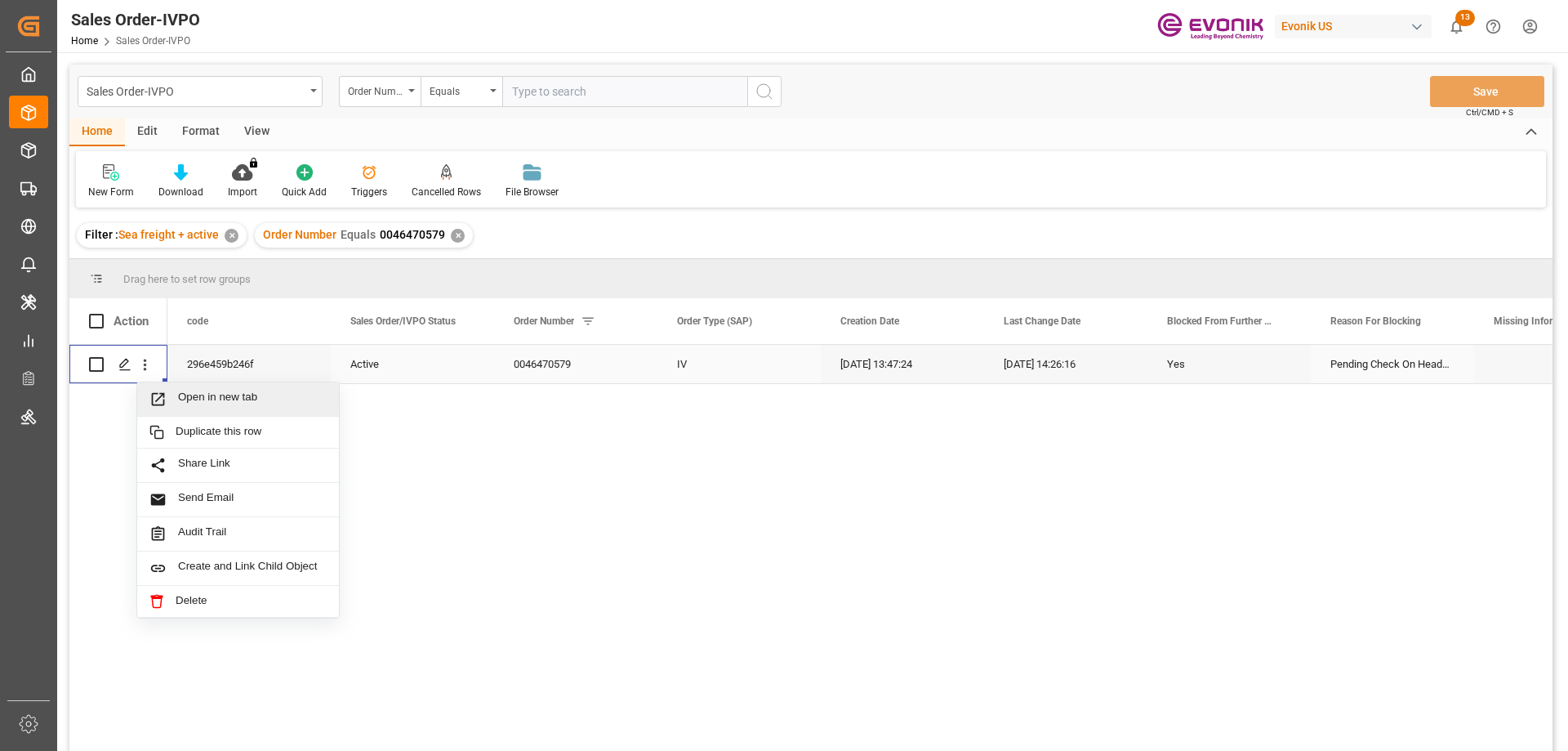
click at [193, 401] on span "Open in new tab" at bounding box center [252, 398] width 148 height 17
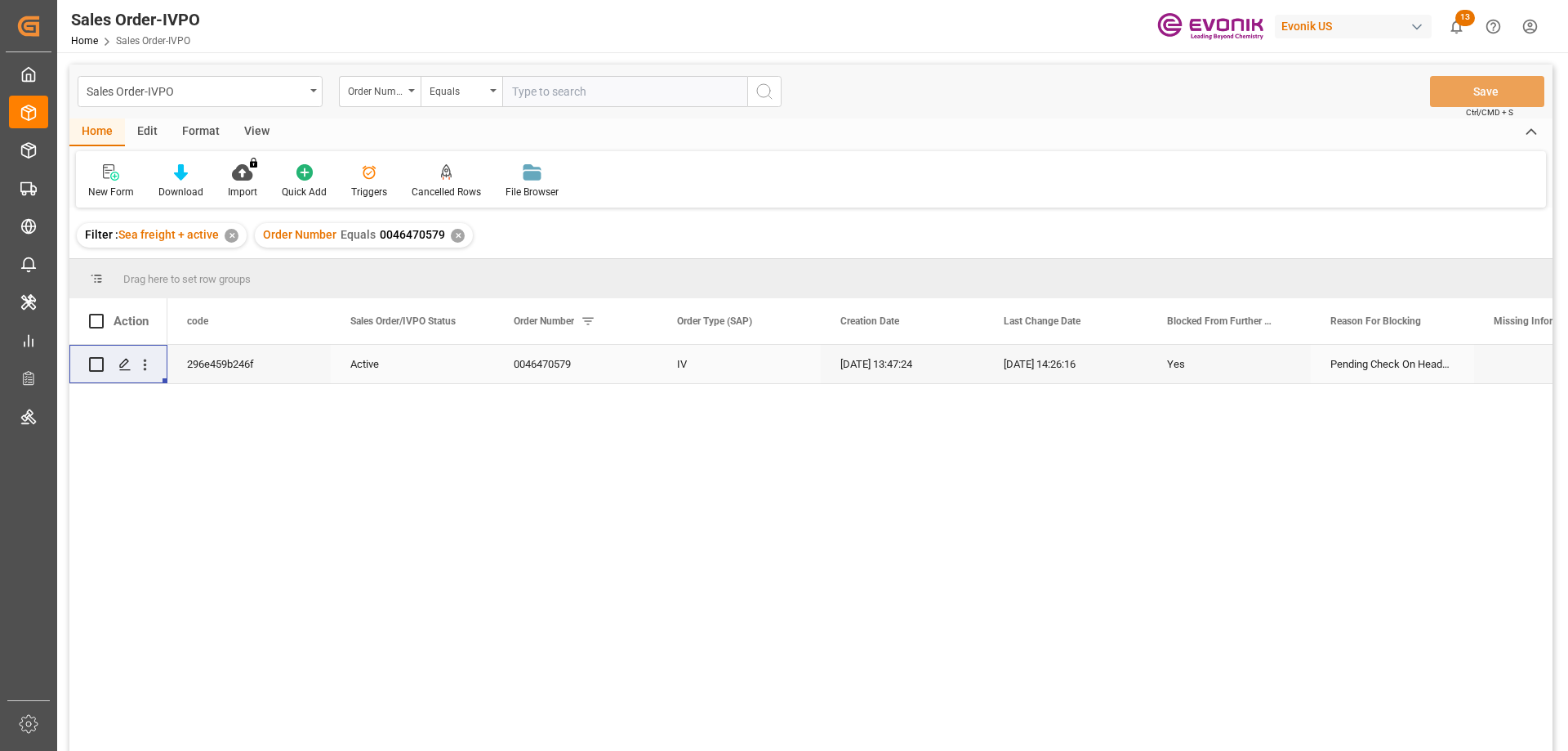
click at [552, 92] on input "text" at bounding box center [624, 91] width 245 height 31
paste input "0046467966"
type input "0046467966"
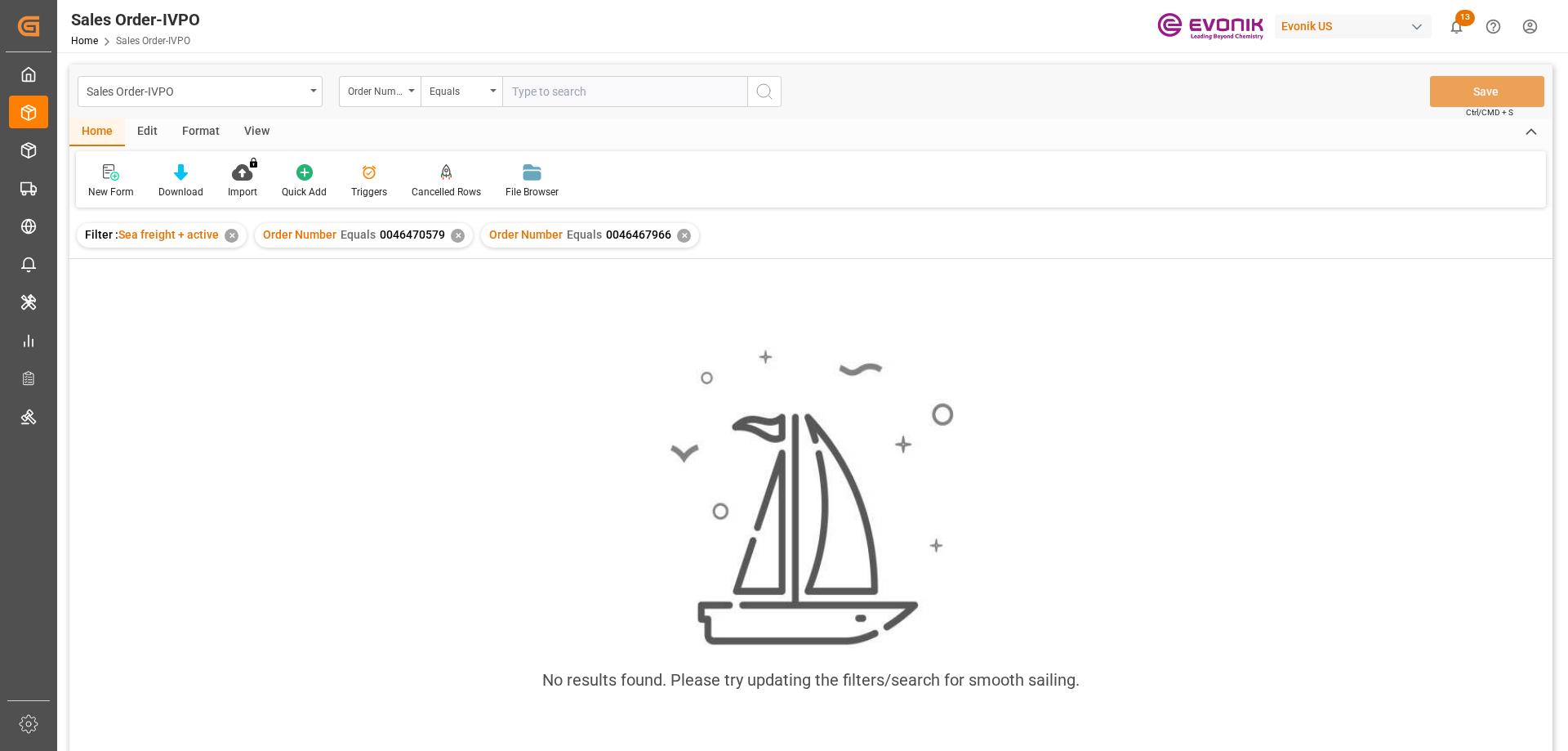
click at [455, 235] on div "✕" at bounding box center [457, 235] width 14 height 14
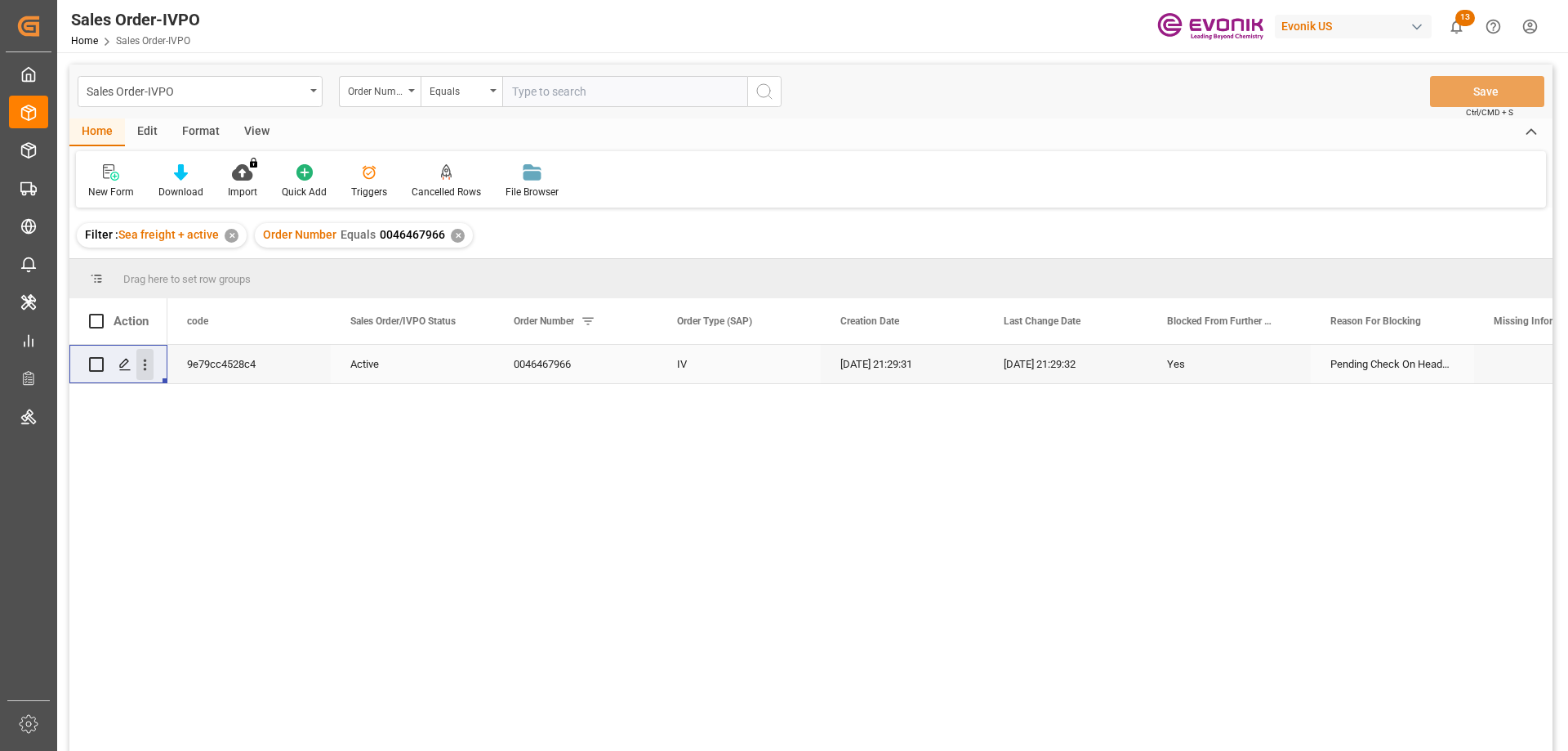
click at [136, 364] on icon "open menu" at bounding box center [144, 364] width 17 height 17
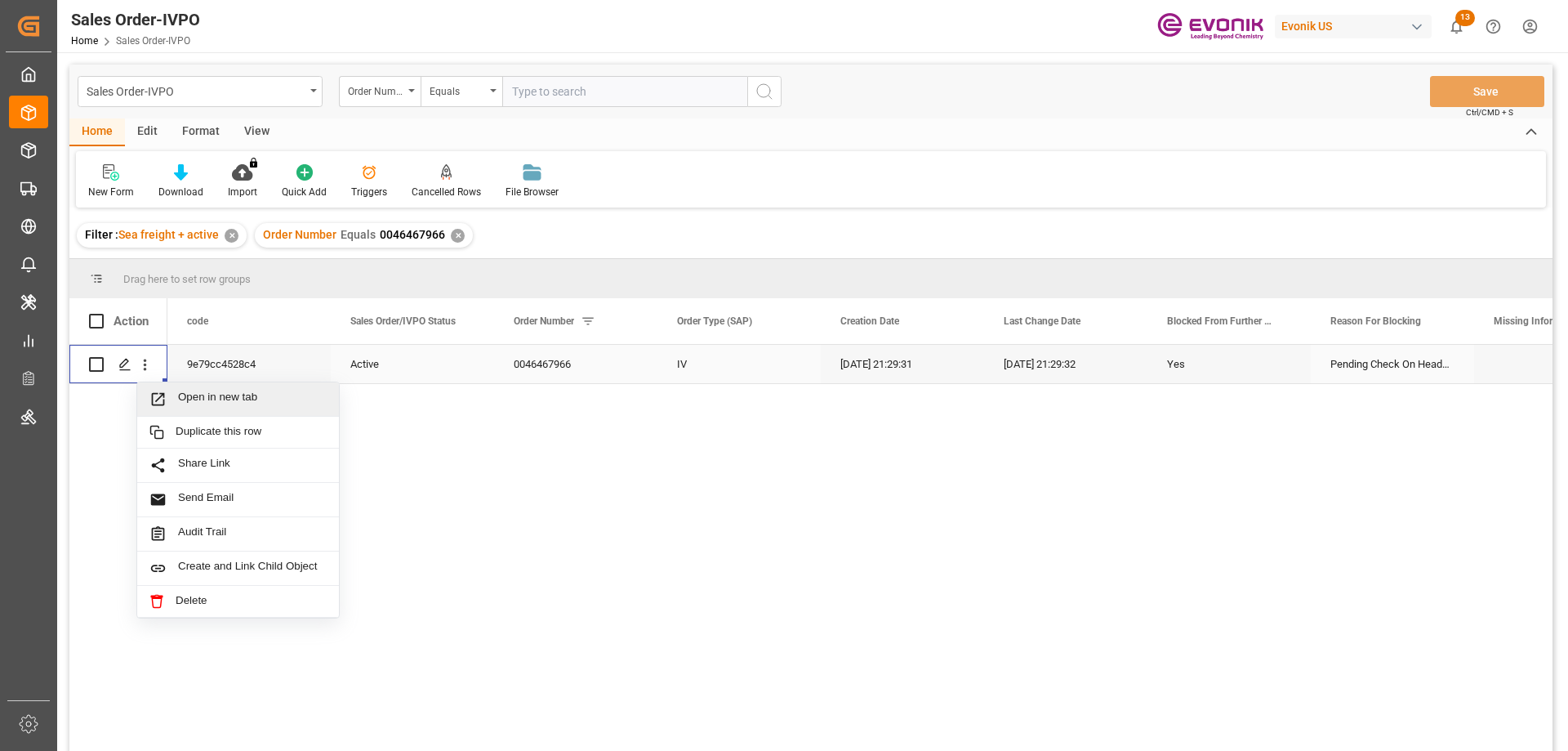
click at [195, 393] on span "Open in new tab" at bounding box center [252, 398] width 148 height 17
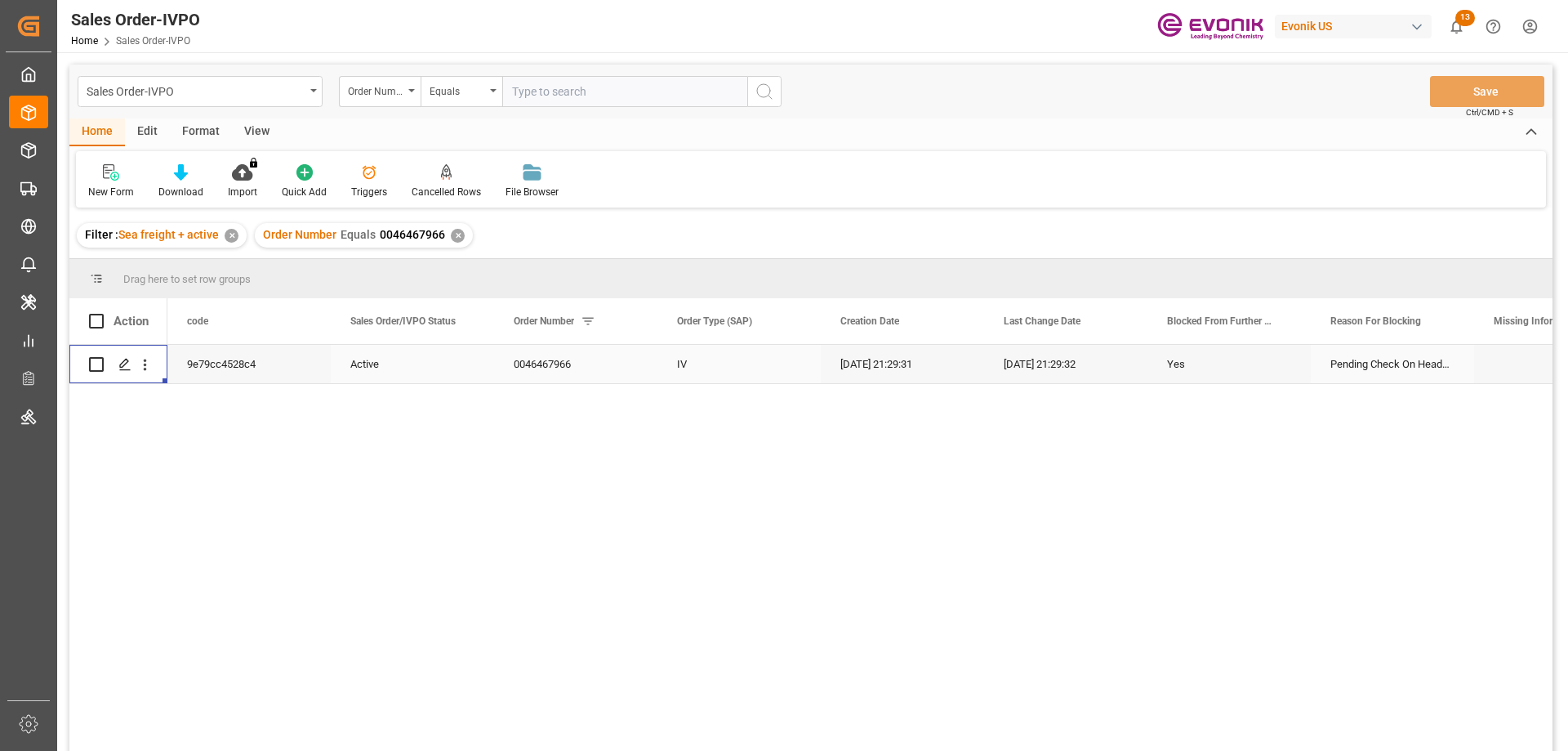
click at [537, 87] on input "text" at bounding box center [624, 91] width 245 height 31
paste input "2007112537"
type input "2007112537"
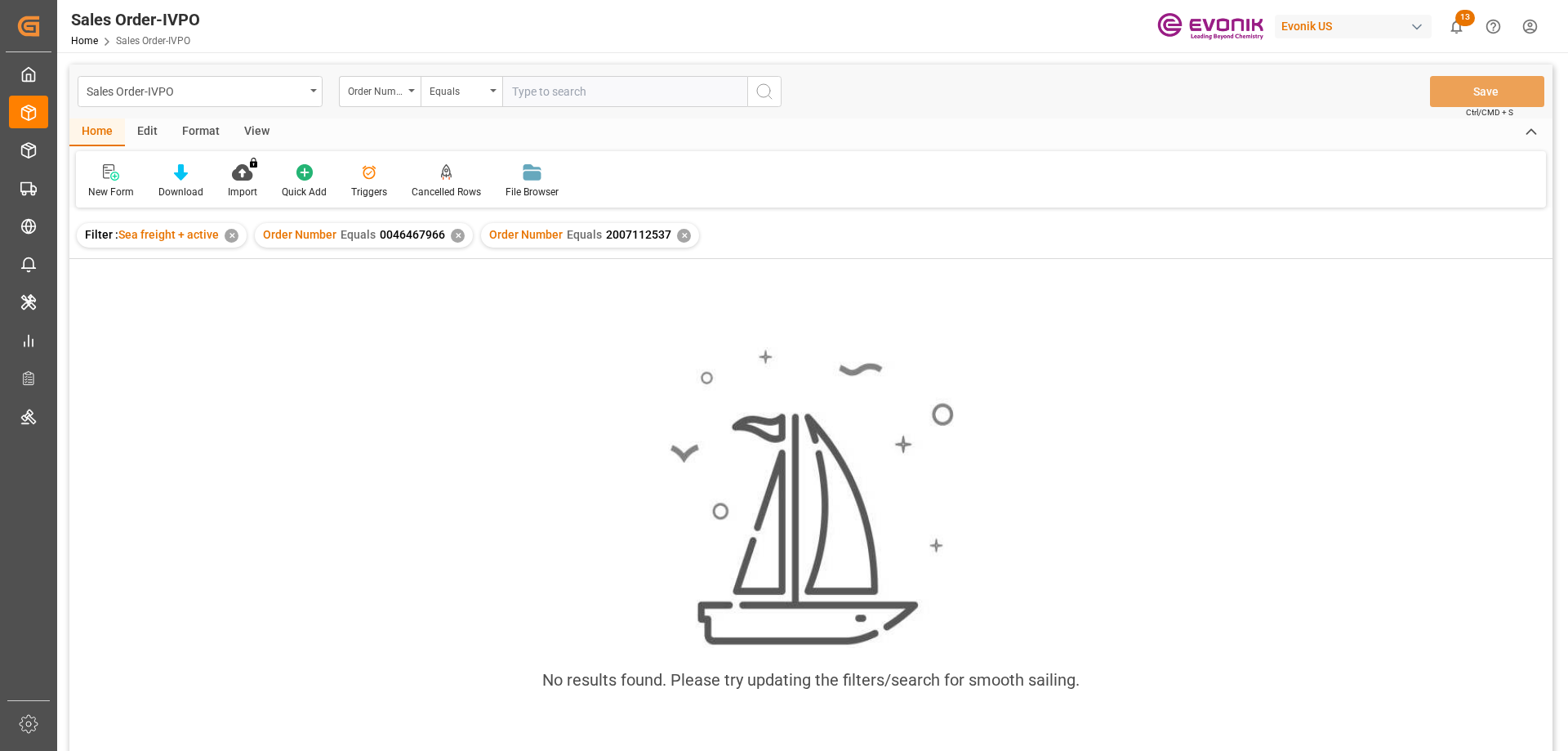
click at [458, 232] on div "✕" at bounding box center [457, 235] width 14 height 14
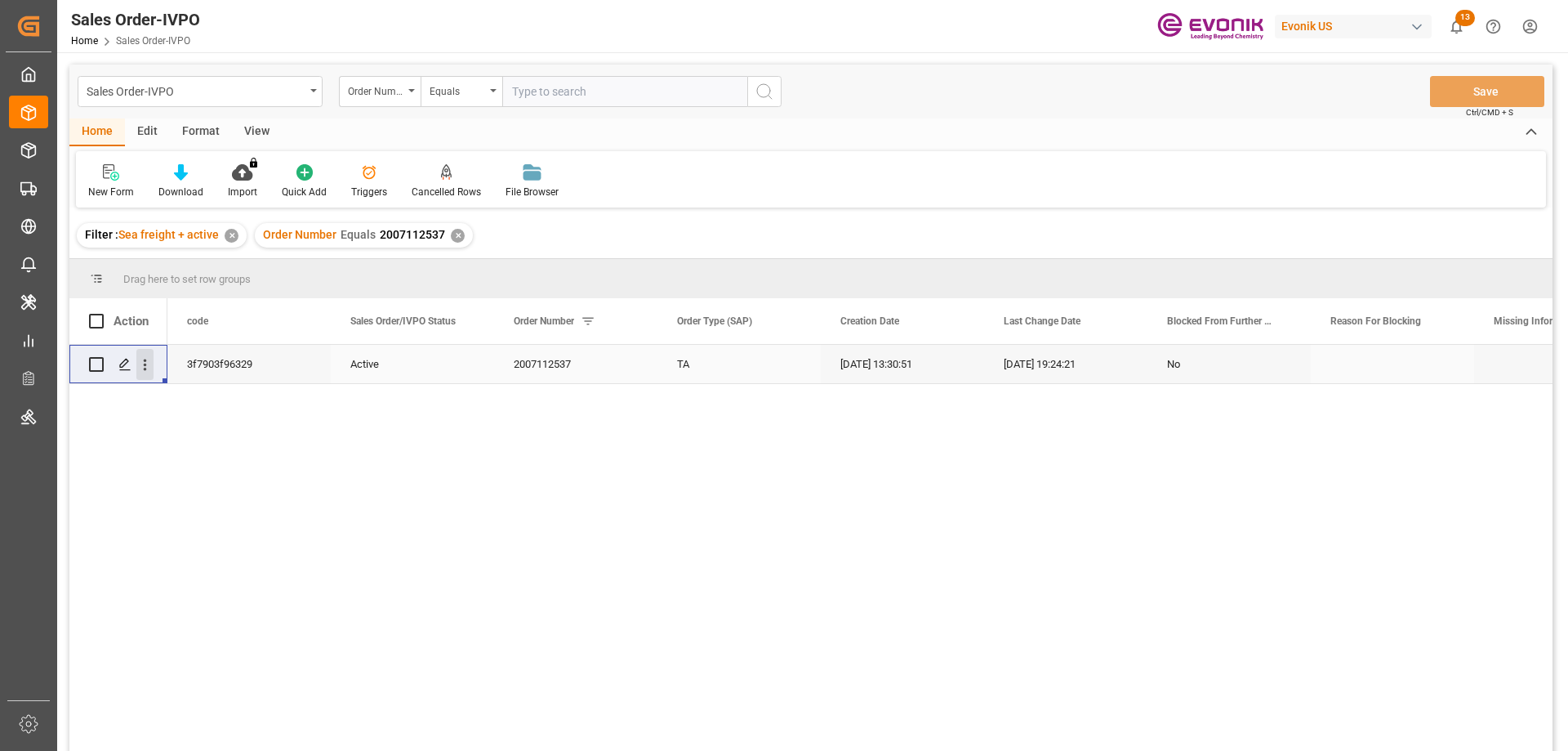
click at [147, 361] on icon "open menu" at bounding box center [144, 364] width 17 height 17
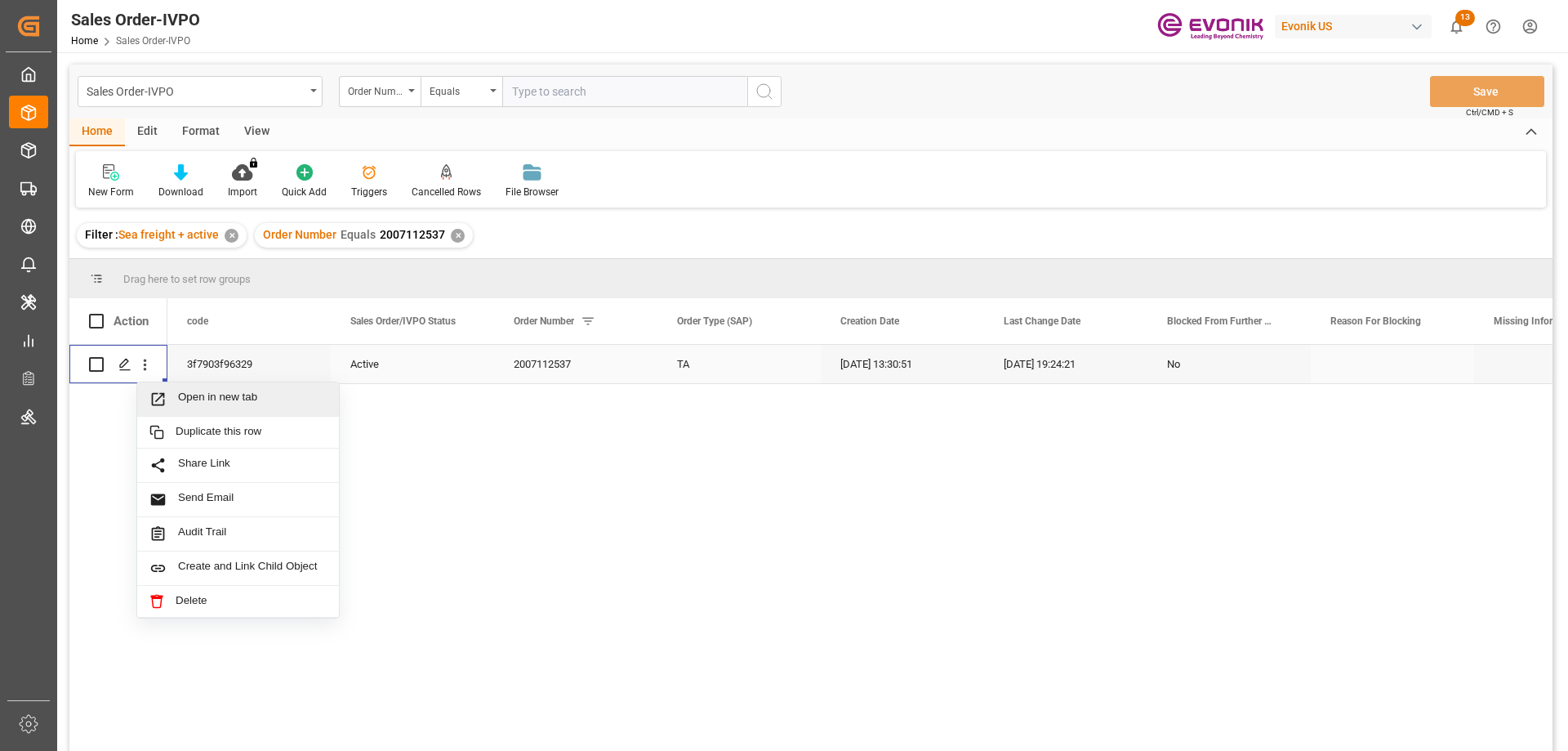
click at [197, 401] on span "Open in new tab" at bounding box center [252, 398] width 148 height 17
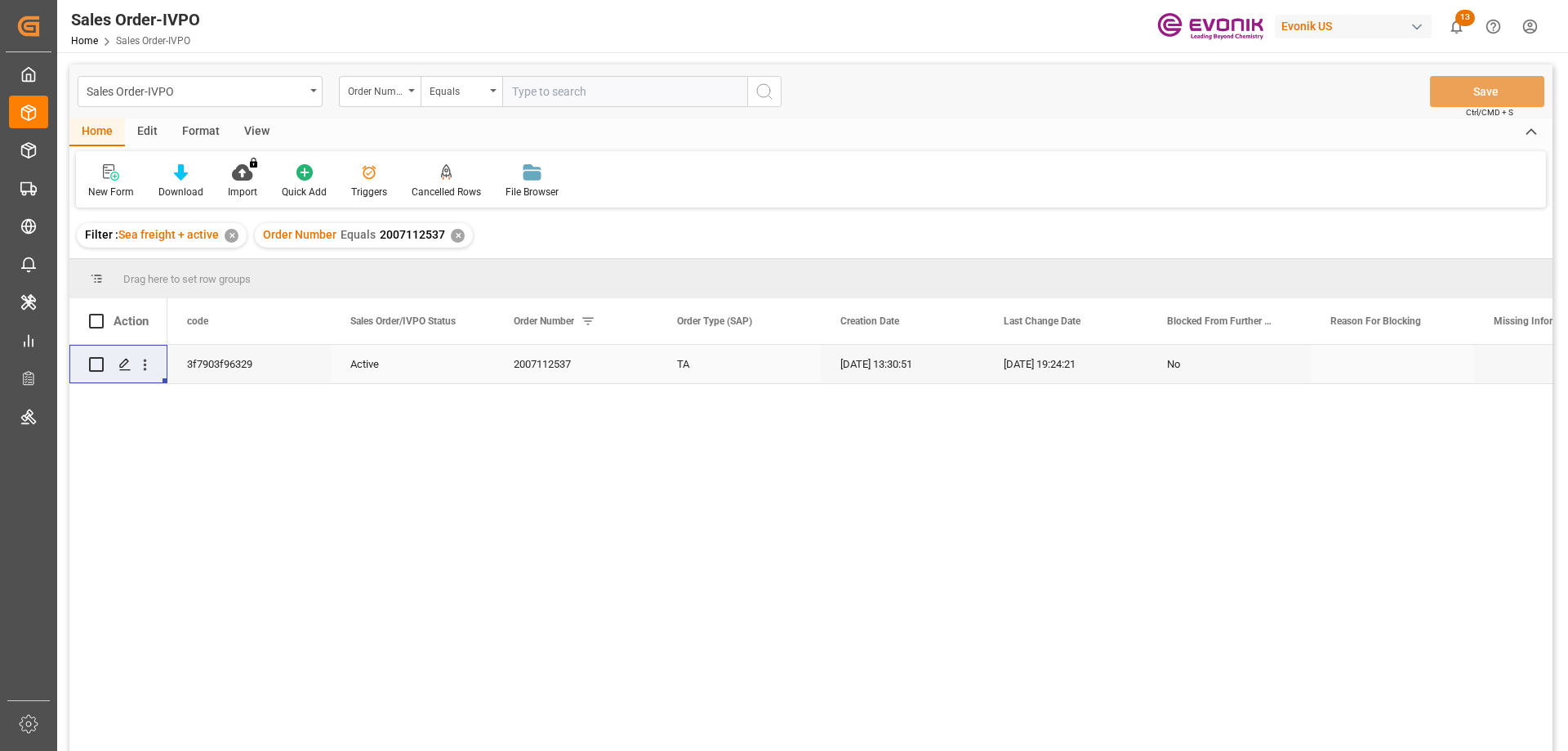
click at [563, 98] on input "text" at bounding box center [624, 91] width 245 height 31
paste input "2007112537"
type input "2007112537"
click at [454, 232] on div "✕" at bounding box center [457, 235] width 14 height 14
click at [143, 365] on icon "open menu" at bounding box center [144, 366] width 3 height 12
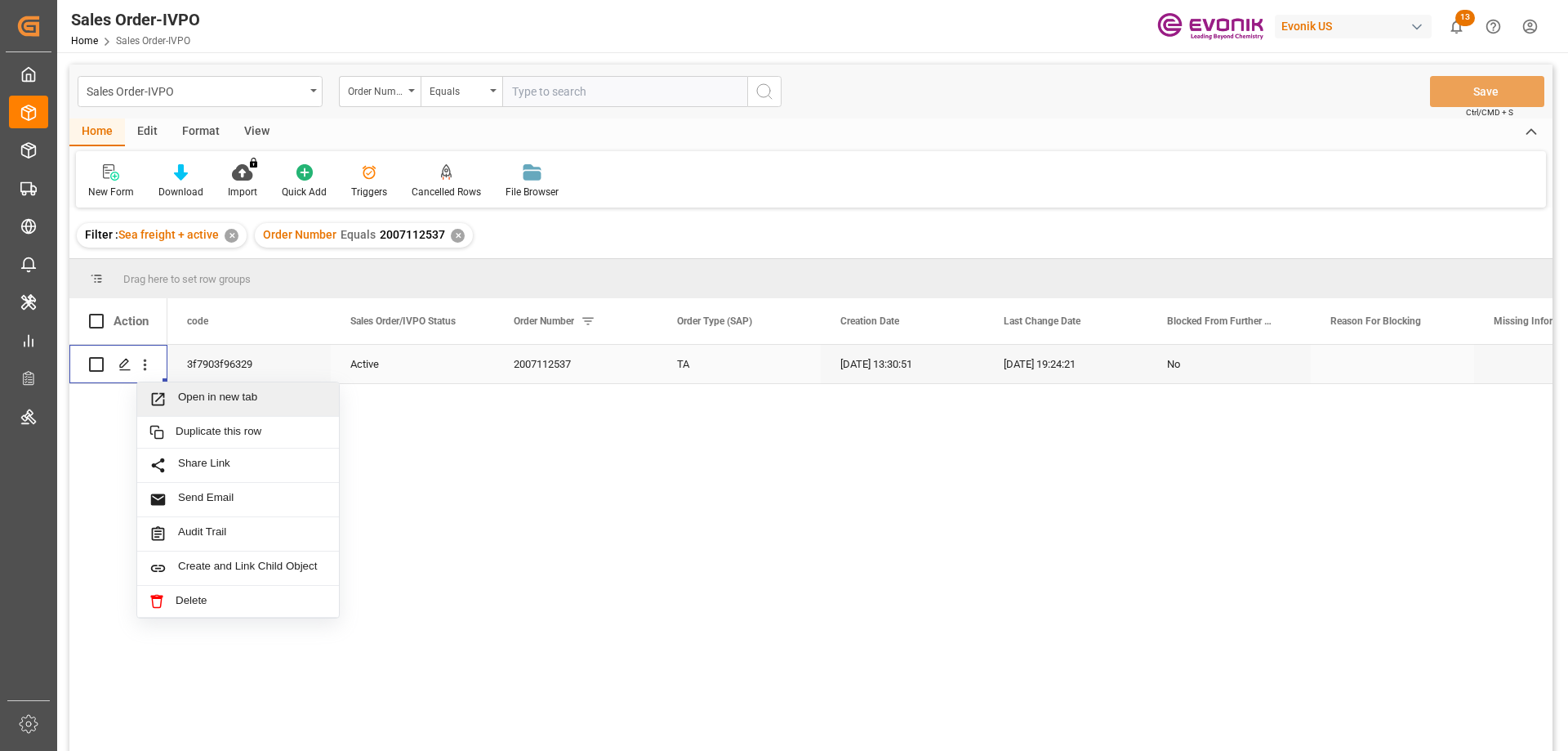
click at [228, 400] on span "Open in new tab" at bounding box center [252, 398] width 148 height 17
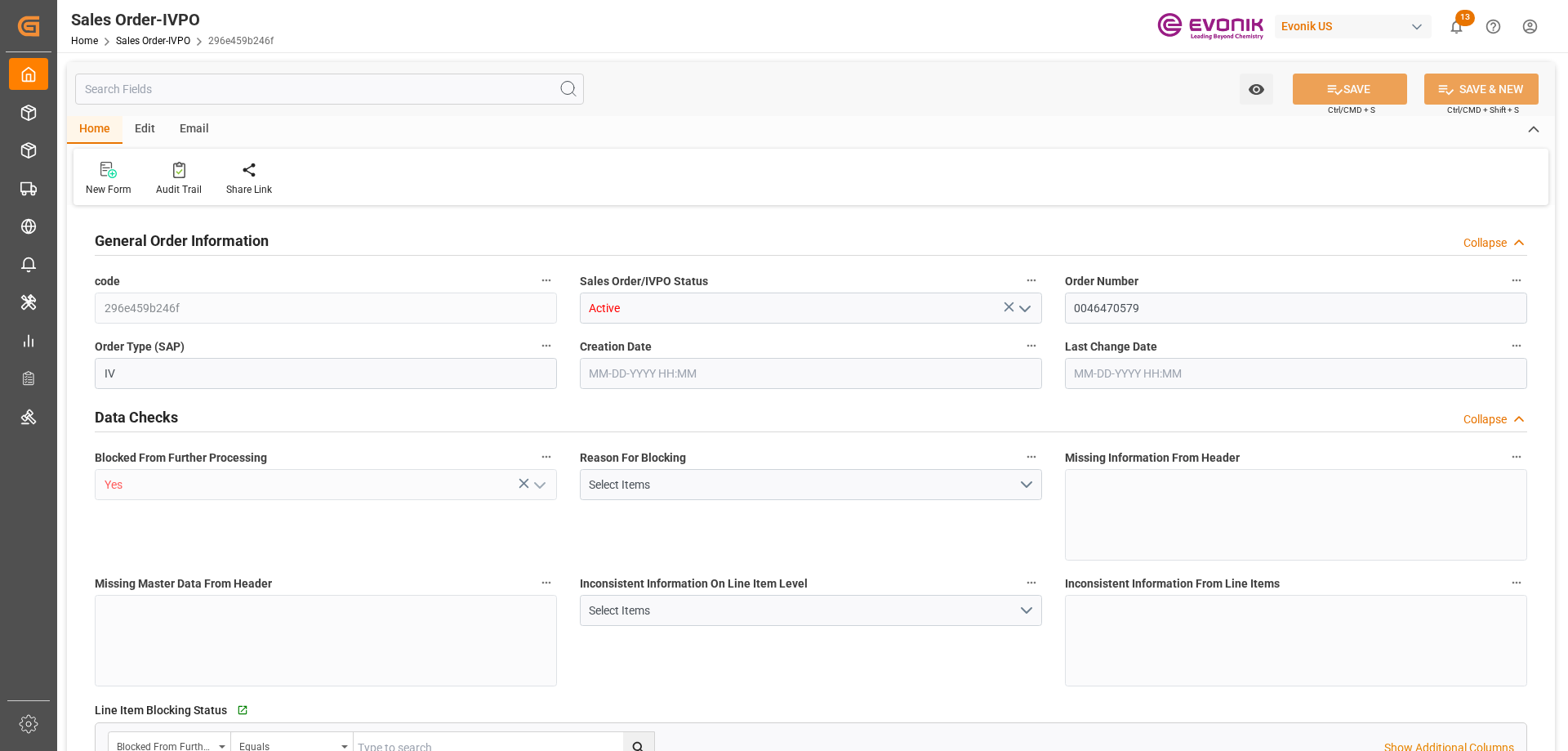
type input "BRSSZ"
type input "[EMAIL_ADDRESS] No: [PHONE_NUMBER]"
type input "0"
type input "1"
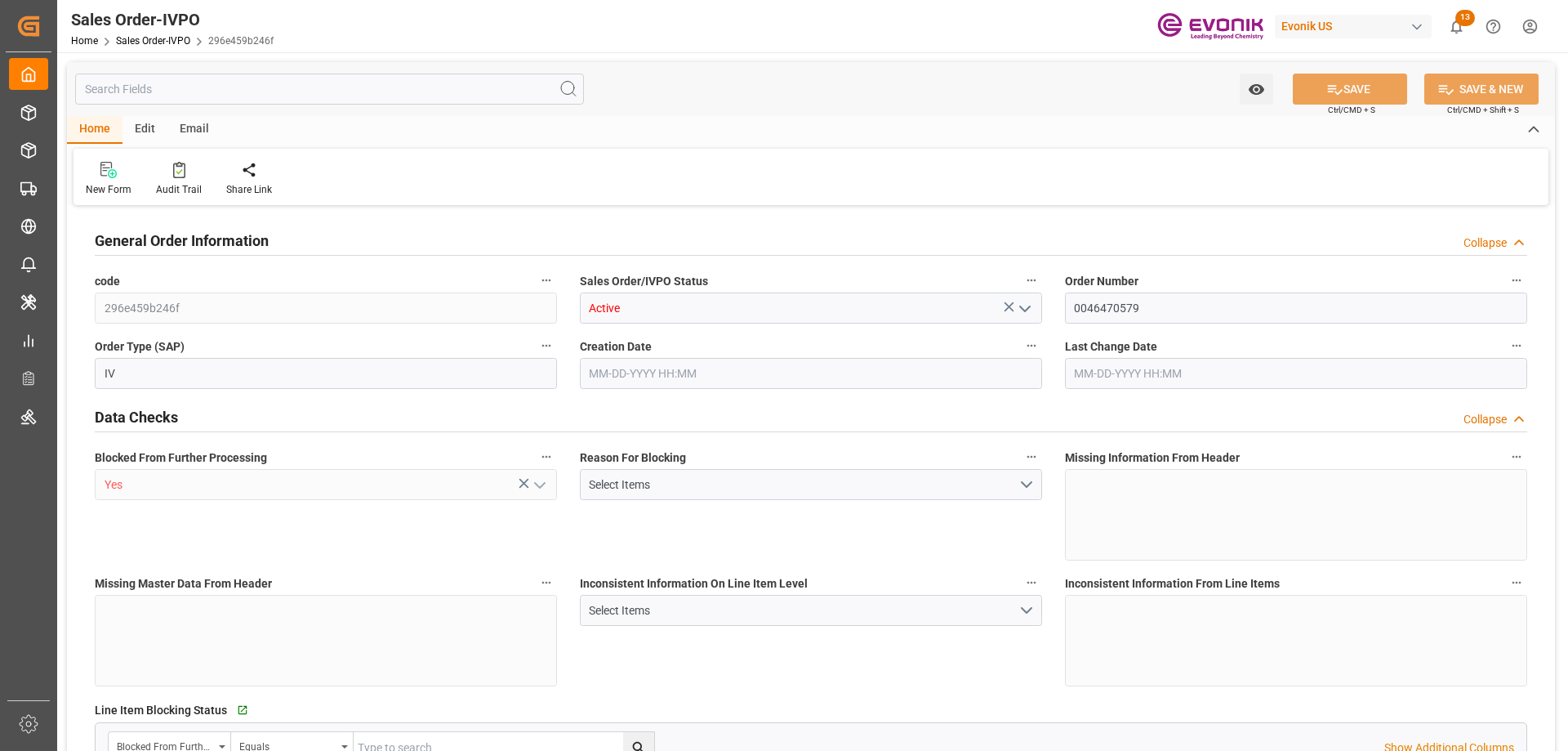
type input "1"
type input "14877.754"
type input "24.3561"
type input "17000"
type input "30"
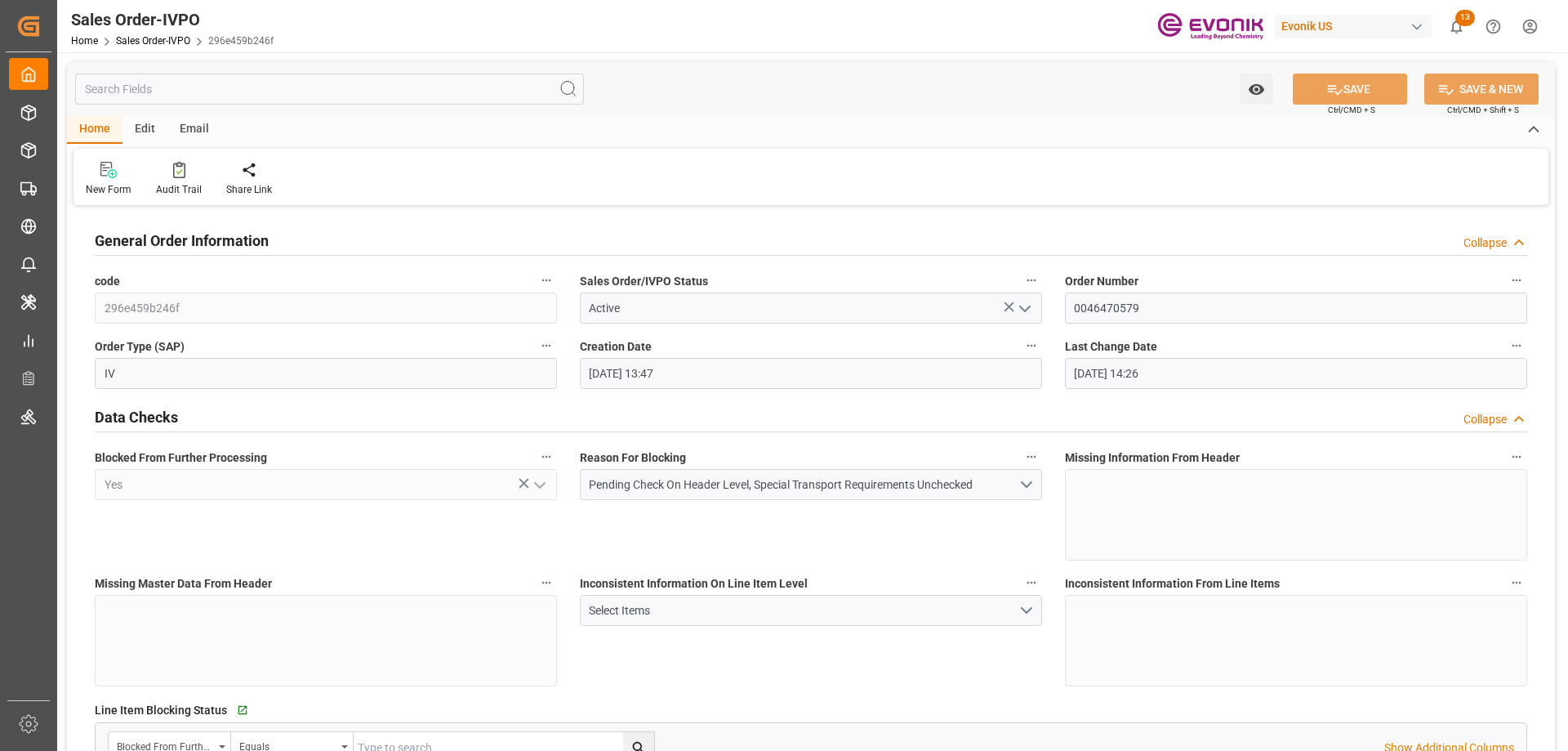
type input "[DATE] 13:47"
type input "[DATE] 14:26"
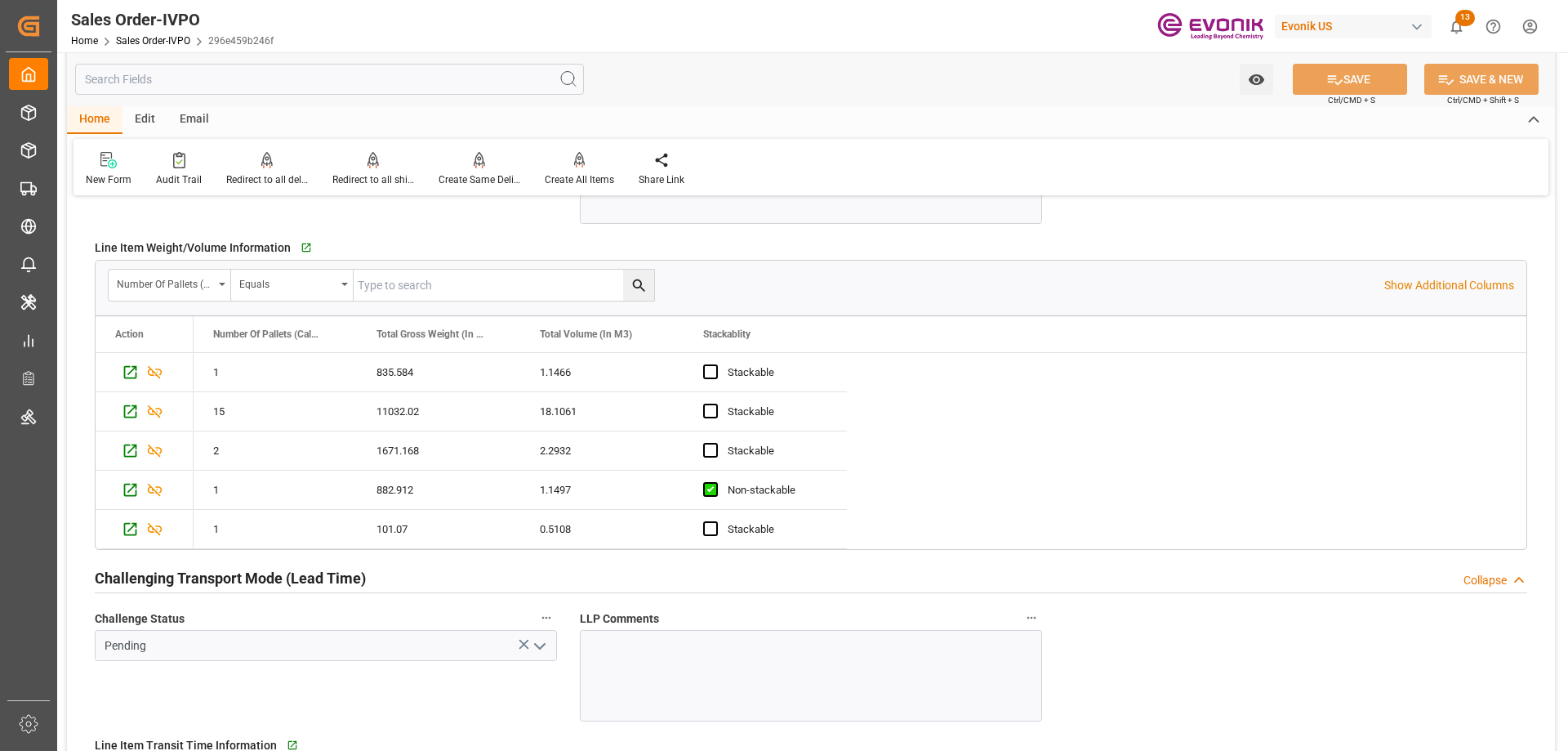
scroll to position [3185, 0]
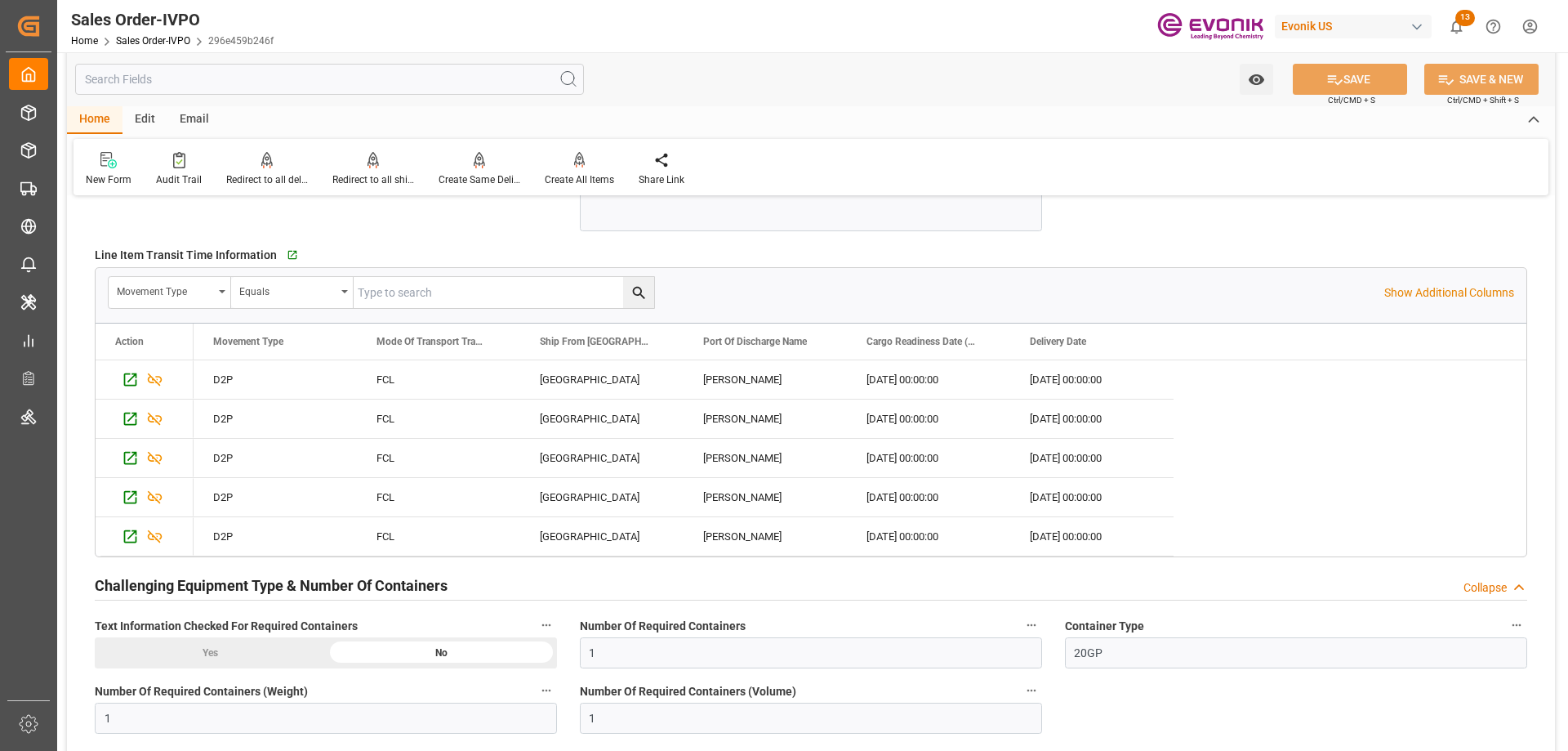
type input "[EMAIL_ADDRESS] No: [PHONE_NUMBER]"
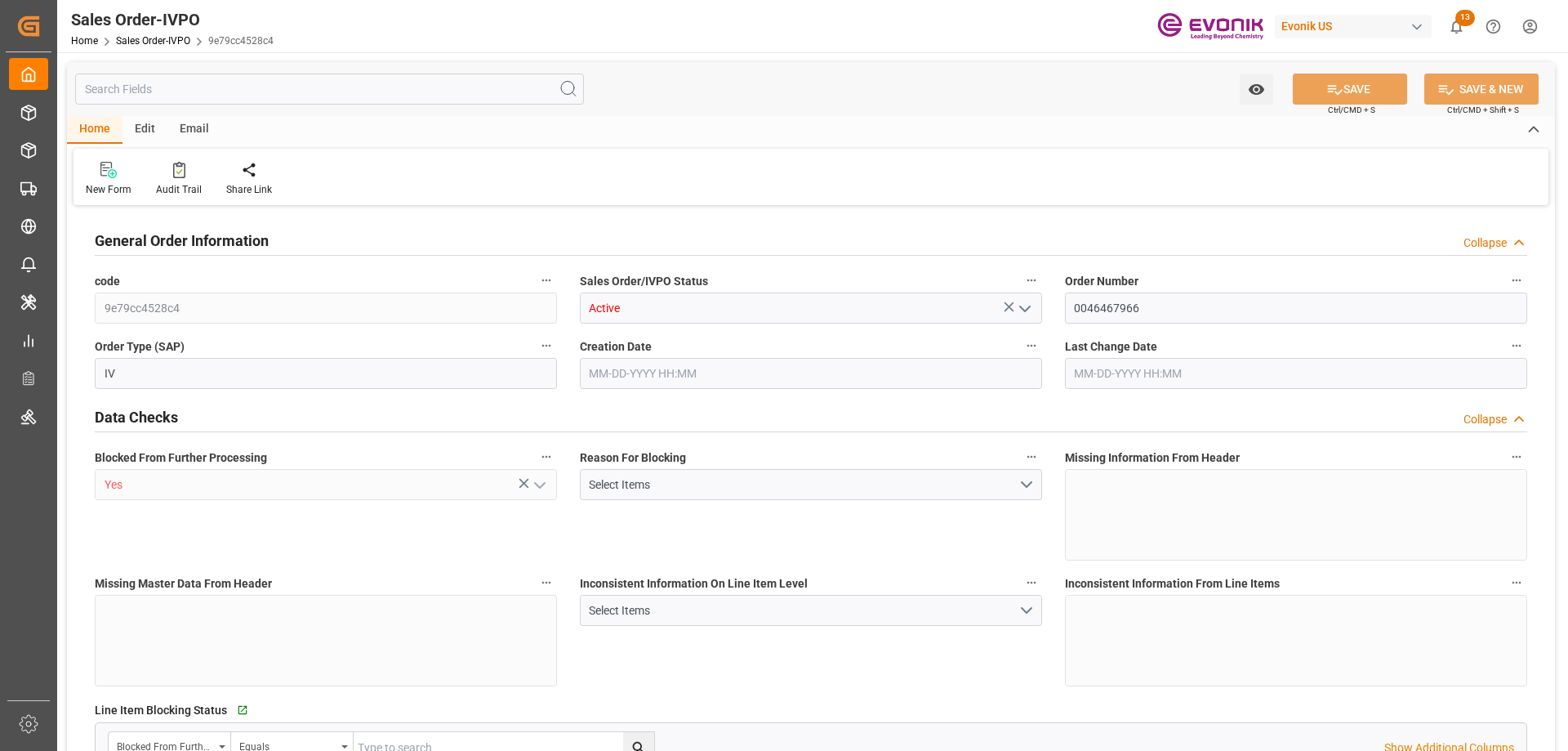
type input "CNHOP"
type input "0"
type input "1"
type input "17563.6"
type input "[DATE] 21:29"
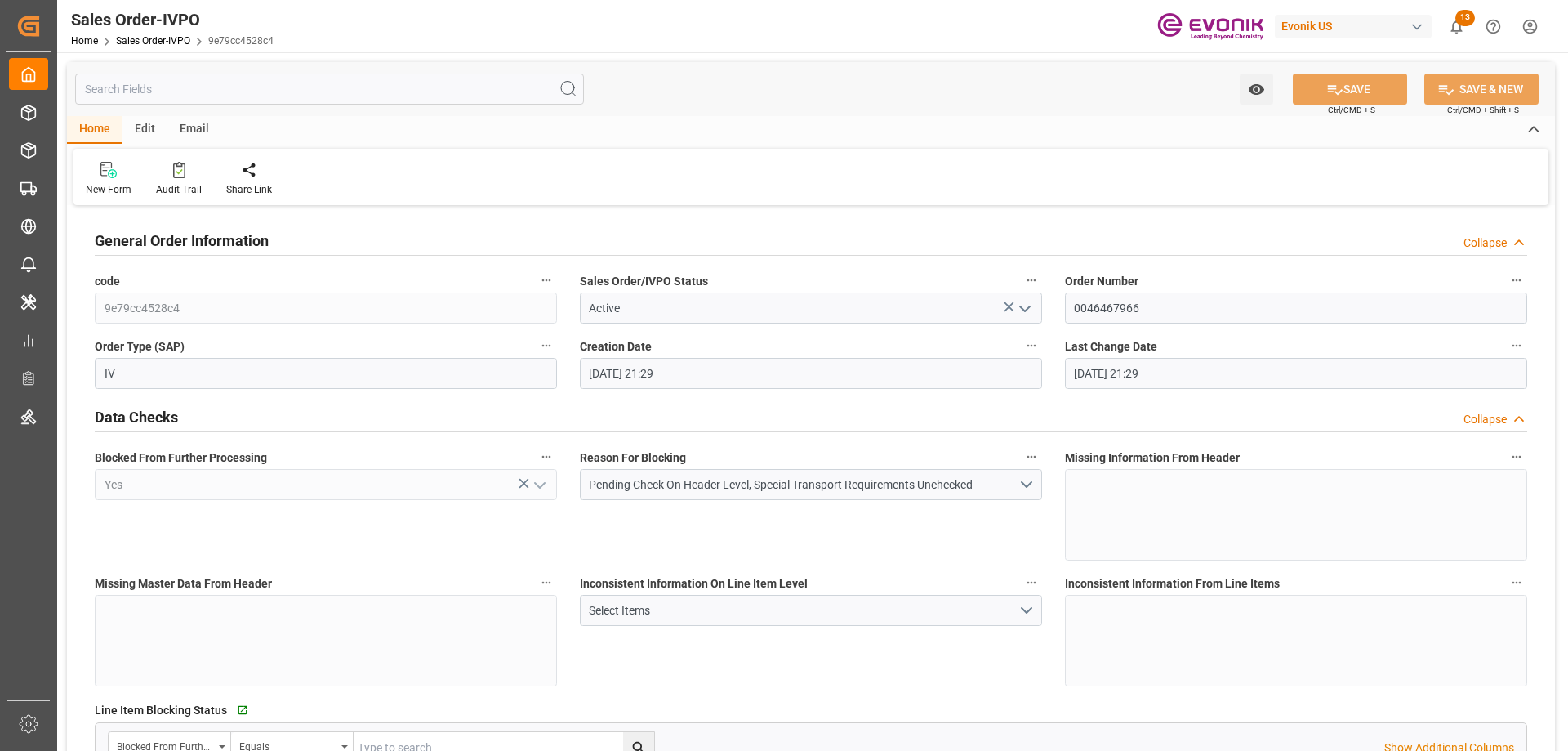
type input "[DATE] 21:29"
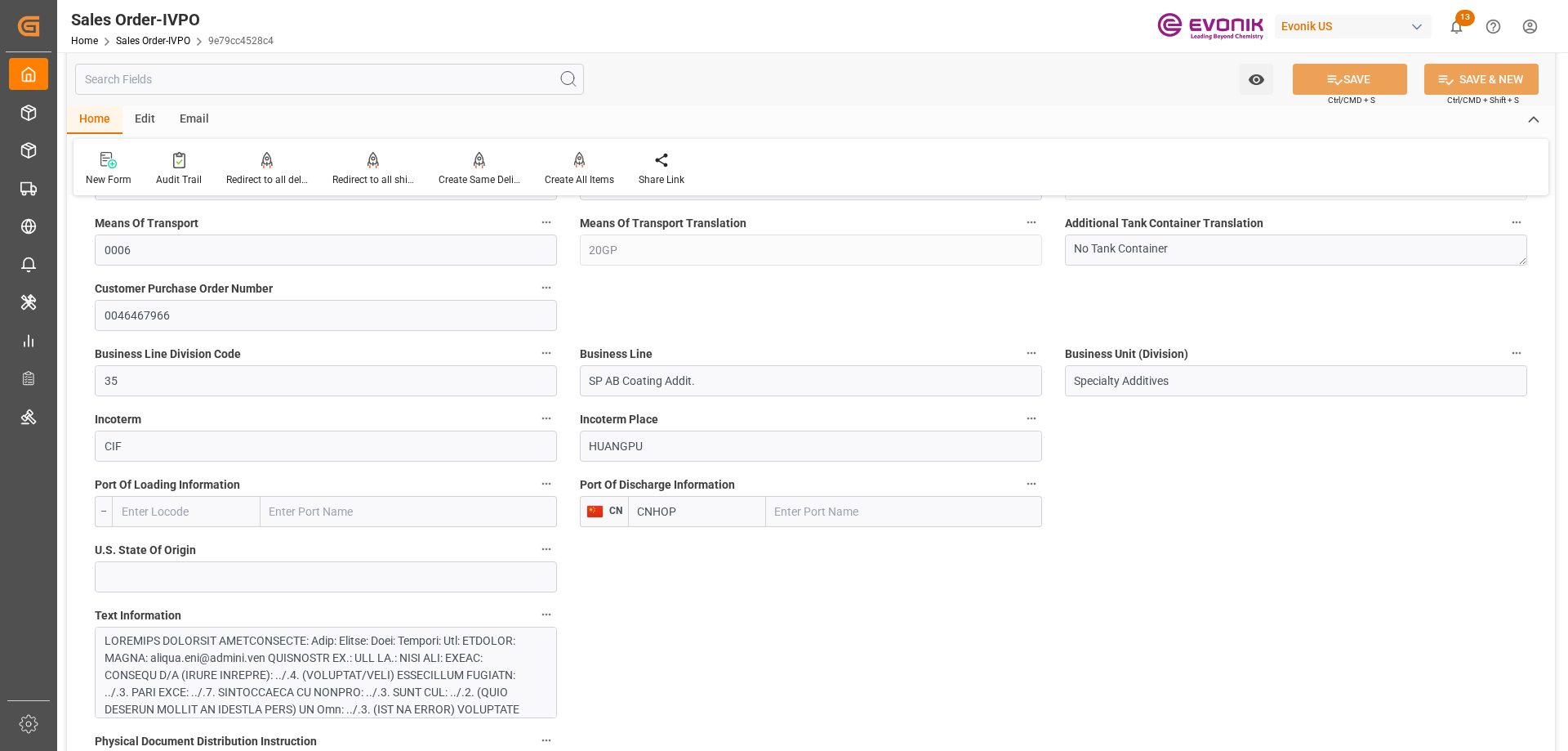
scroll to position [898, 0]
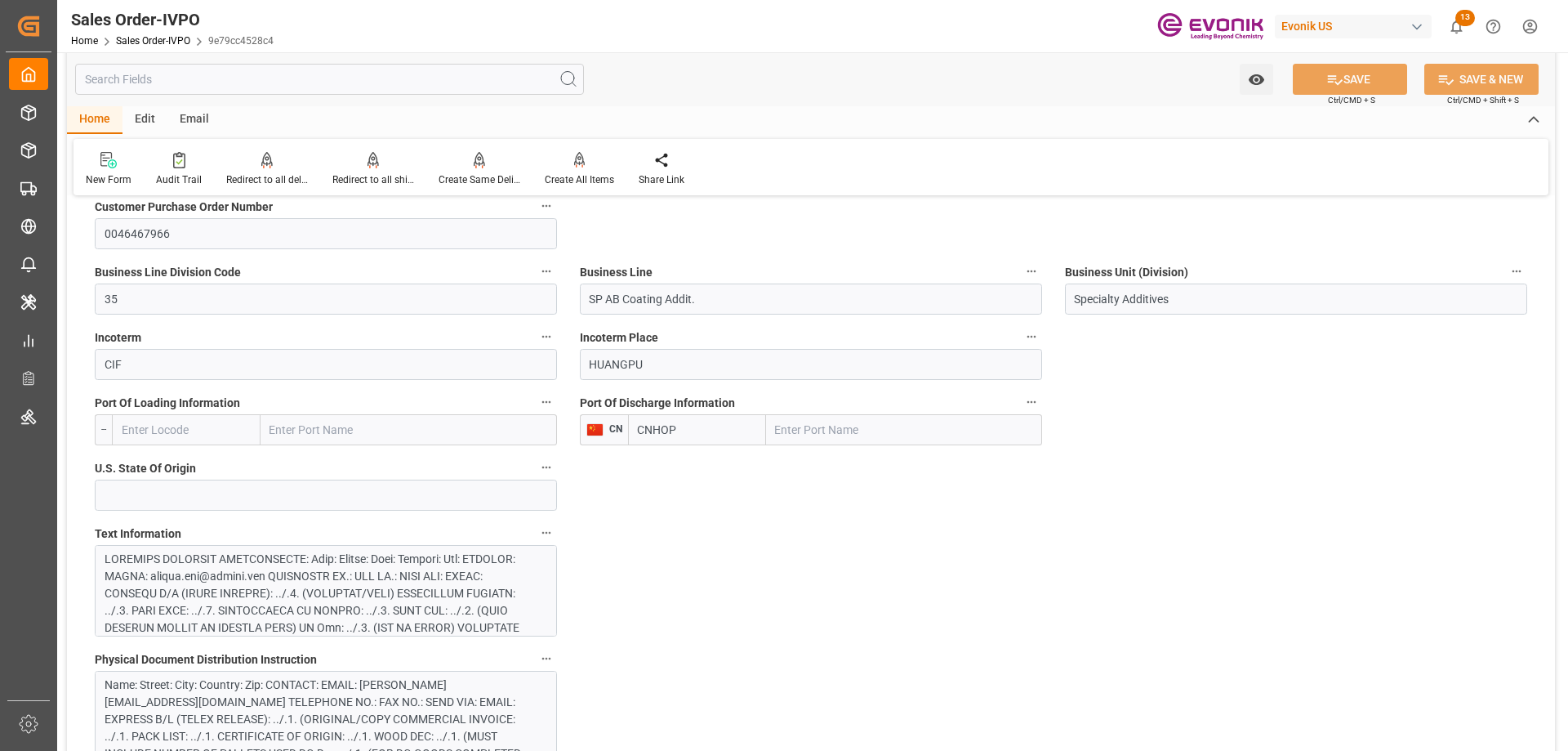
click at [848, 422] on input "text" at bounding box center [903, 429] width 276 height 31
drag, startPoint x: 661, startPoint y: 365, endPoint x: 543, endPoint y: 368, distance: 118.0
click at [867, 433] on input "text" at bounding box center [903, 429] width 276 height 31
paste input "HUANGPU"
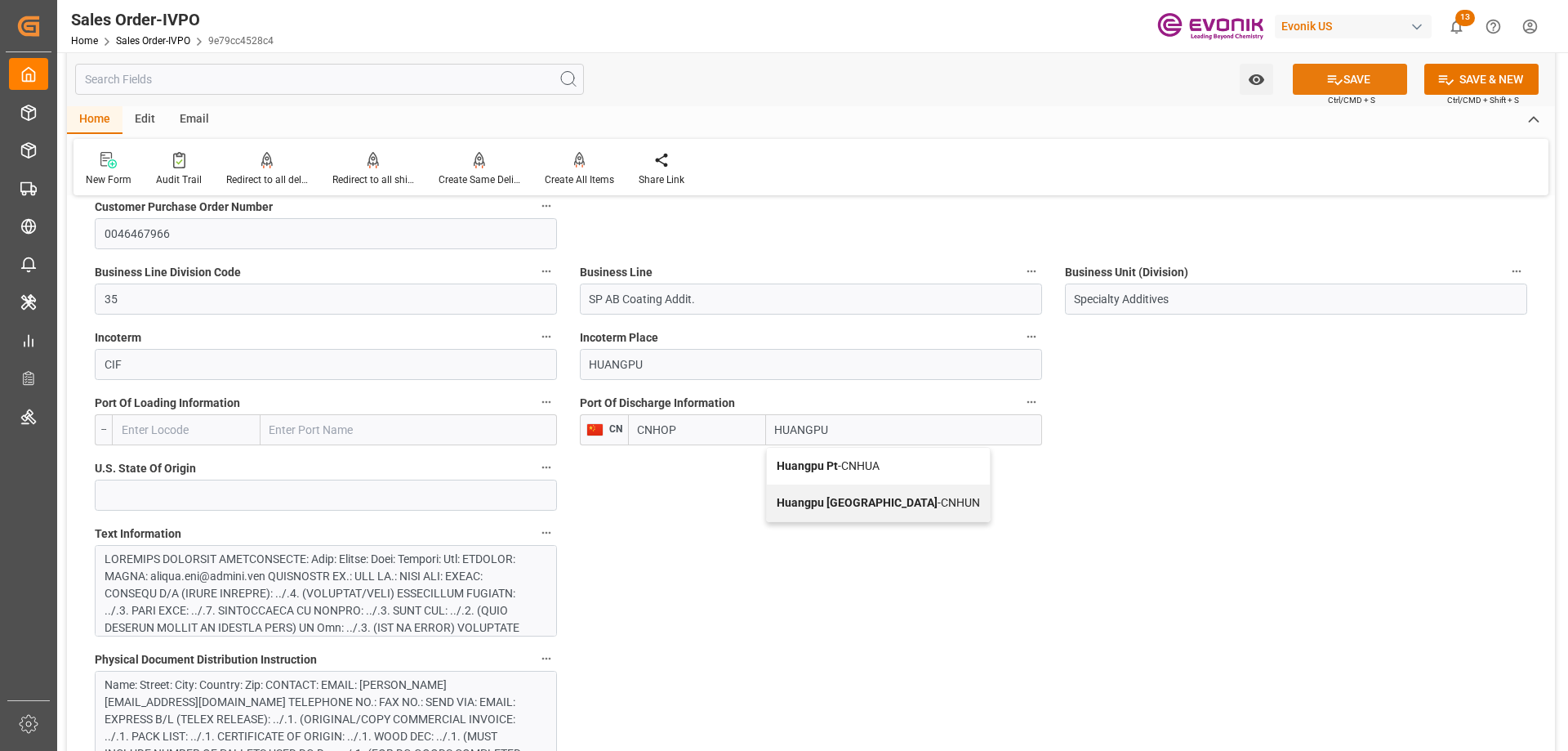
type input "HUANGPU"
click at [1326, 74] on icon at bounding box center [1334, 79] width 17 height 17
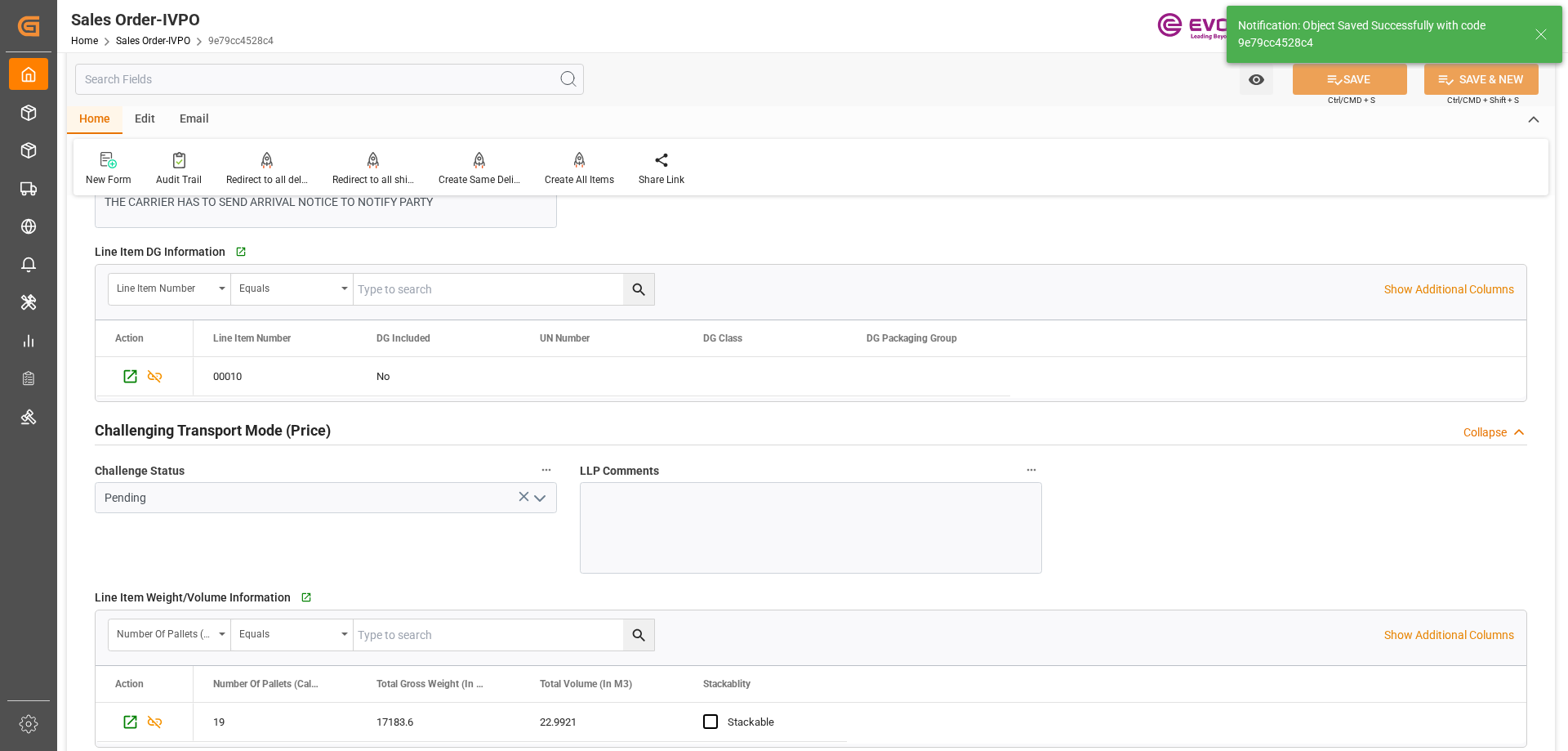
type input "[DATE] 15:08"
type input "2"
type input "1"
type input "22.9921"
type input "17000"
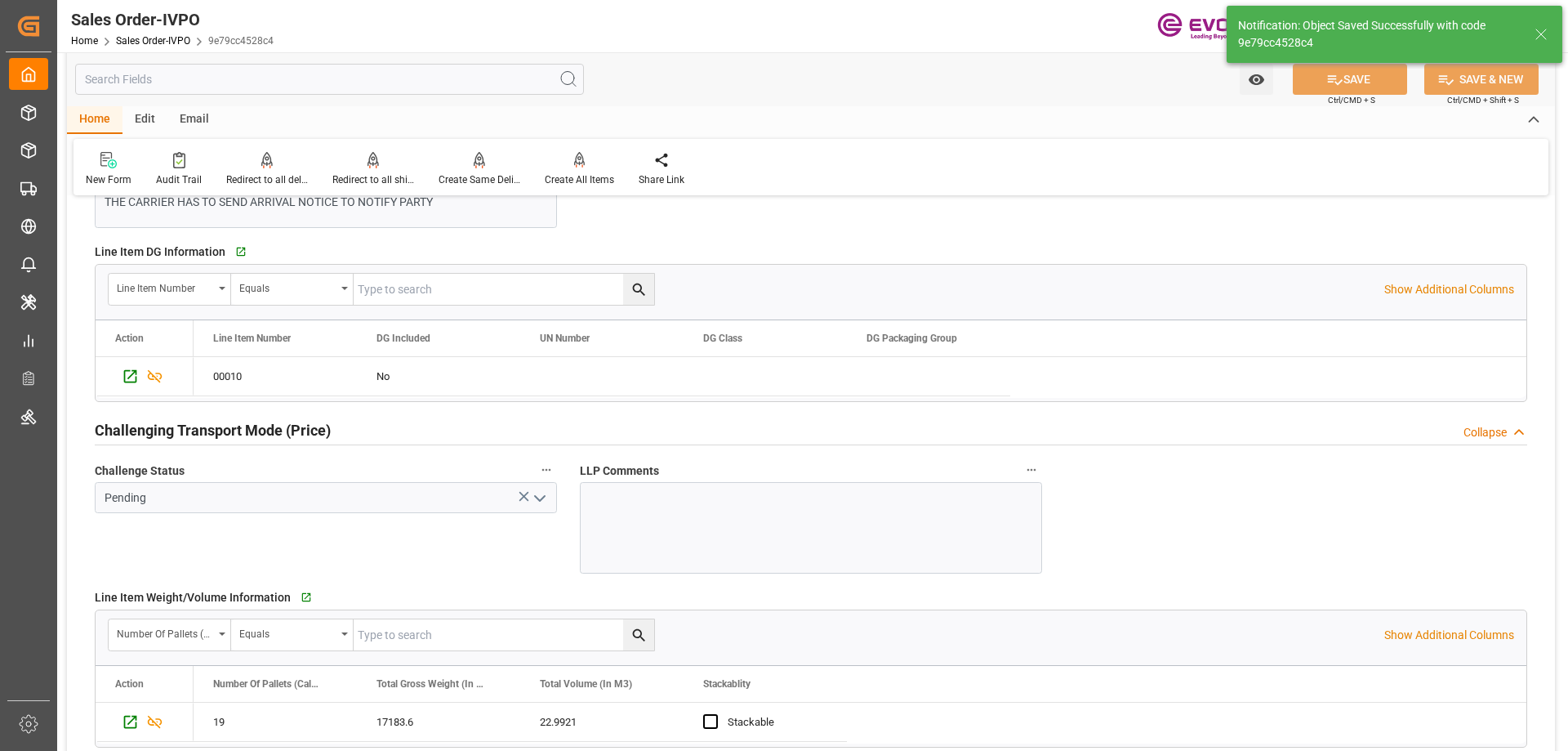
type input "30"
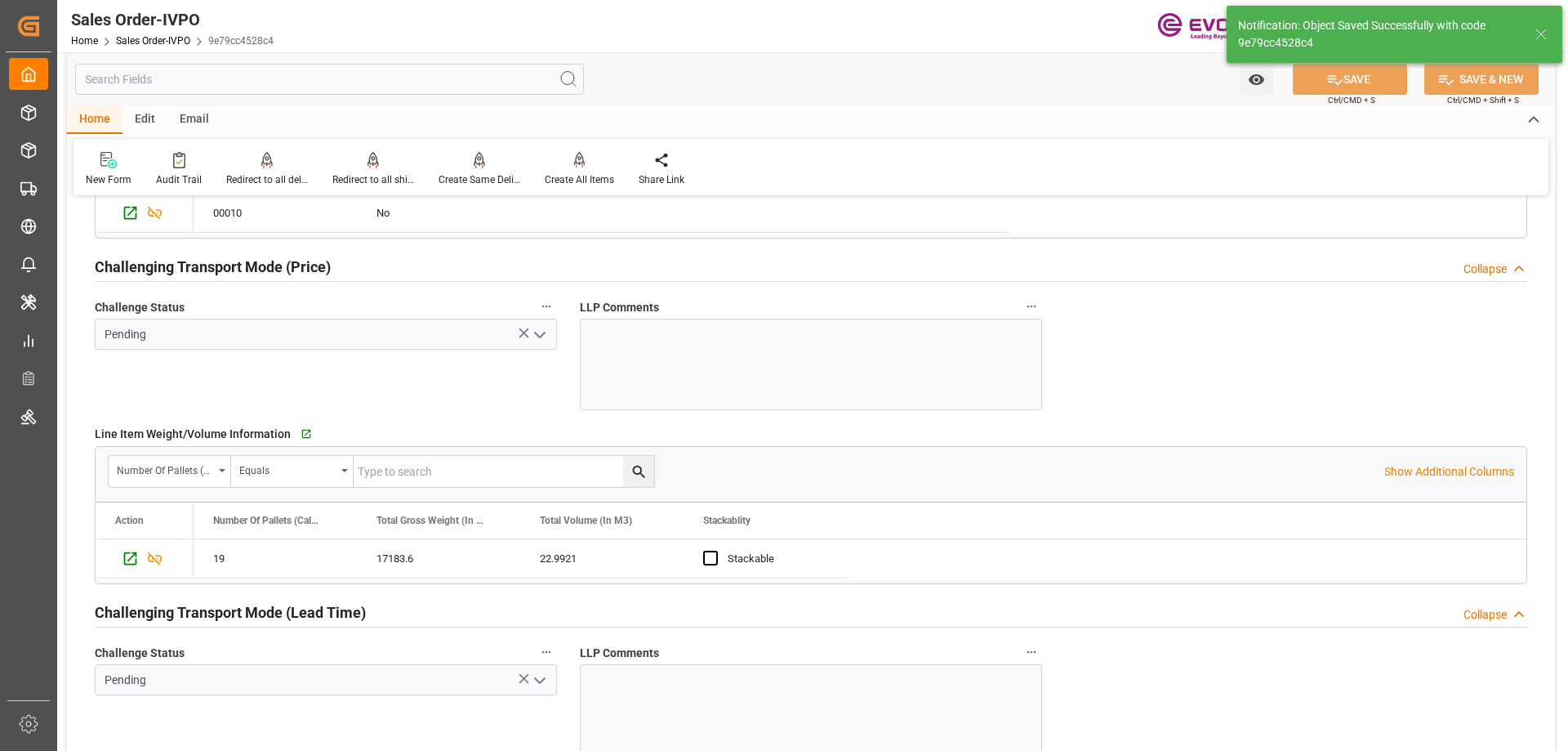
scroll to position [2532, 0]
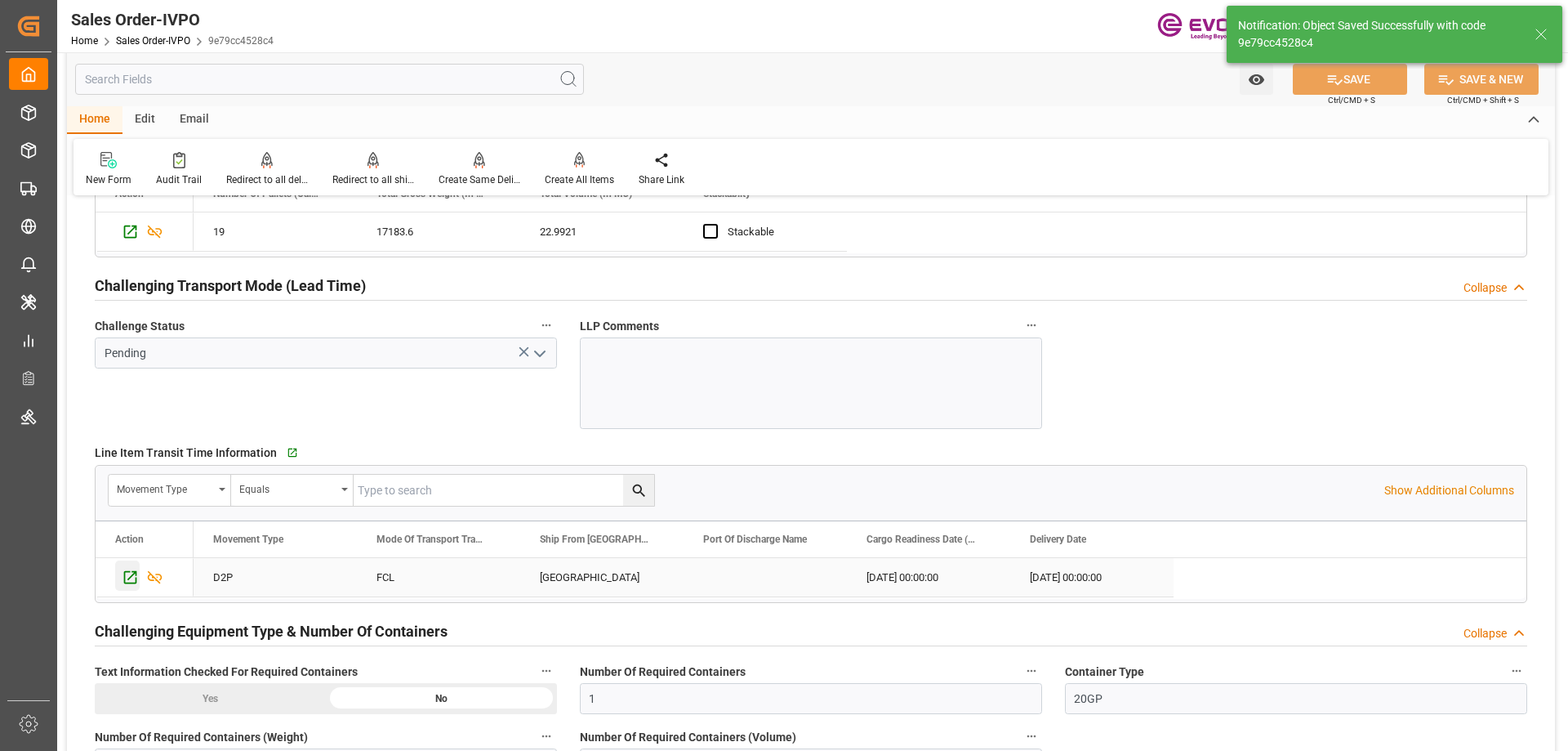
click at [122, 583] on icon "Press SPACE to select this row." at bounding box center [129, 576] width 17 height 17
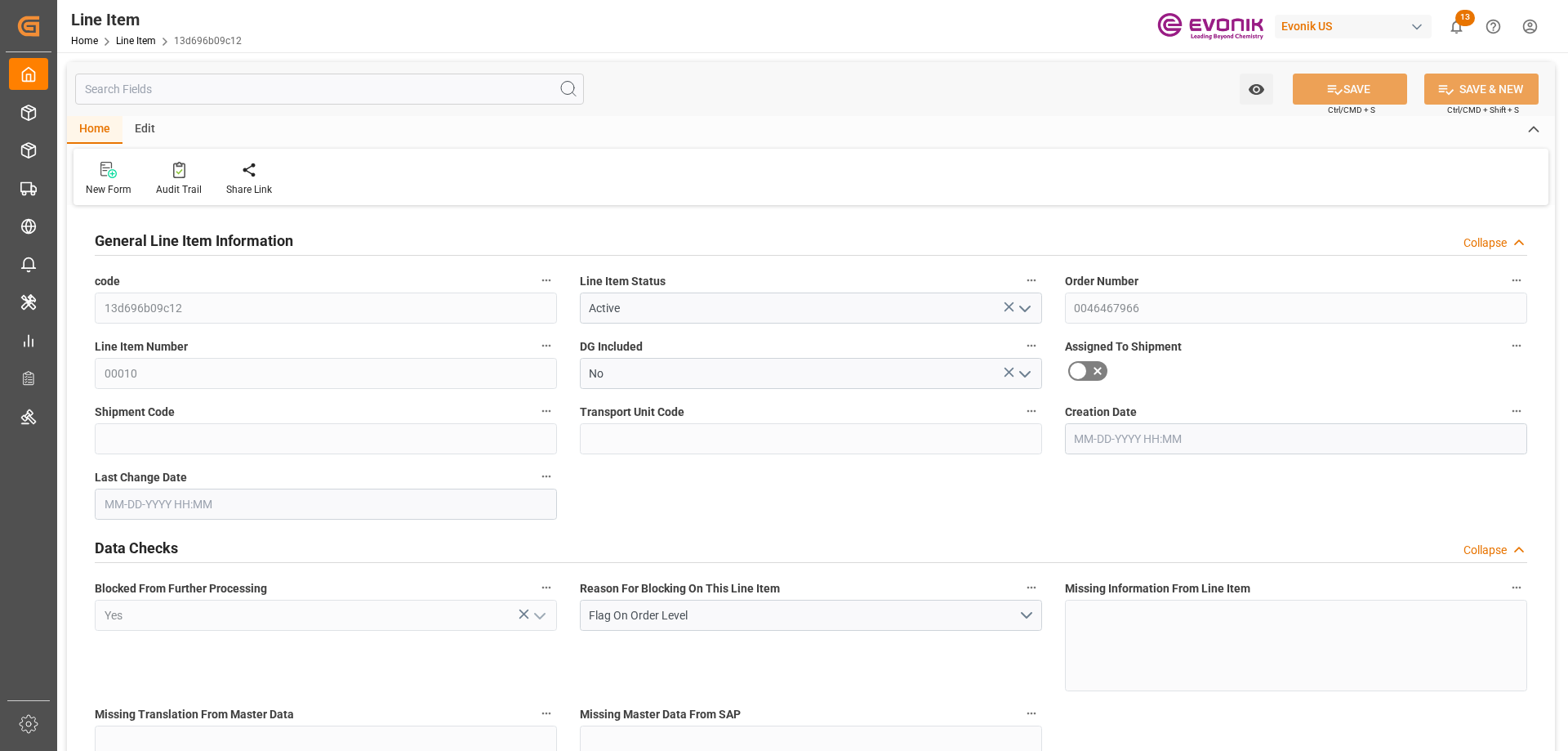
type input "19"
type input "17183.6"
type input "15960"
type input "22.9921"
type input "76"
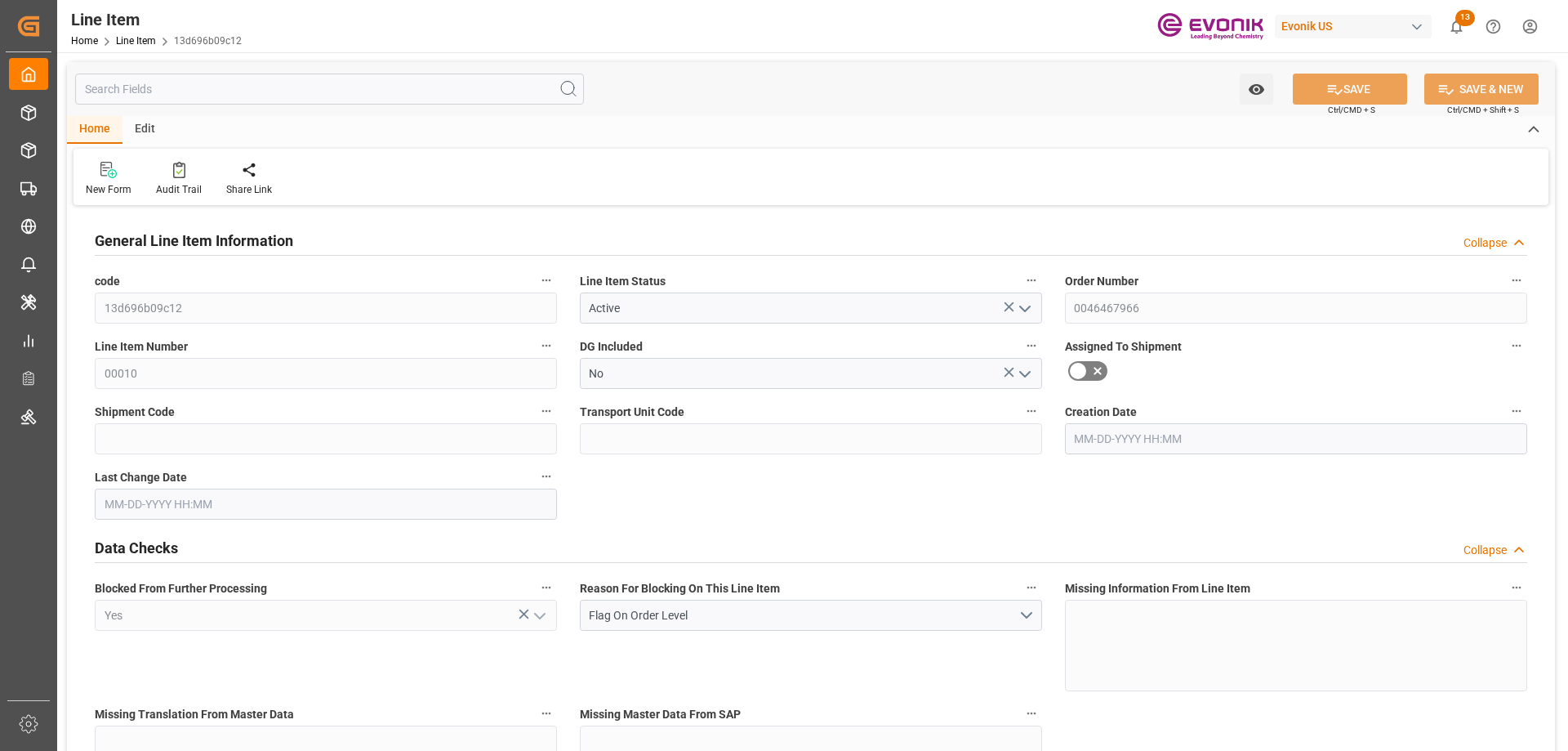
type input "87939.6"
type input "76"
type input "17183.6"
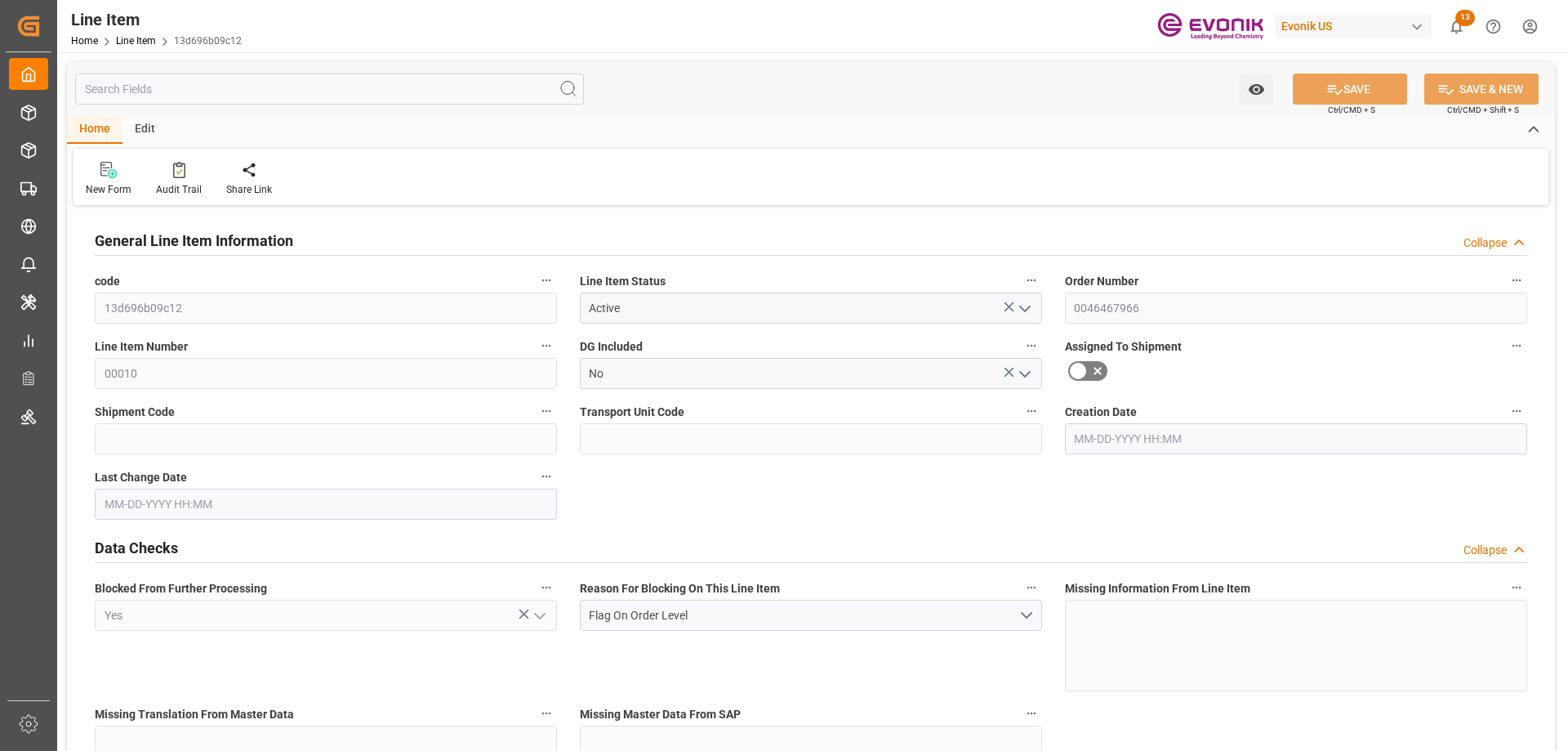
type input "17563.6"
type input "15960"
type input "22.9921"
type input "22992.052"
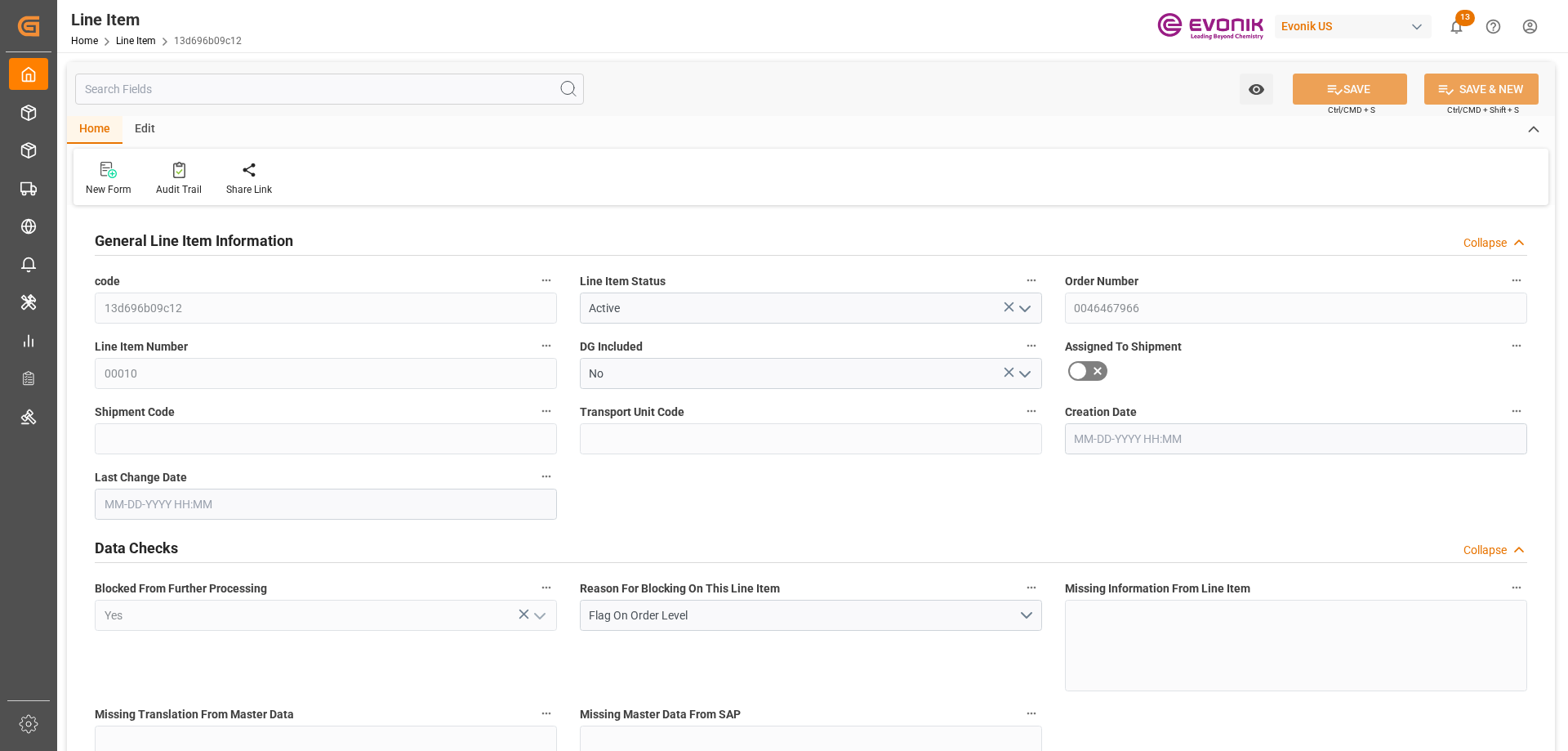
type input "0"
type input "[DATE] 21:29"
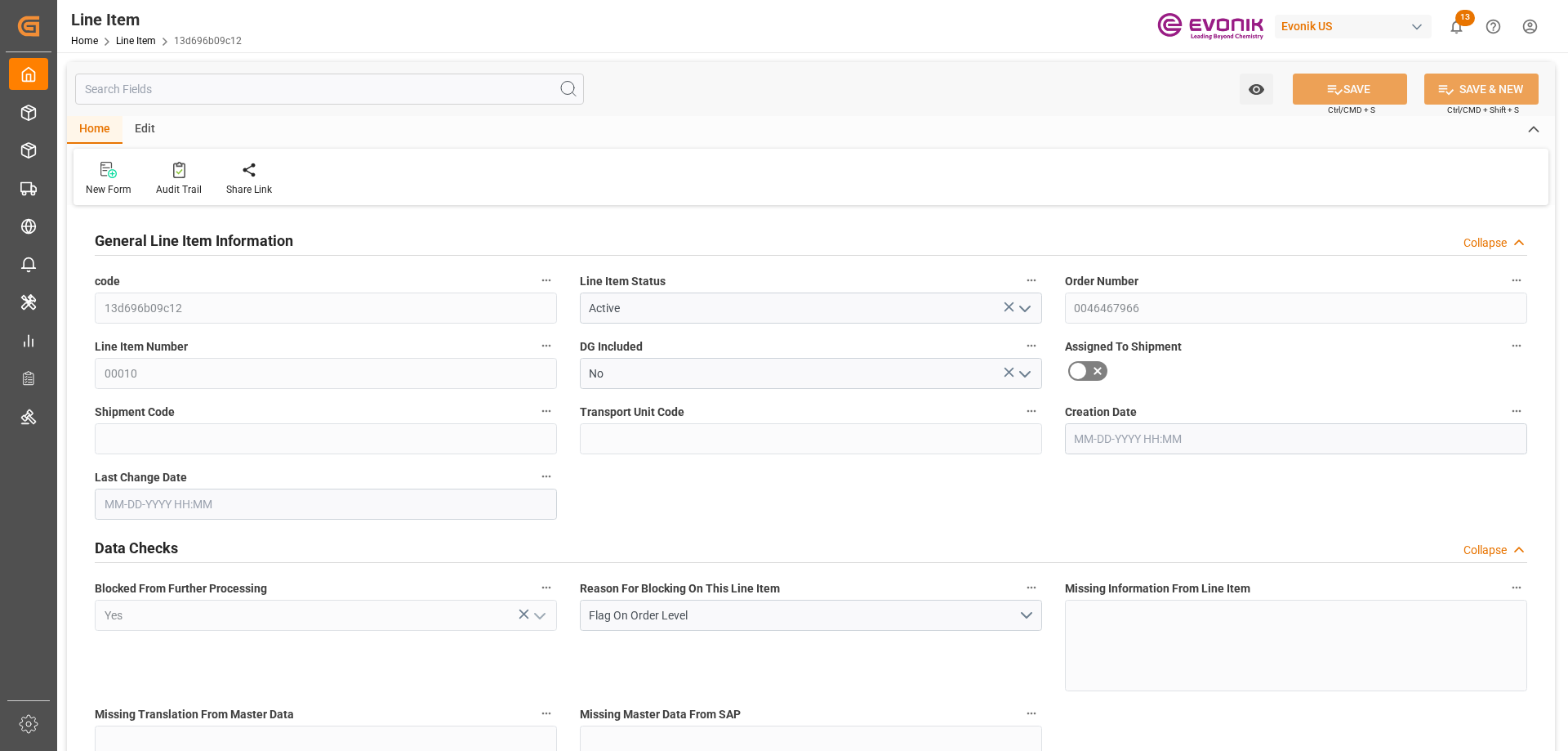
type input "[DATE] 15:08"
type input "11-10-2025"
type input "09-15-2025"
type input "09-05-2025"
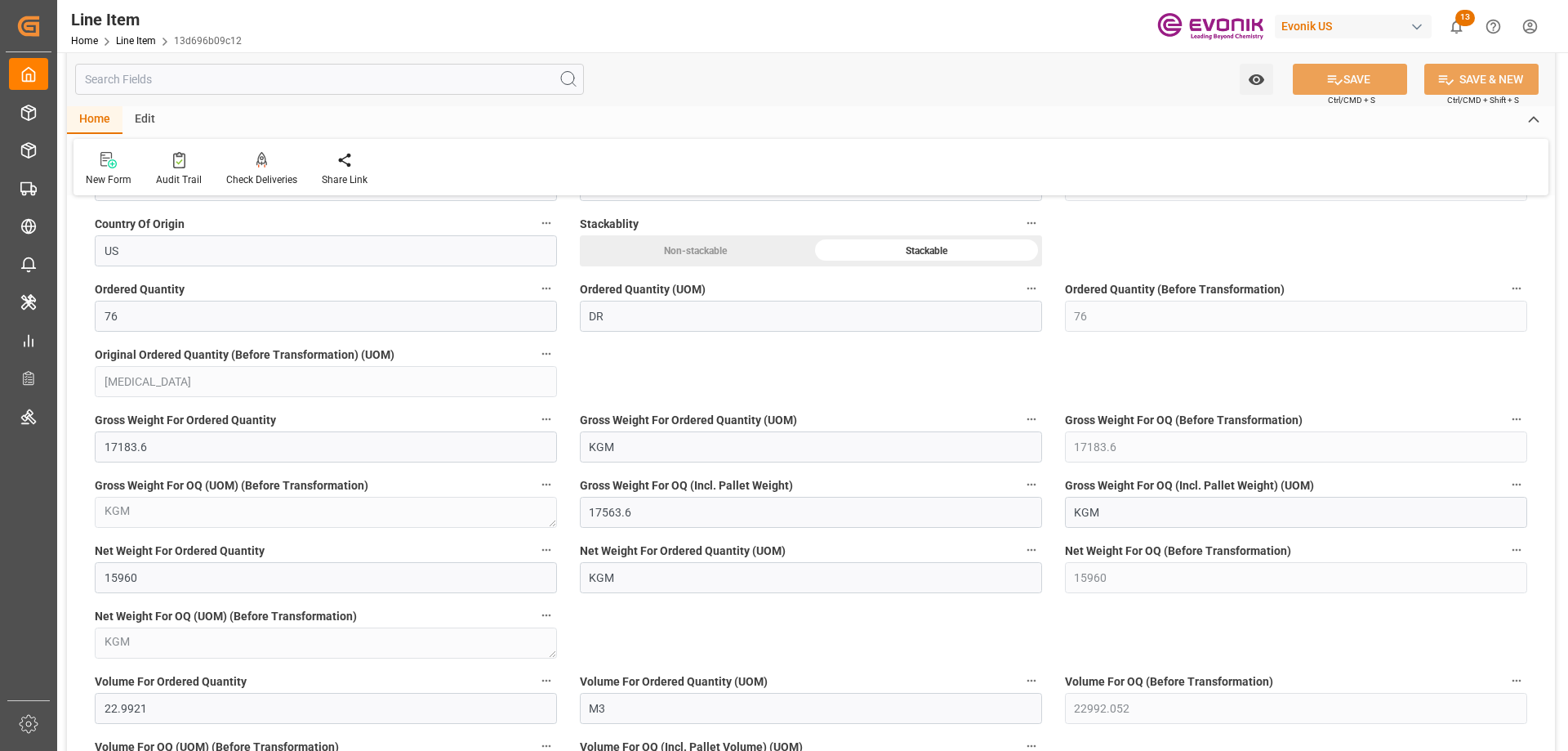
scroll to position [1143, 0]
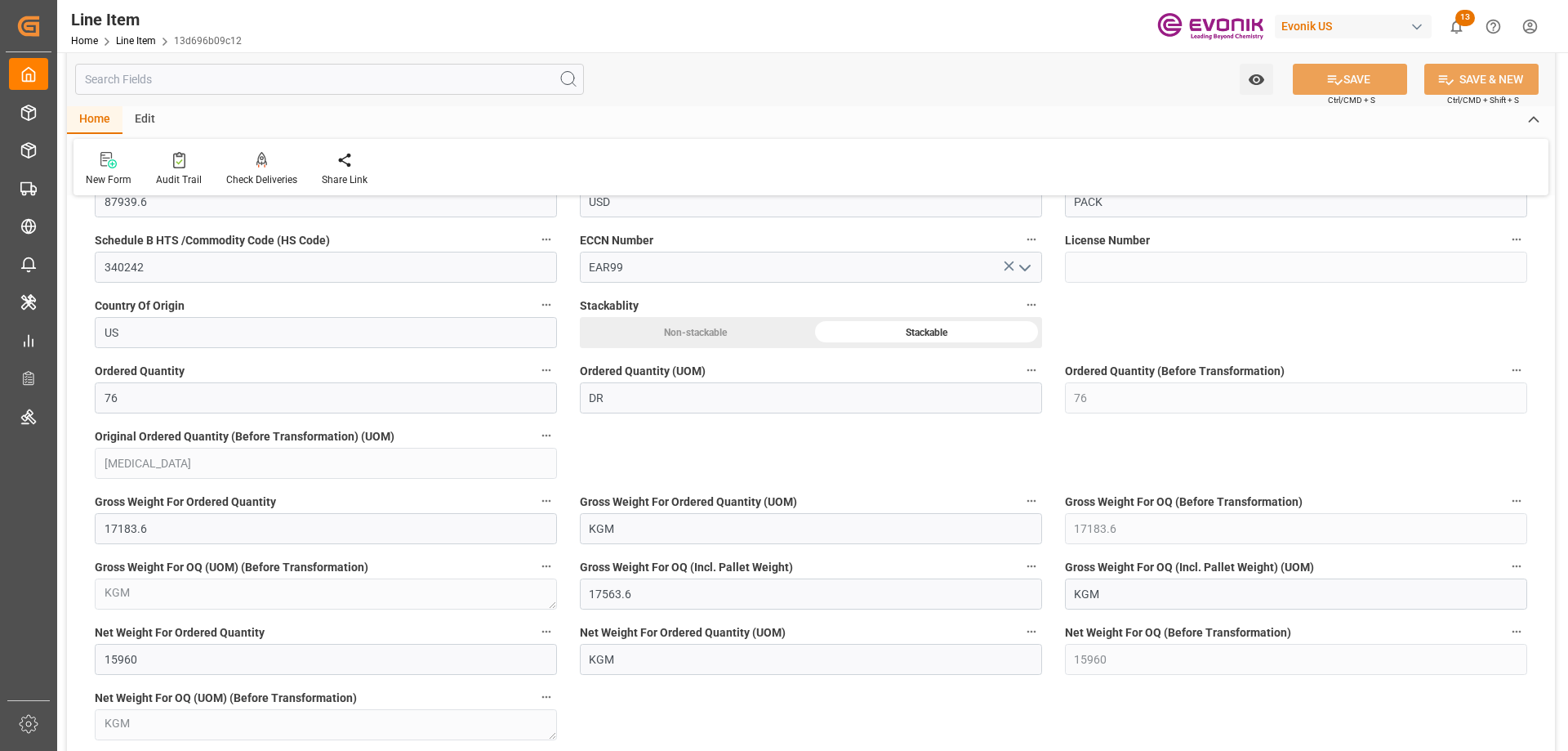
click at [302, 86] on input "text" at bounding box center [329, 78] width 509 height 31
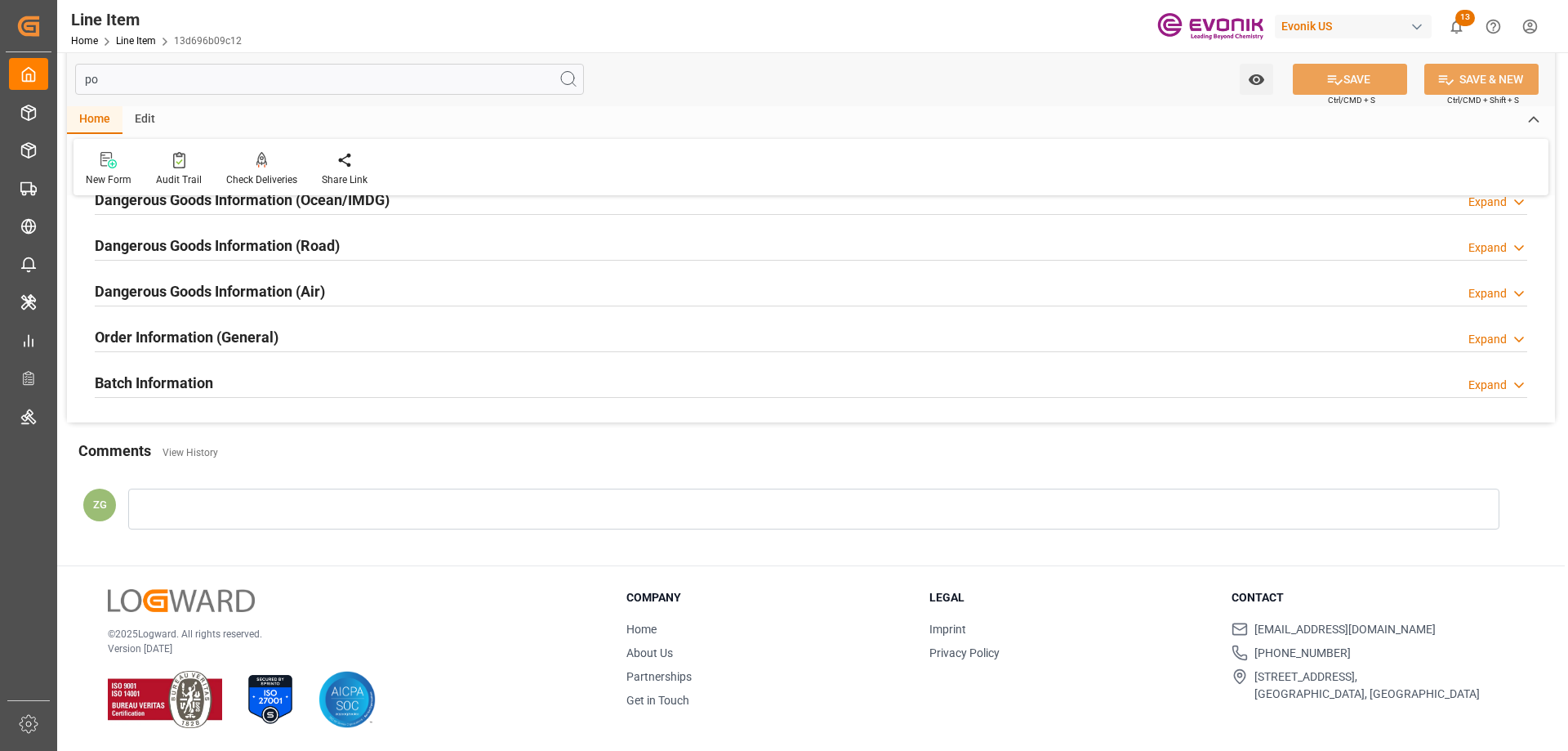
scroll to position [263, 0]
type input "port"
click at [194, 370] on div "Batch Information" at bounding box center [154, 380] width 119 height 31
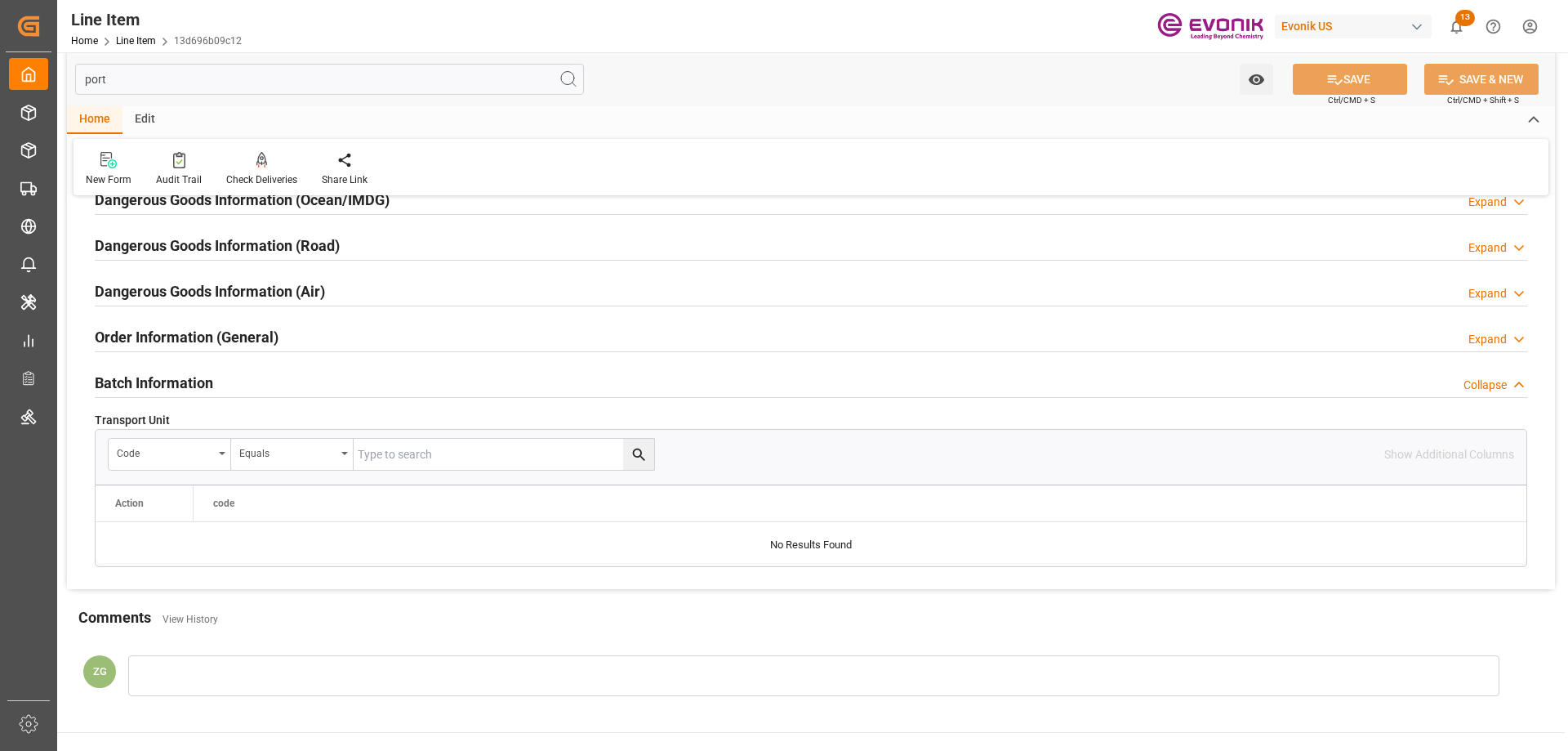
click at [196, 341] on h2 "Order Information (General)" at bounding box center [187, 337] width 184 height 22
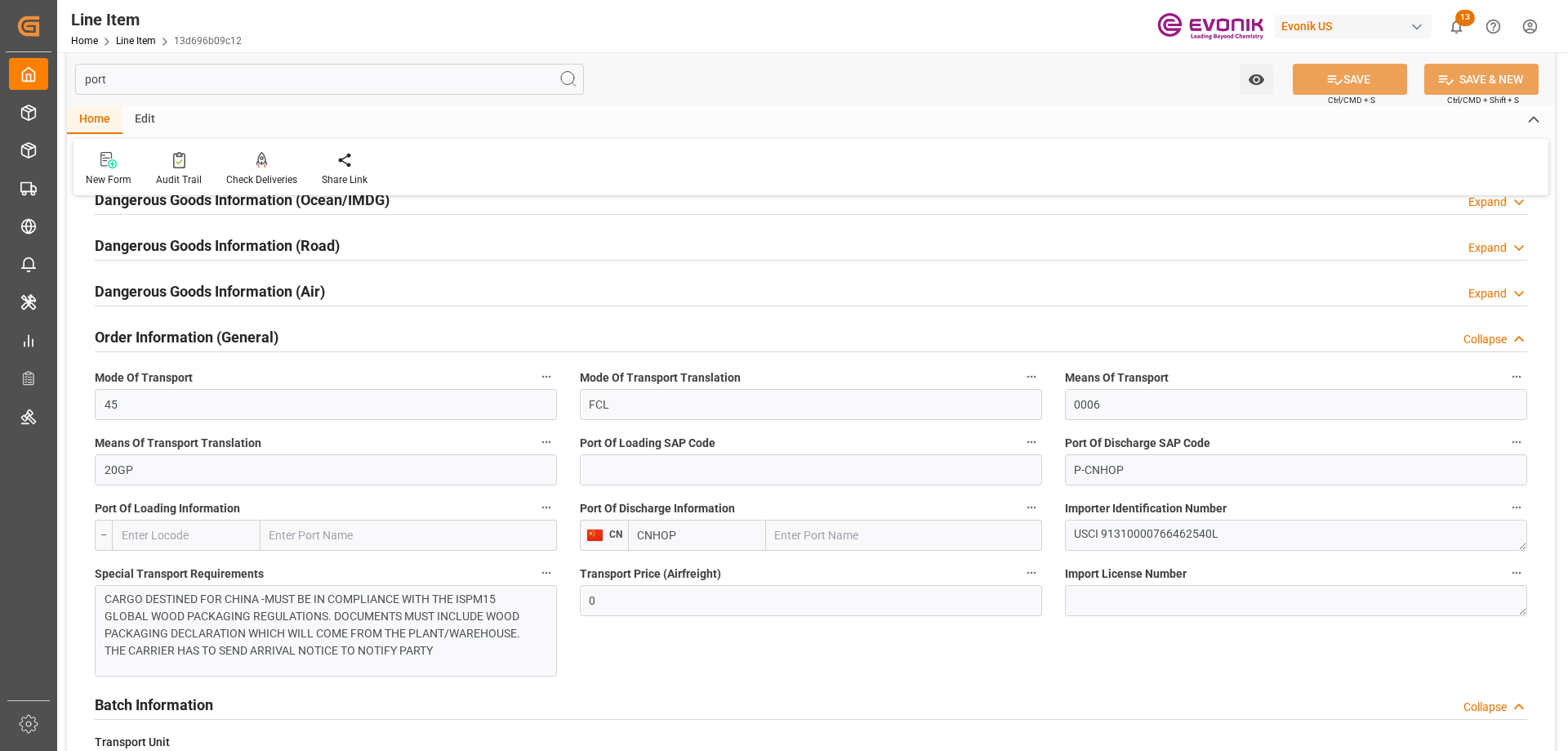
click at [802, 539] on input "text" at bounding box center [903, 535] width 276 height 31
paste input "HUANGPU"
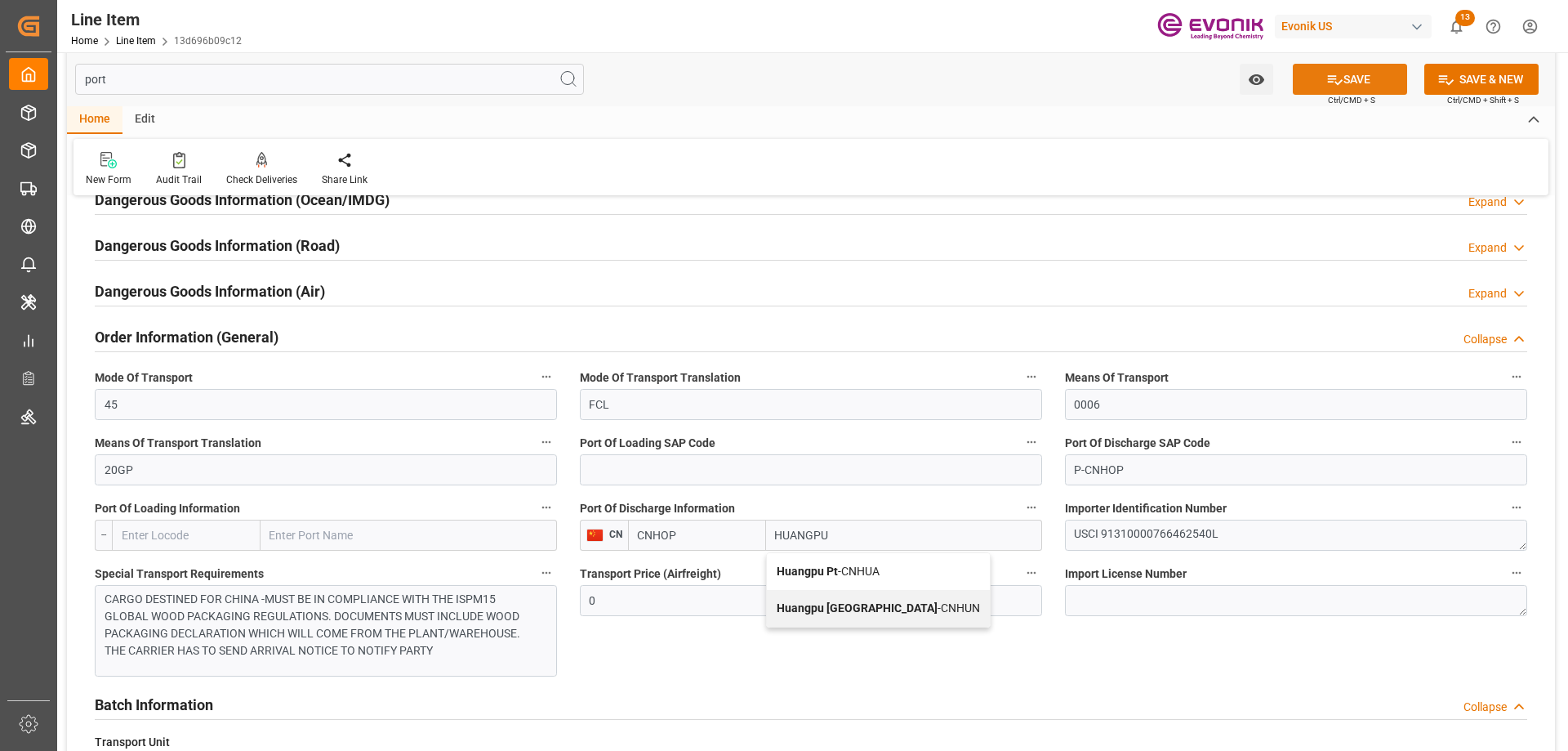
type input "HUANGPU"
click at [1337, 71] on icon at bounding box center [1334, 79] width 17 height 17
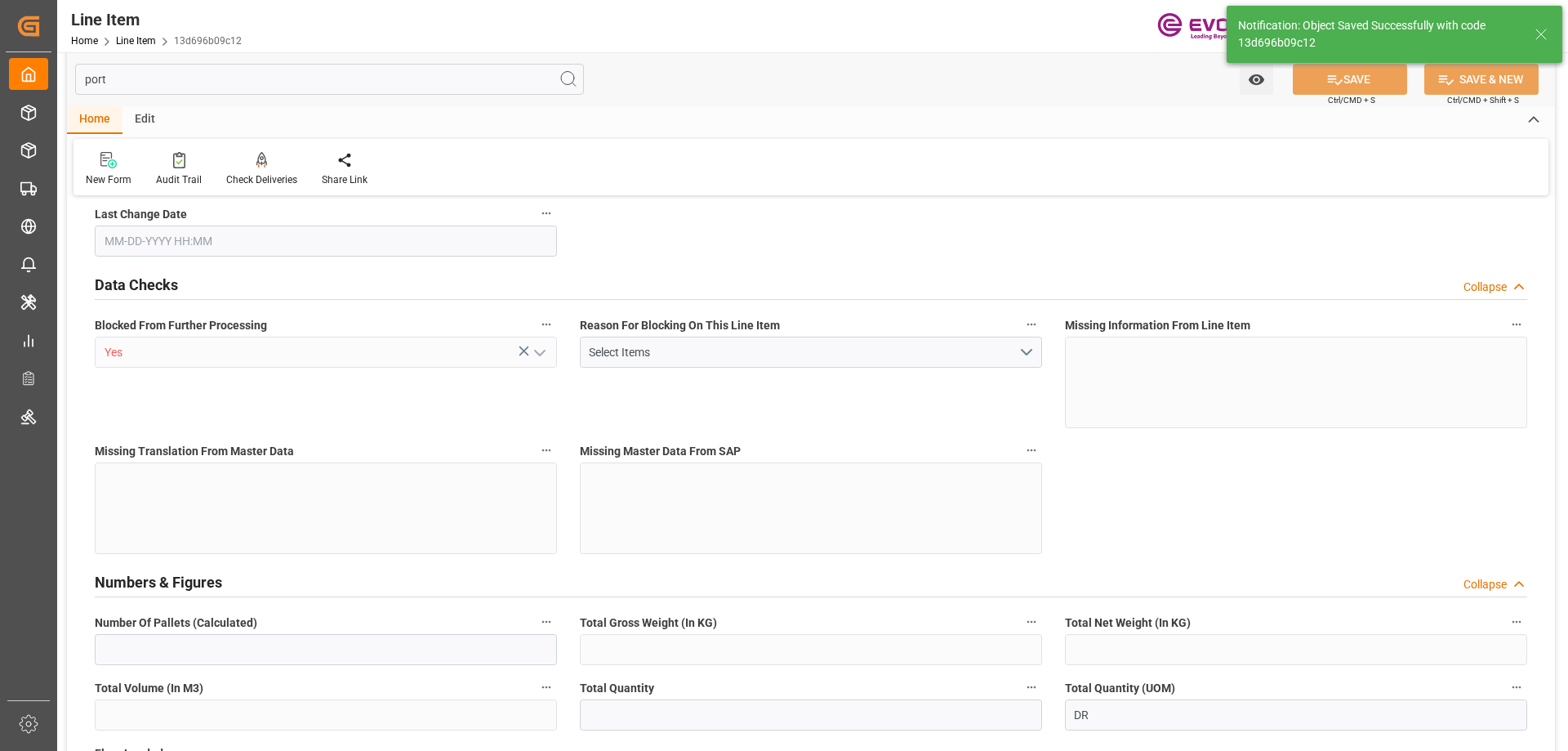
type input "19"
type input "17183.6"
type input "15960"
type input "22.9921"
type input "76"
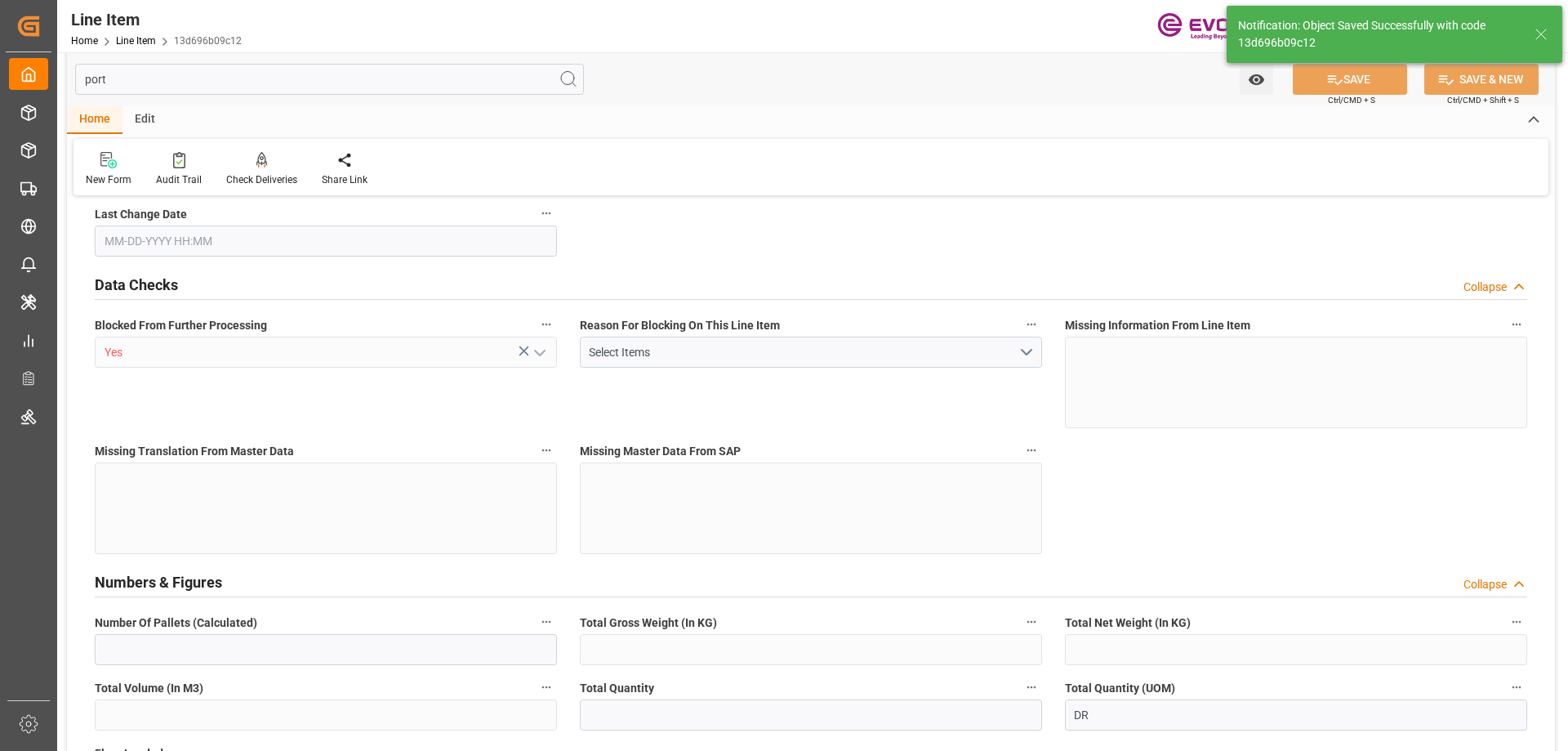
type input "87939.6"
type input "76"
type input "17183.6"
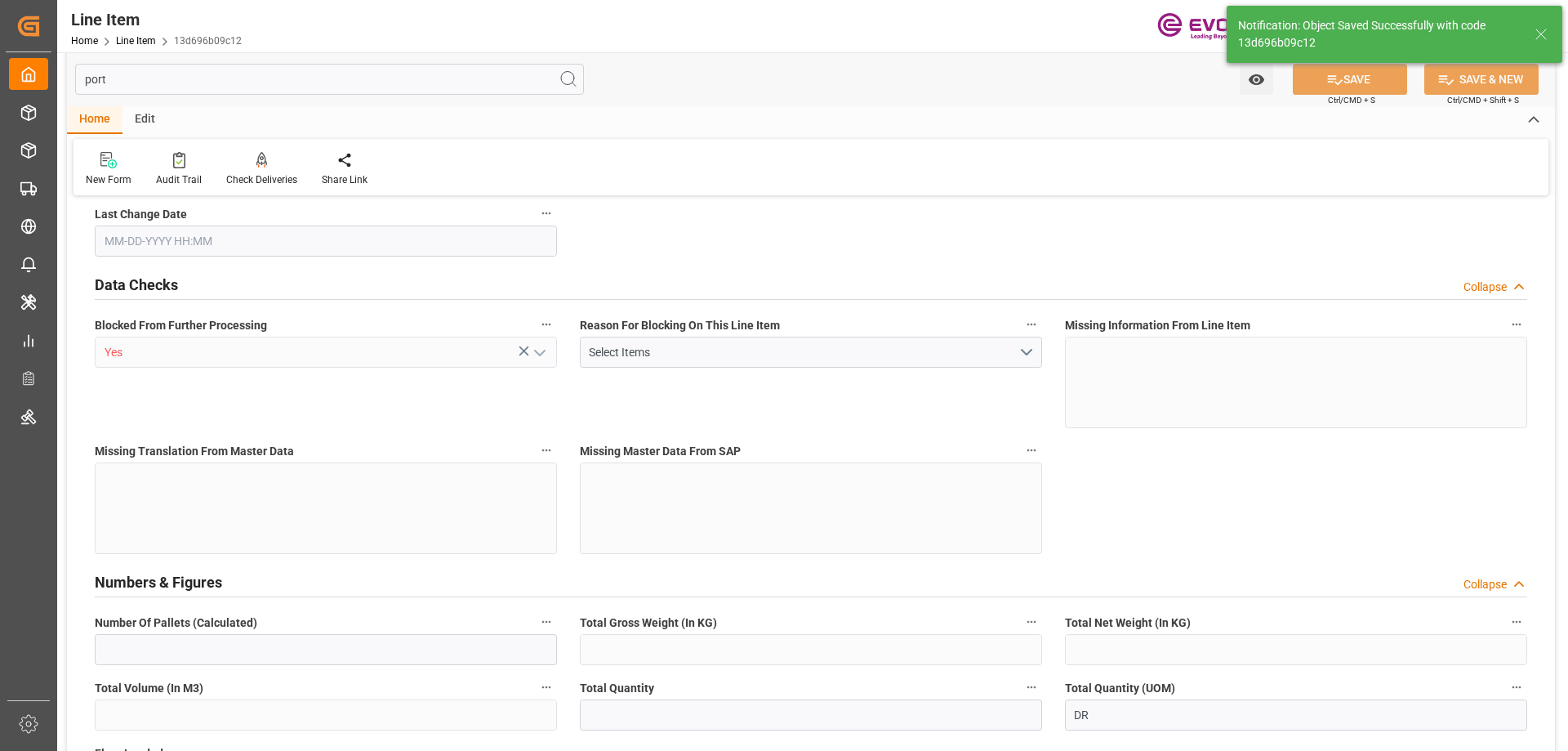
type input "17563.6"
type input "15960"
type input "22.9921"
type input "22992.052"
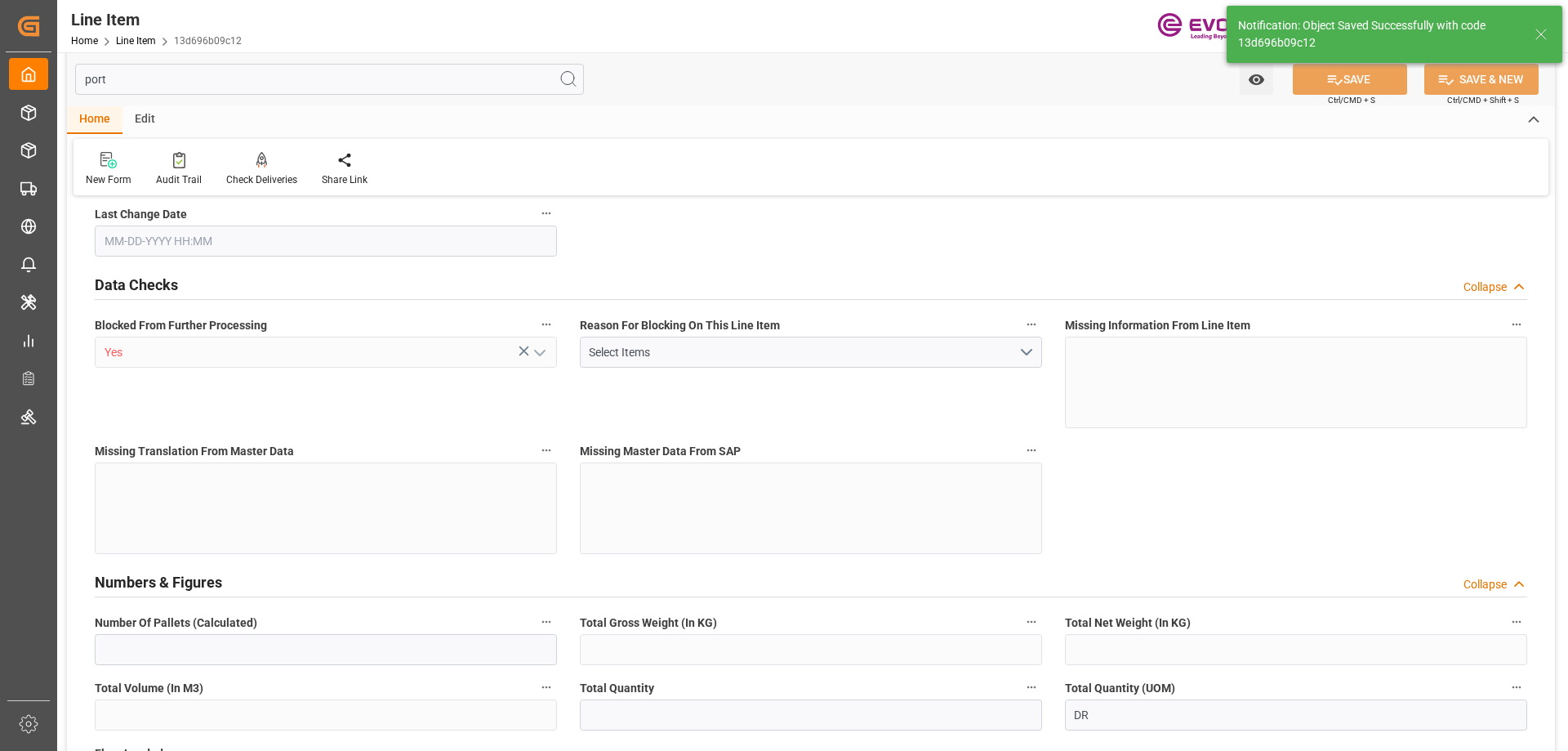
type input "0"
type input "08-28-2025 21:29"
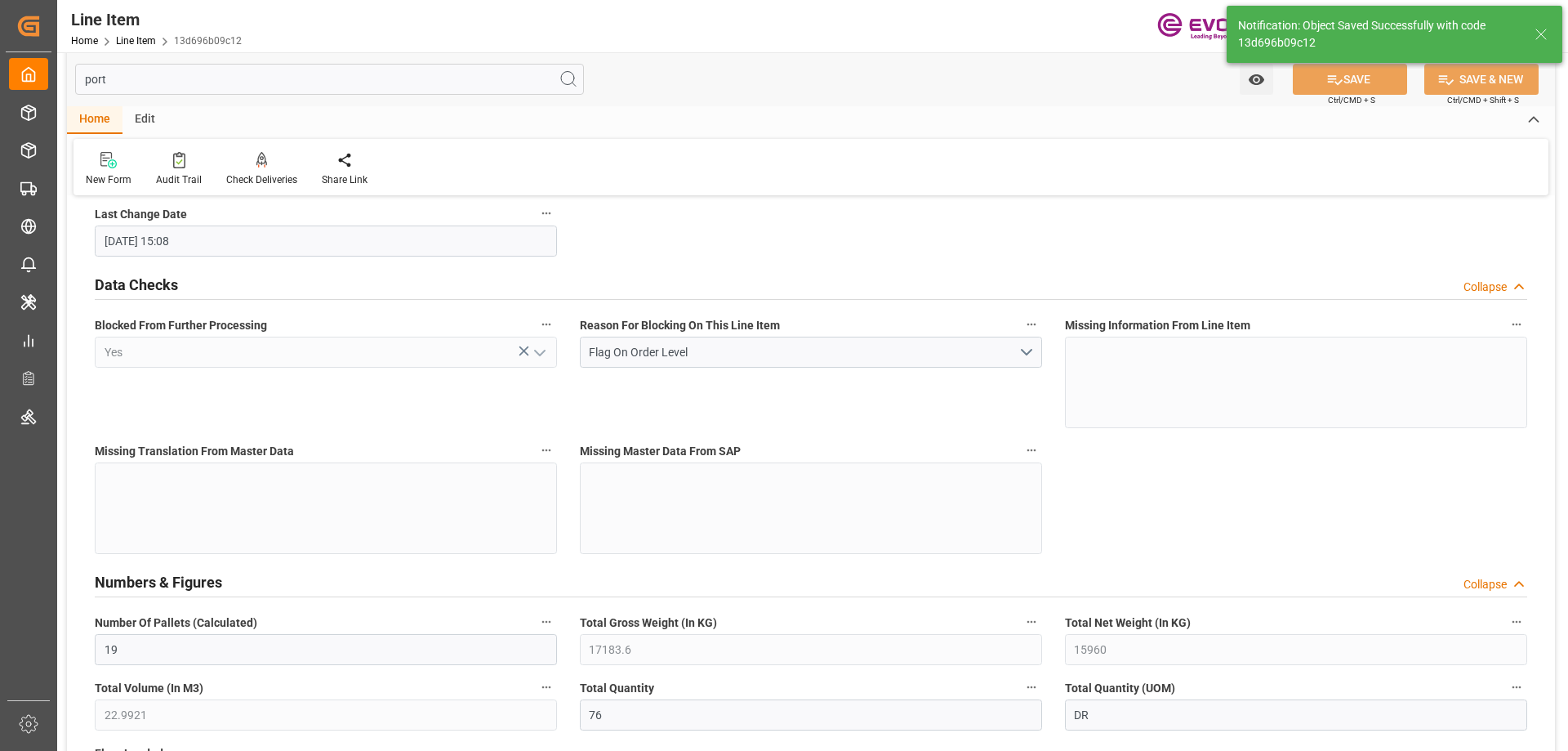
type input "08-29-2025 15:08"
type input "11-10-2025"
type input "09-15-2025"
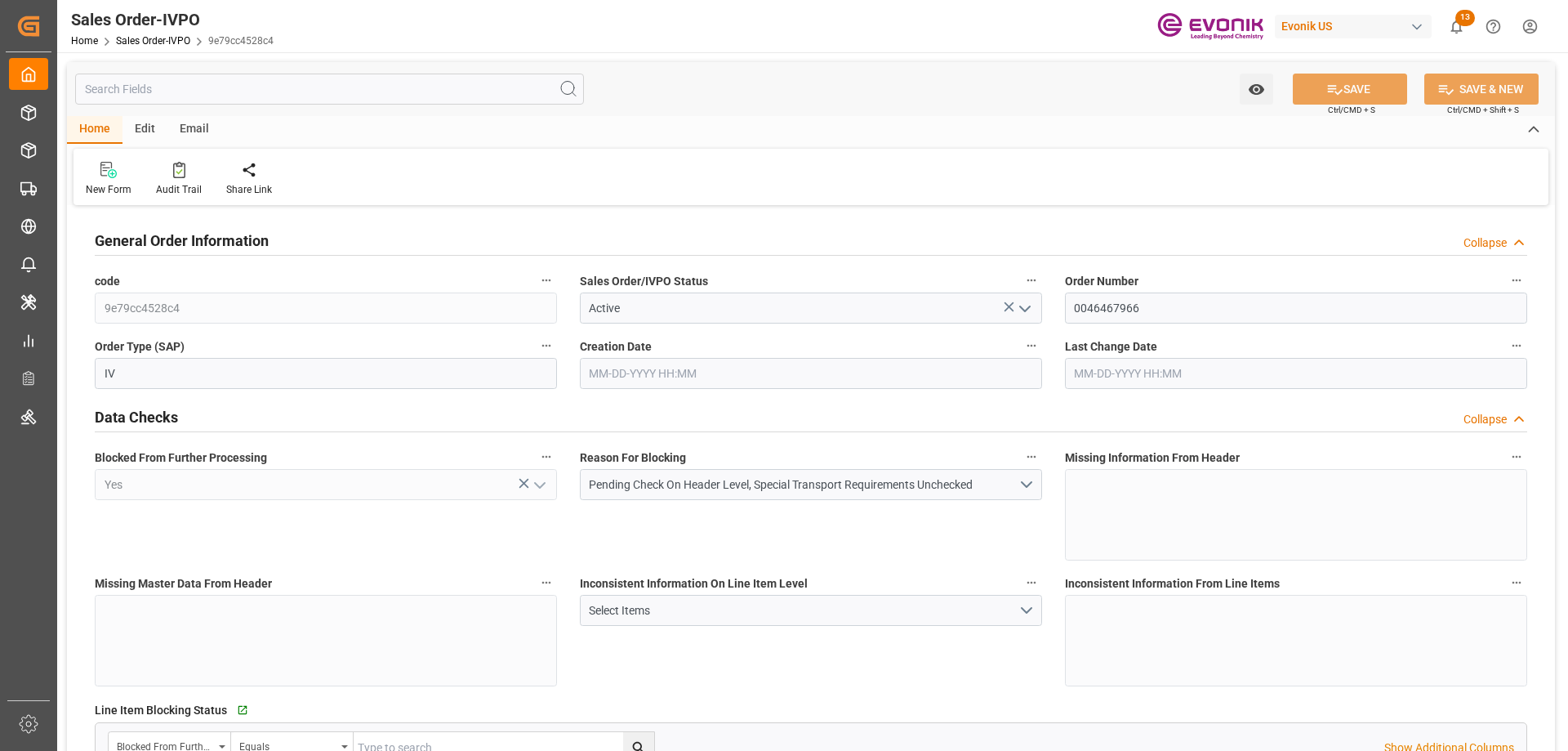
type input "CNHOP"
type input "0"
type input "1"
type input "2"
type input "1"
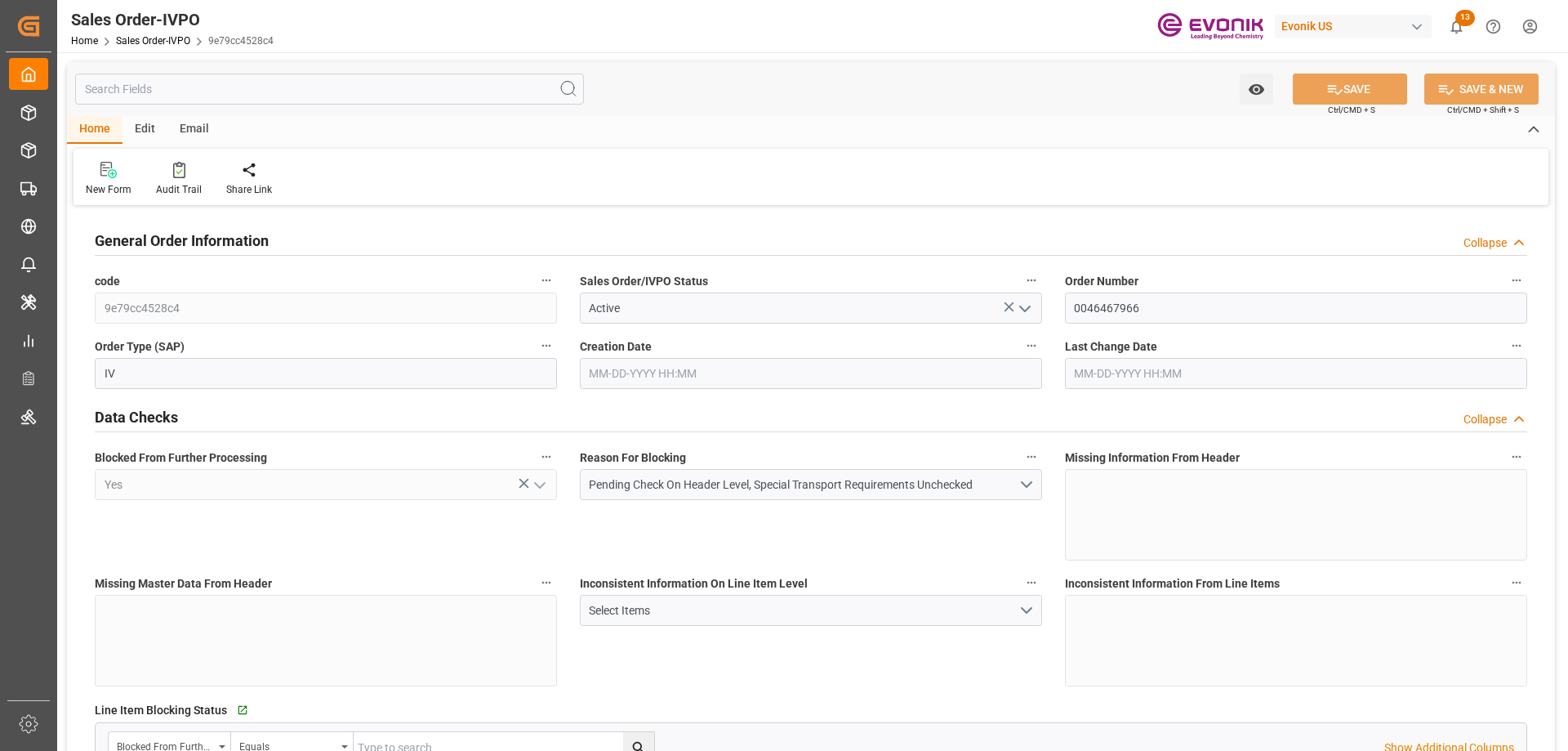
type input "17563.6"
type input "22.9921"
type input "17000"
type input "30"
type input "[DATE] 21:29"
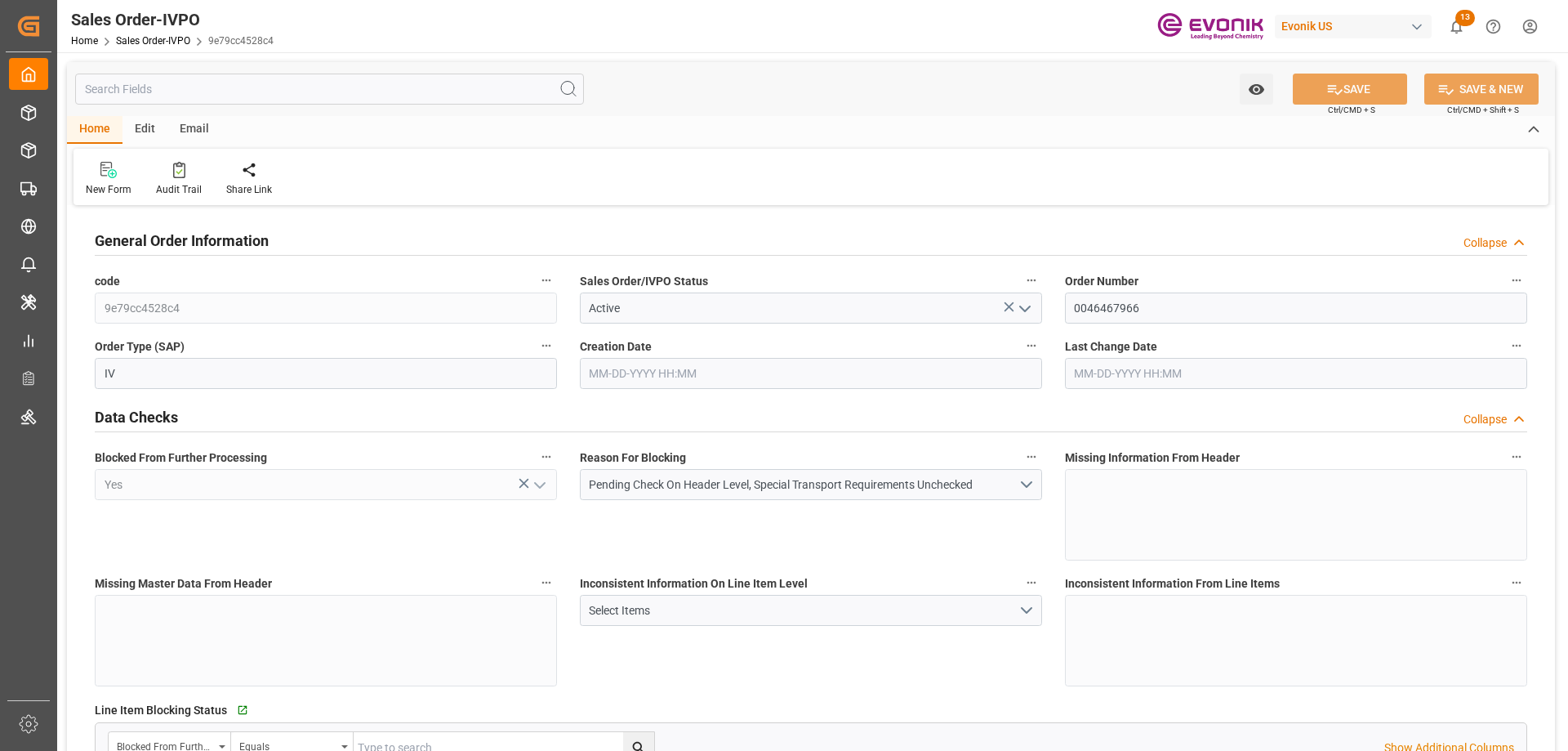
type input "[DATE] 15:08"
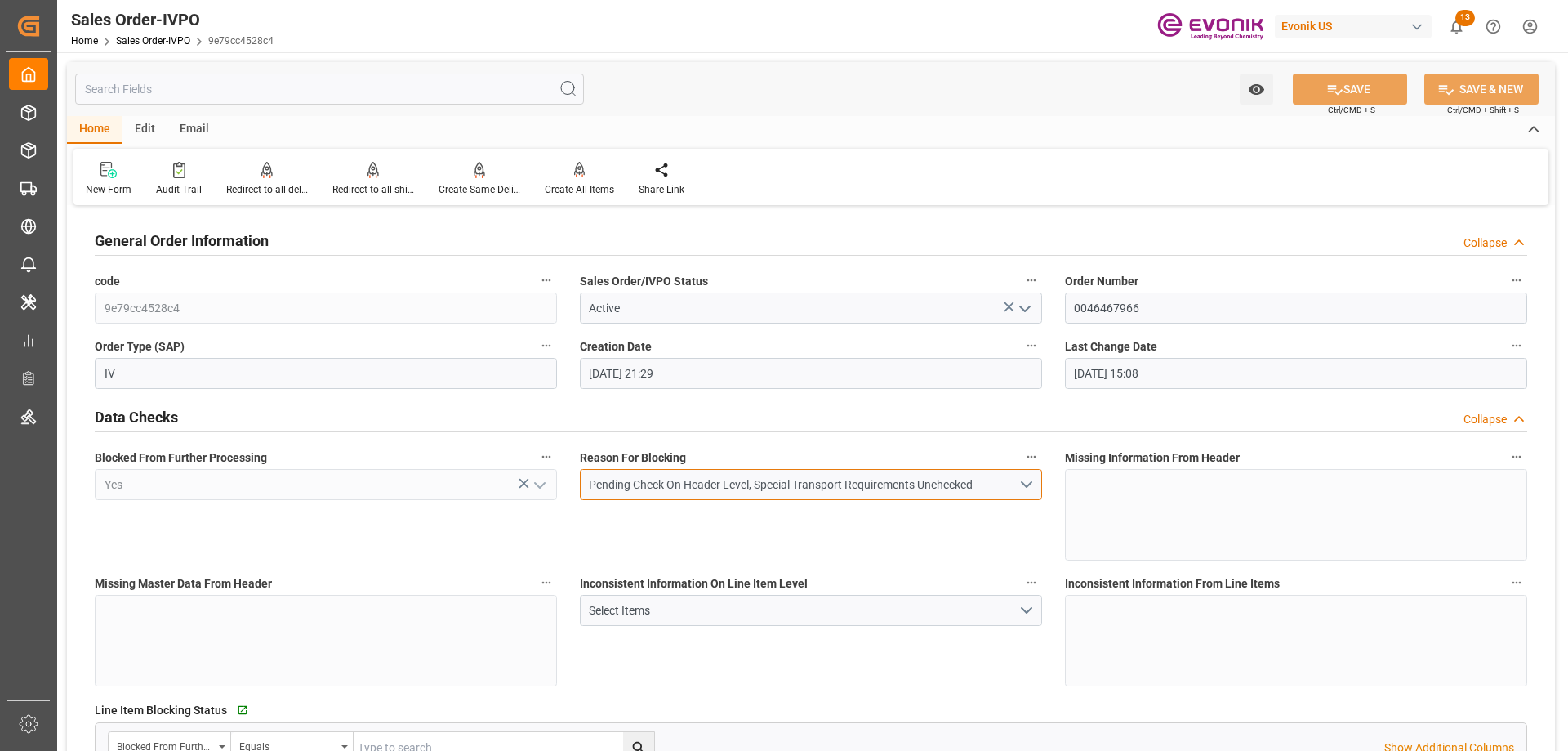
click at [1027, 477] on button "Pending Check On Header Level, Special Transport Requirements Unchecked" at bounding box center [811, 483] width 462 height 31
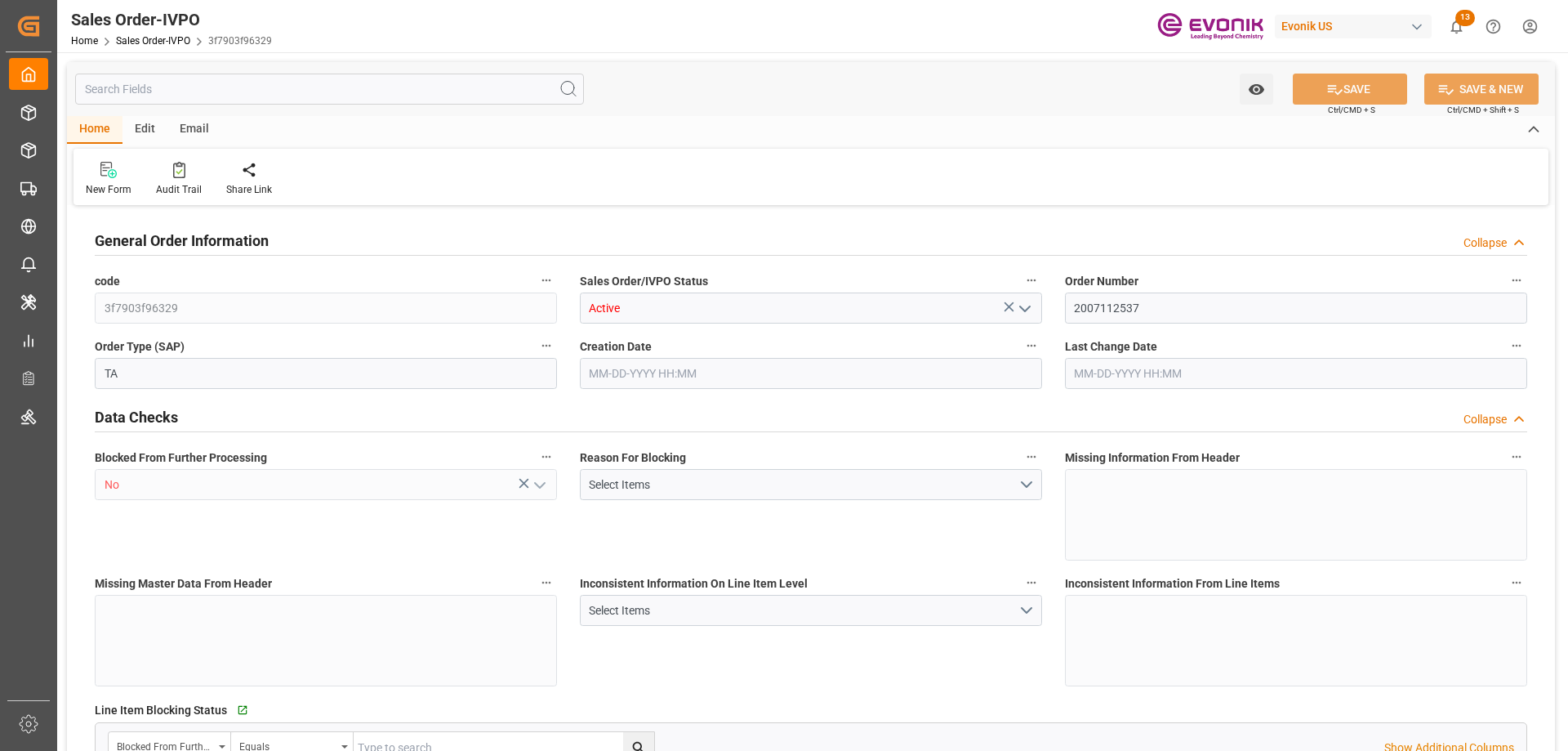
type input "GTGUA"
type input "0"
type input "1"
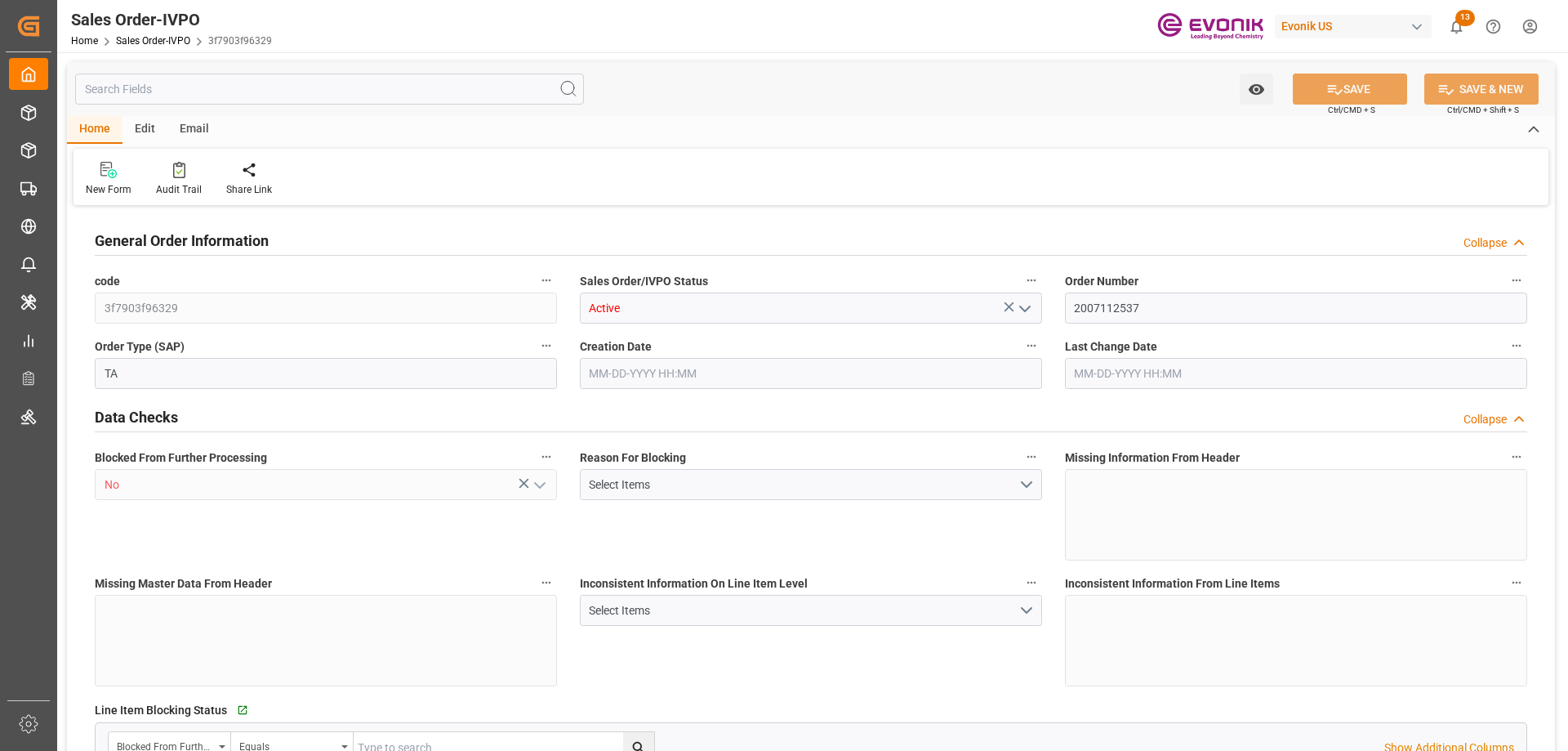
type input "6180"
type input "17.5982"
type input "17000"
type input "30"
type input "[DATE] 13:30"
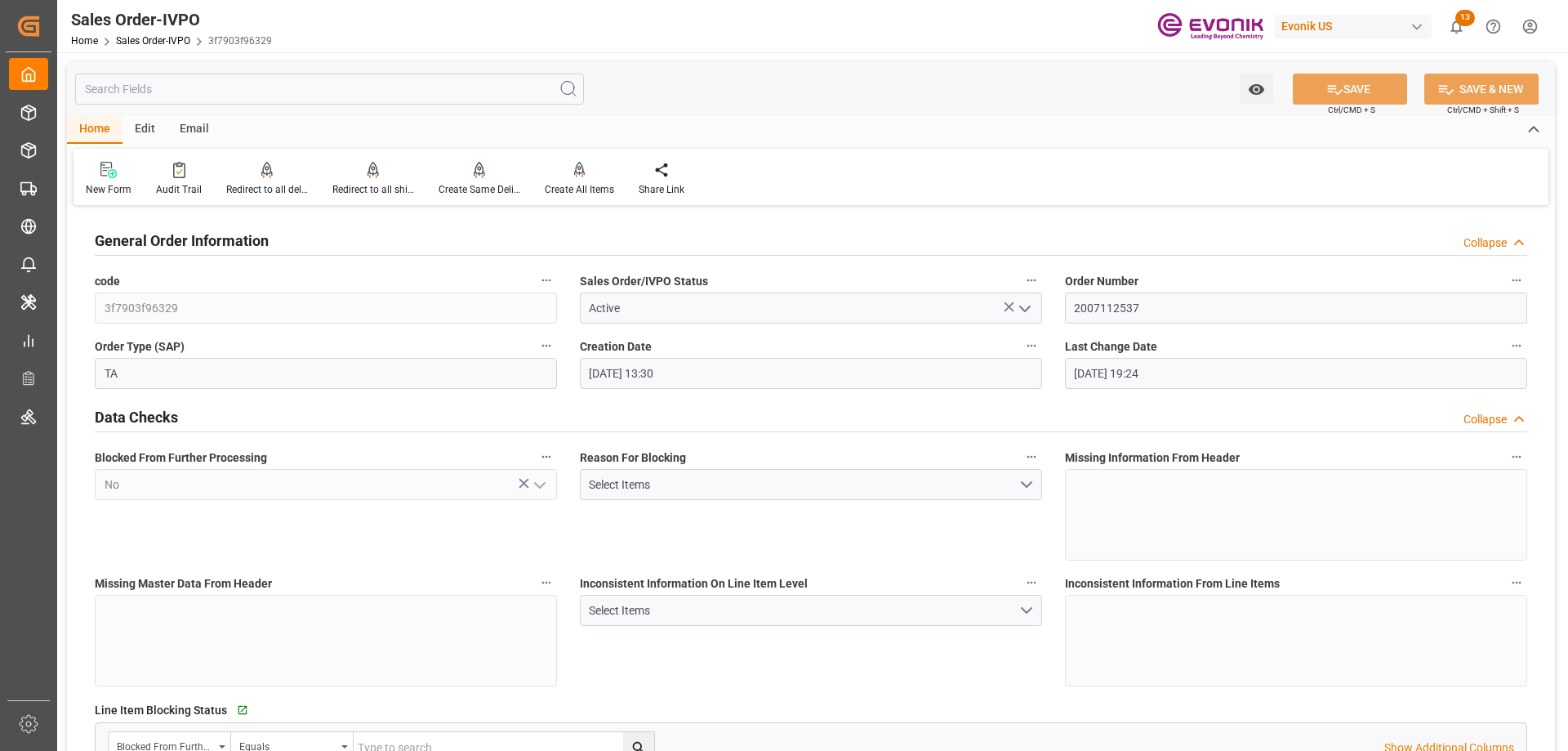
type input "[DATE] 19:24"
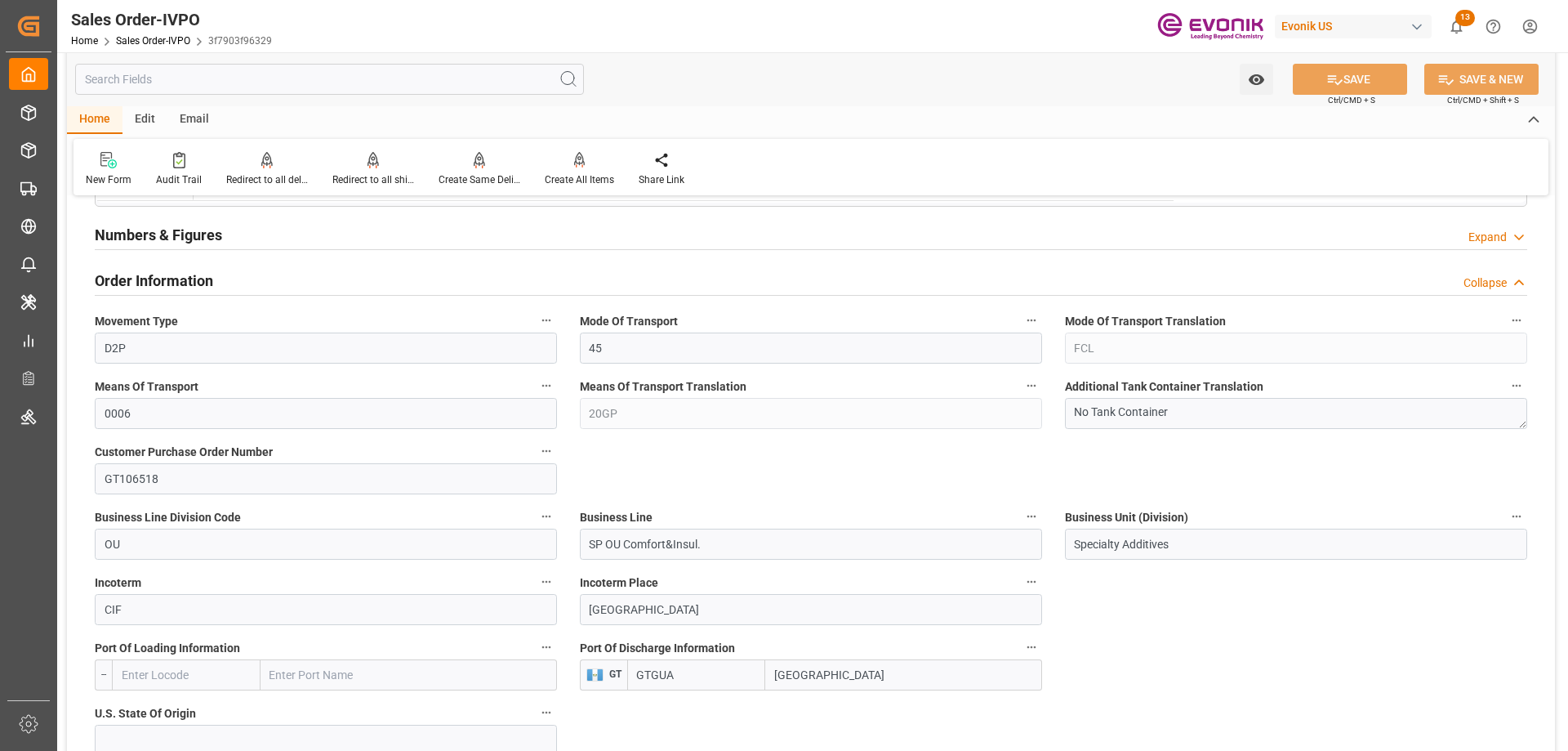
scroll to position [572, 0]
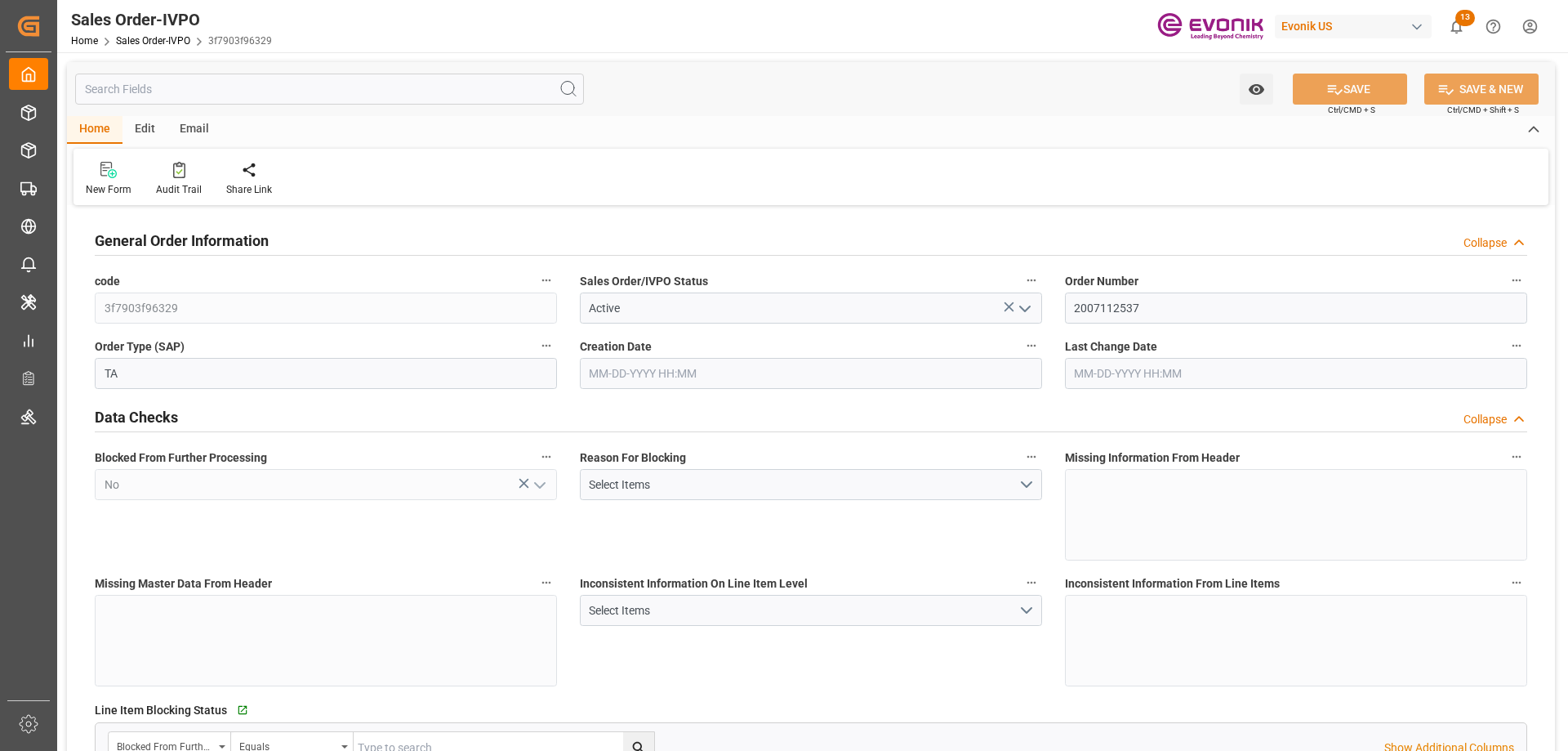
type input "GTGUA"
type input "0"
type input "1"
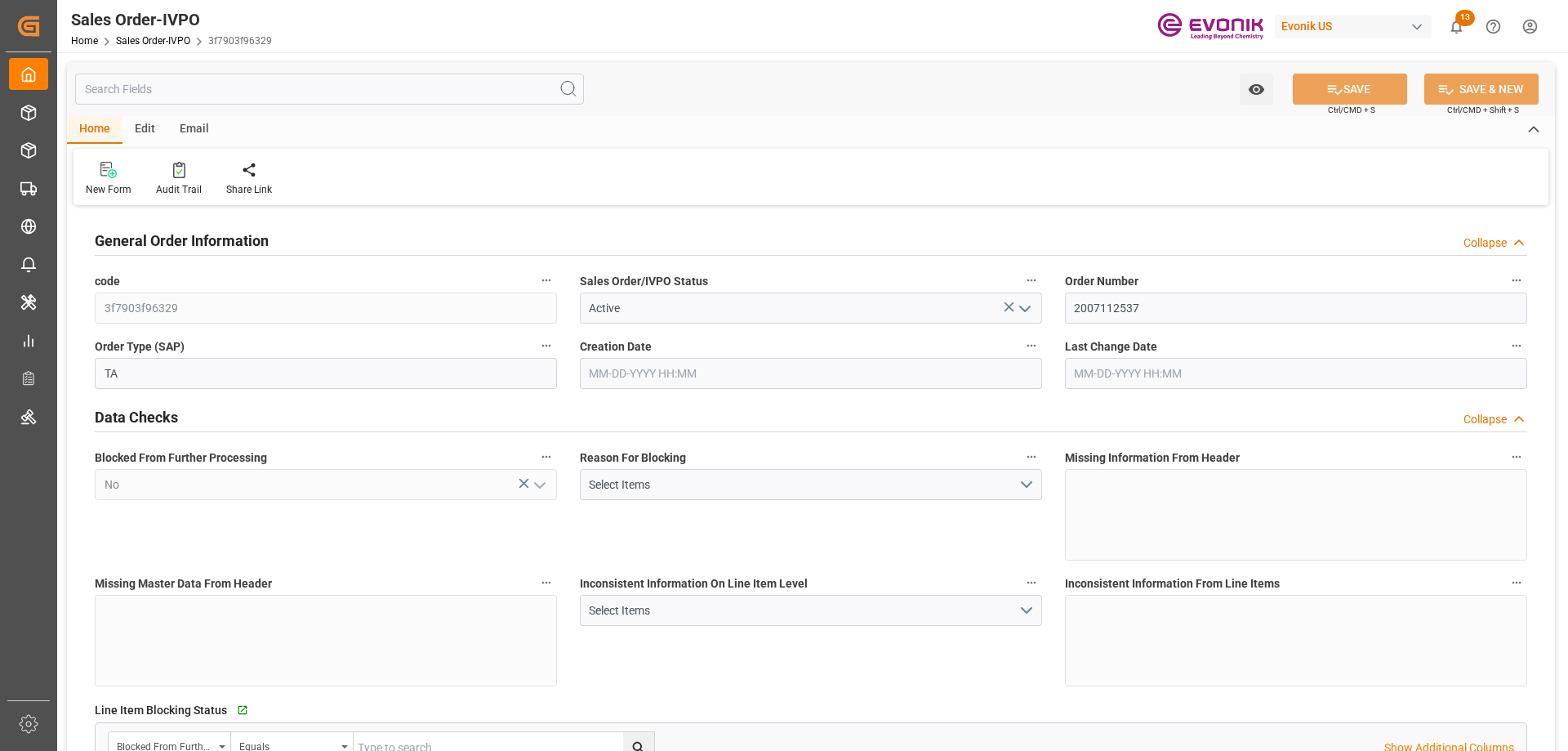
type input "6180"
type input "17.5982"
type input "17000"
type input "30"
type input "[DATE] 13:30"
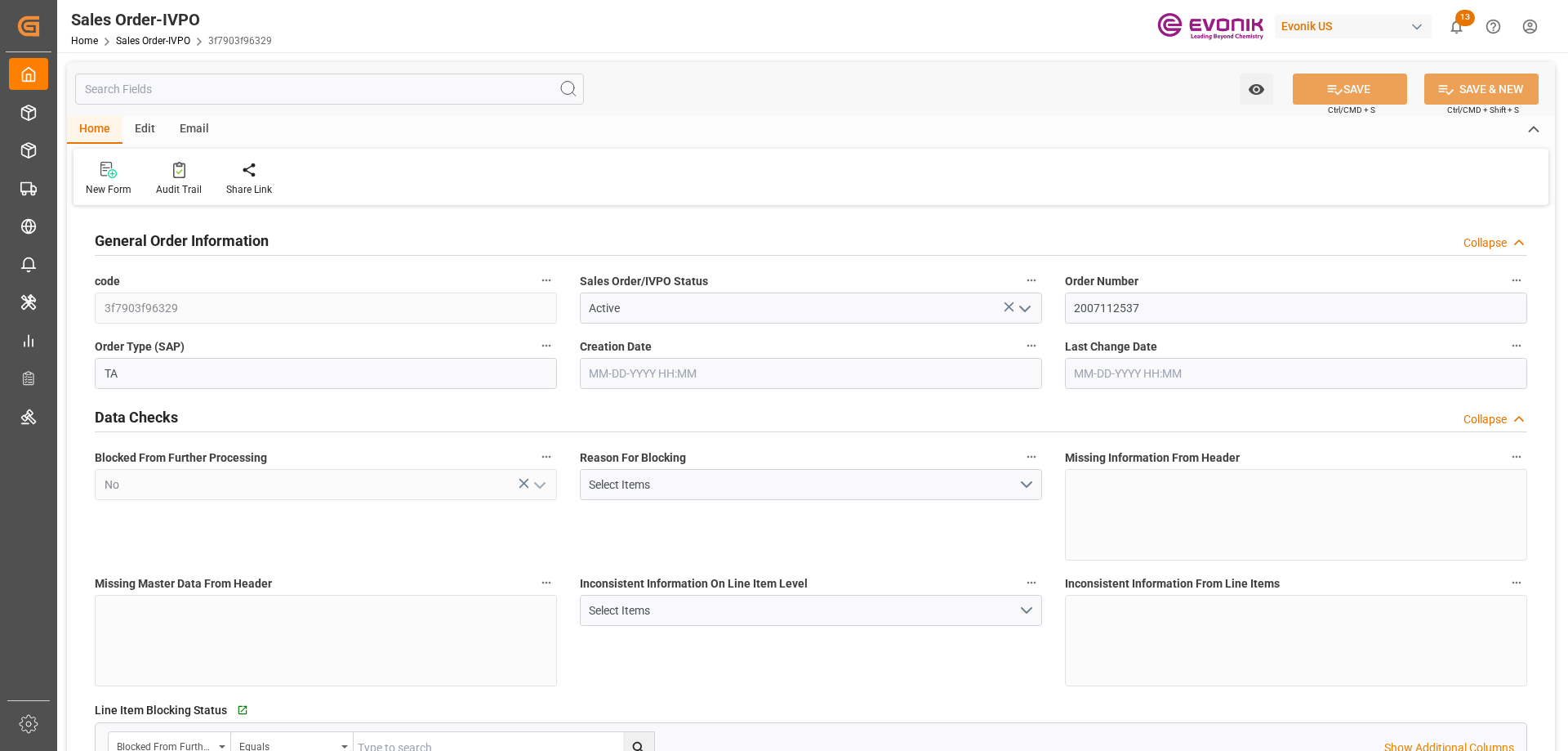
type input "[DATE] 19:24"
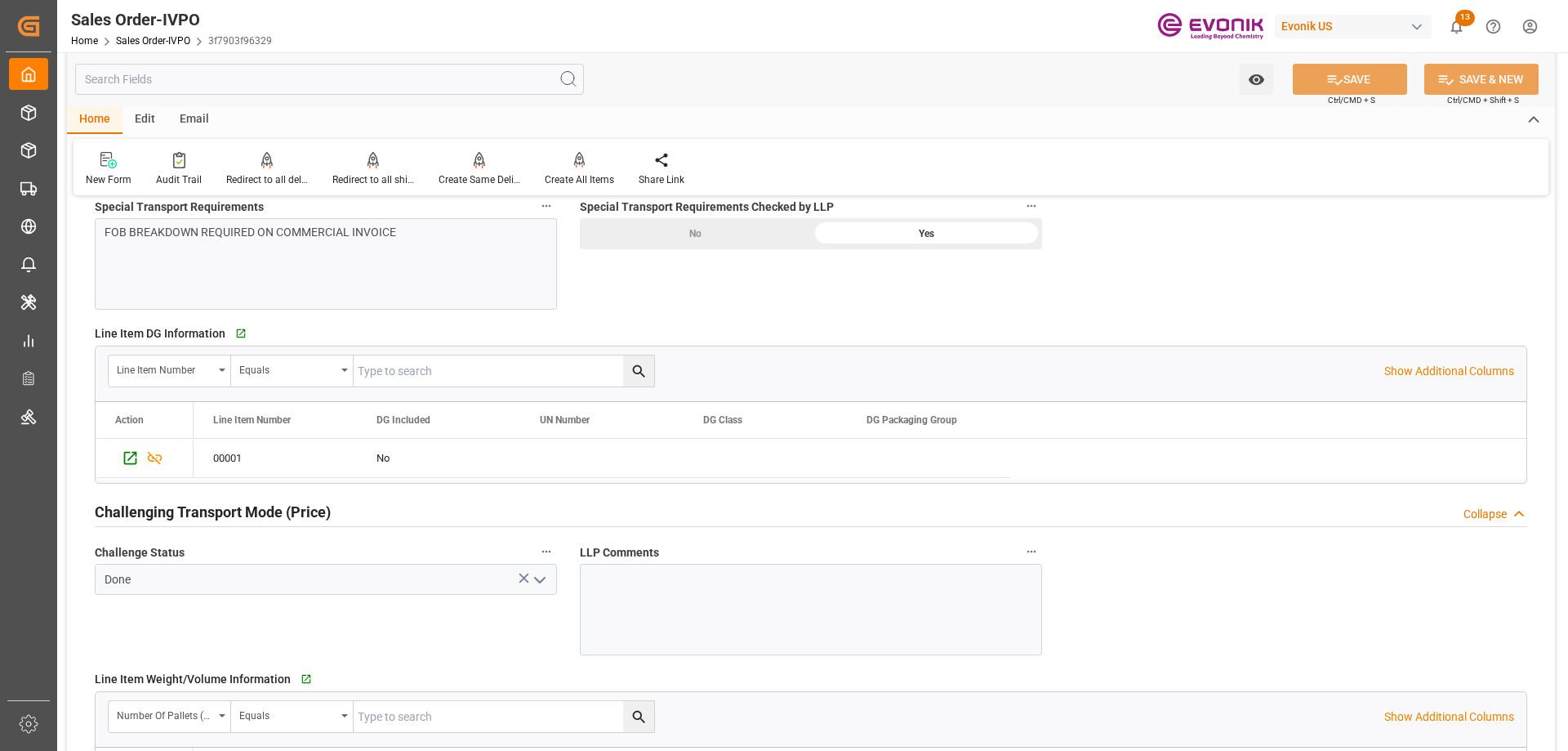
scroll to position [2532, 0]
